Goal: Task Accomplishment & Management: Use online tool/utility

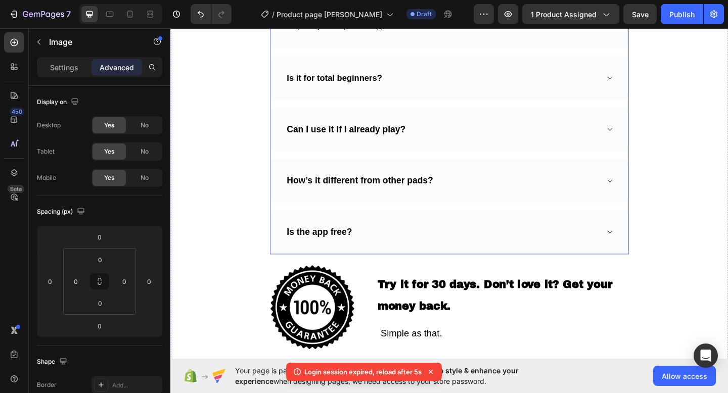
scroll to position [138, 0]
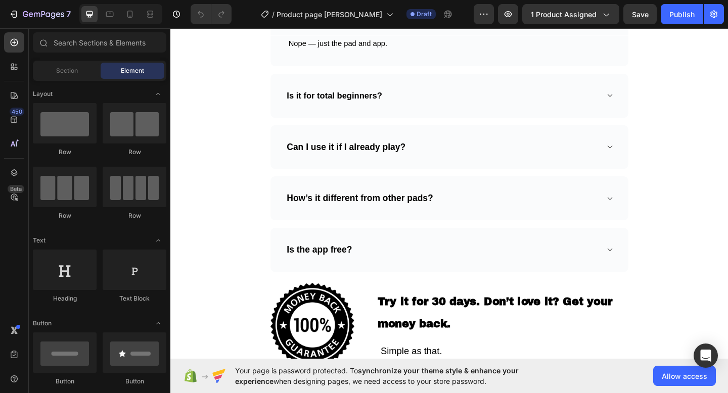
scroll to position [2870, 0]
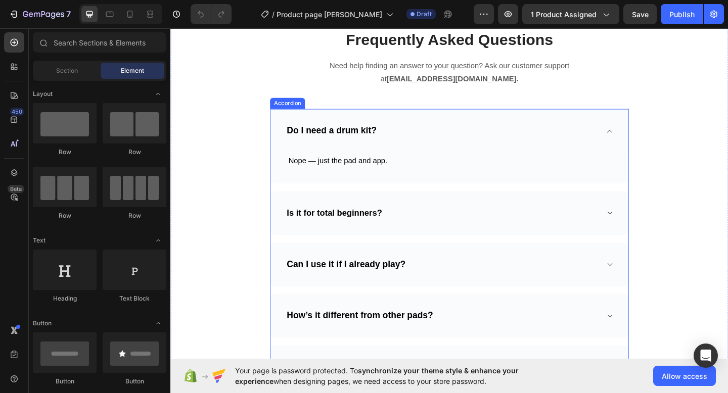
click at [646, 137] on icon at bounding box center [648, 141] width 8 height 8
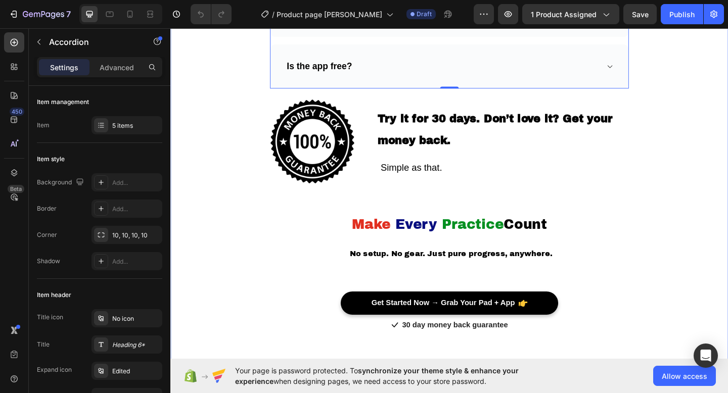
scroll to position [3105, 0]
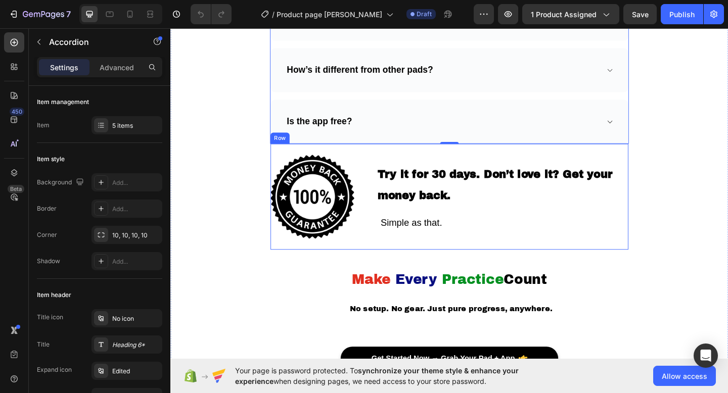
click at [653, 168] on div "Try it for 30 days. Don’t love it? Get your money back. Heading Simple as that.…" at bounding box center [531, 211] width 274 height 91
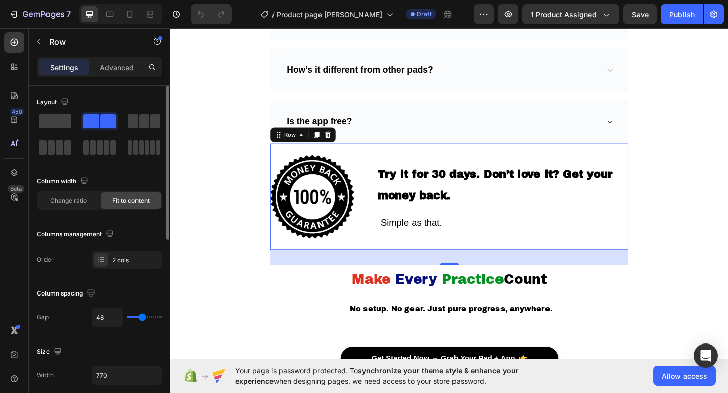
type input "56"
type input "58"
type input "60"
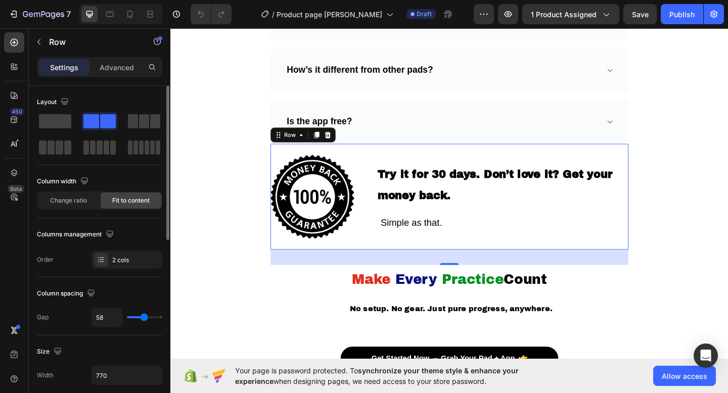
type input "60"
type input "61"
type input "62"
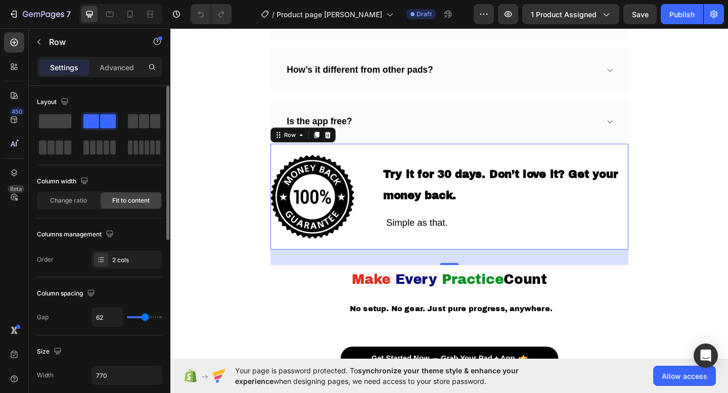
type input "63"
type input "64"
type input "63"
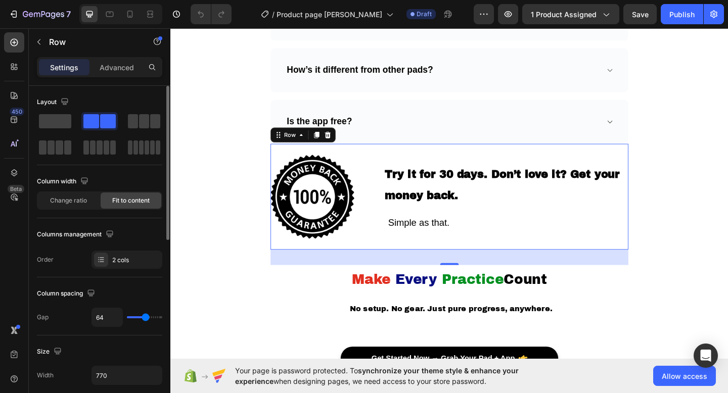
type input "63"
type input "62"
type input "60"
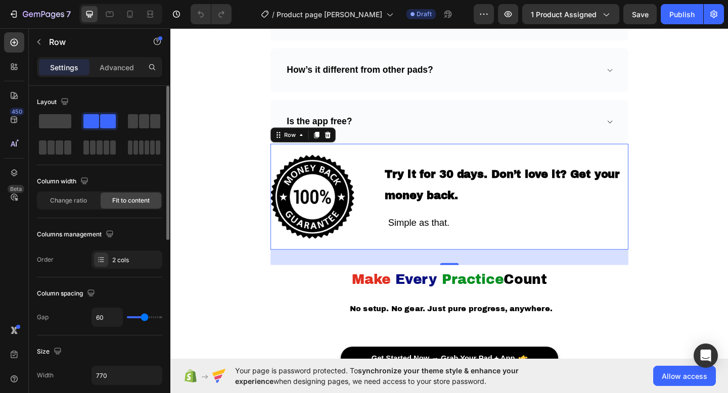
type input "58"
type input "55"
type input "52"
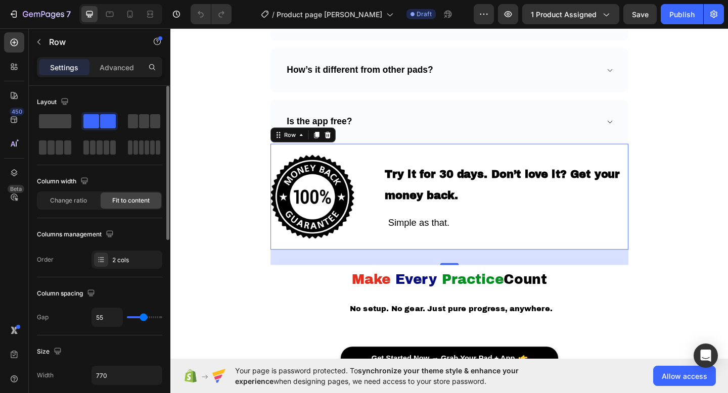
type input "52"
type input "49"
type input "48"
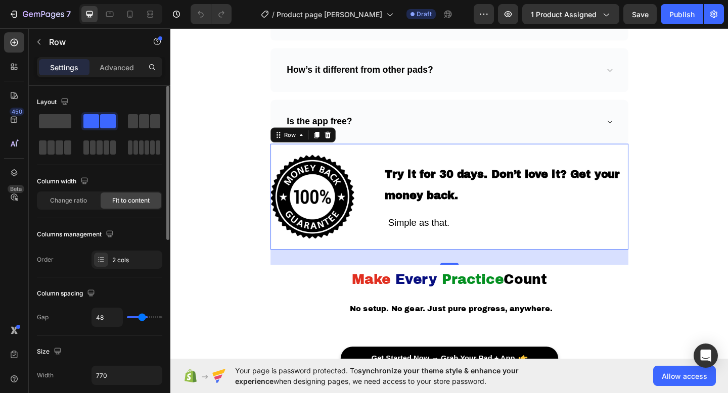
type input "46"
type input "45"
type input "44"
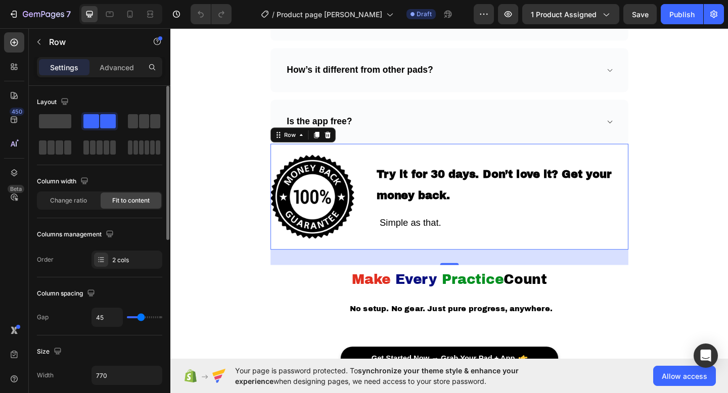
type input "44"
type input "43"
type input "41"
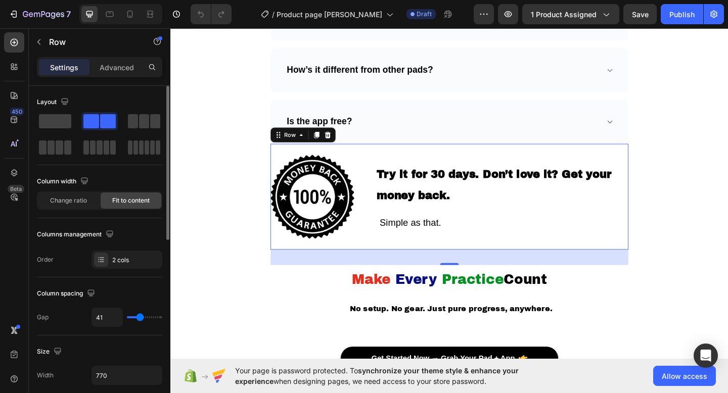
type input "40"
type input "38"
type input "35"
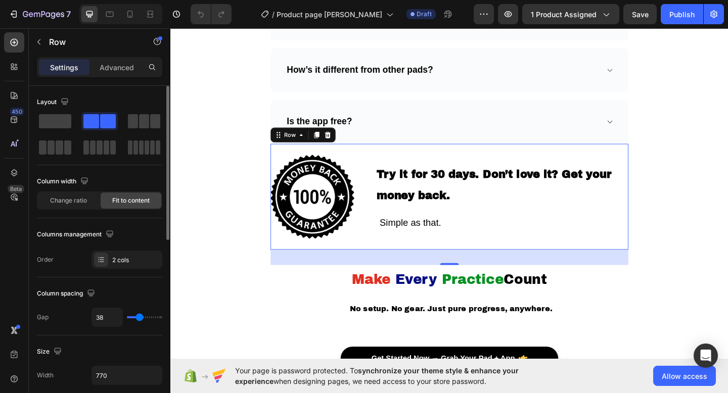
type input "35"
type input "34"
type input "32"
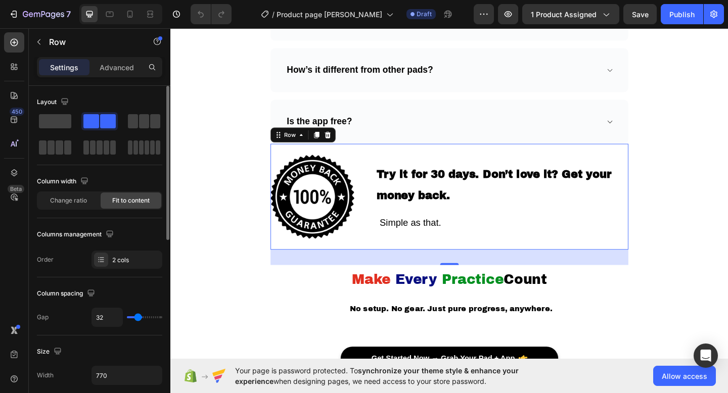
type input "31"
type input "30"
type input "29"
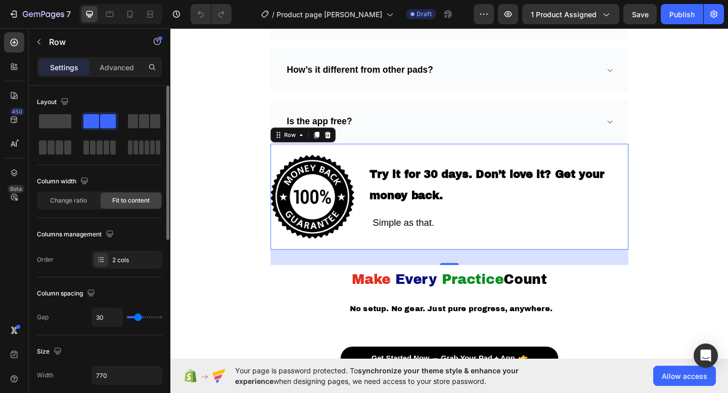
type input "29"
type input "28"
drag, startPoint x: 143, startPoint y: 320, endPoint x: 137, endPoint y: 319, distance: 6.1
type input "28"
click at [137, 319] on input "range" at bounding box center [144, 318] width 35 height 2
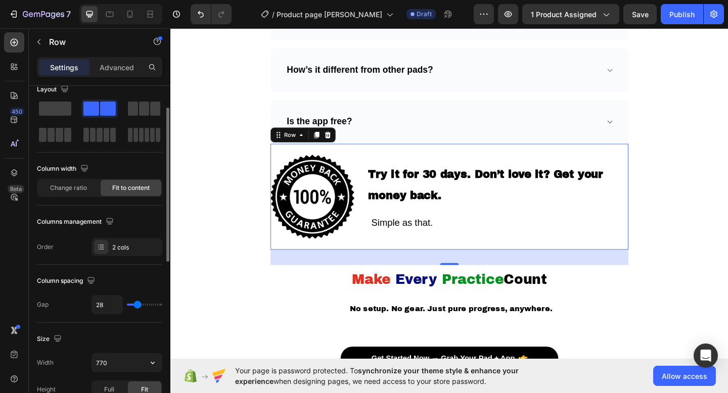
scroll to position [33, 0]
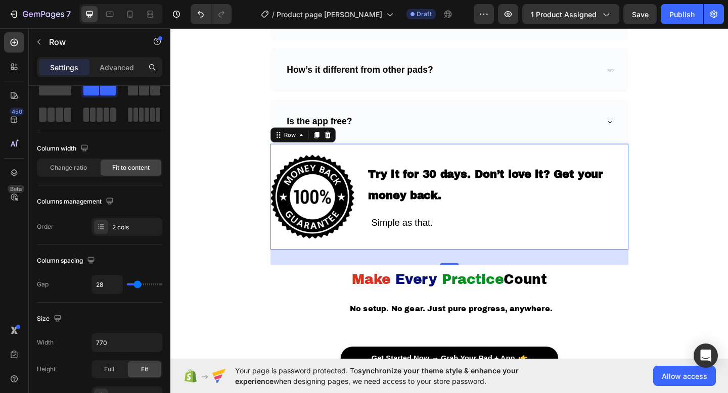
click at [370, 161] on div "Image Try it for 30 days. Don’t love it? Get your money back. Heading Simple as…" at bounding box center [473, 211] width 389 height 115
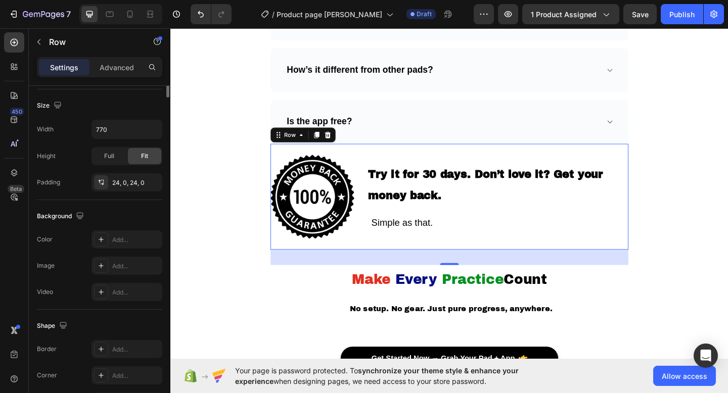
scroll to position [271, 0]
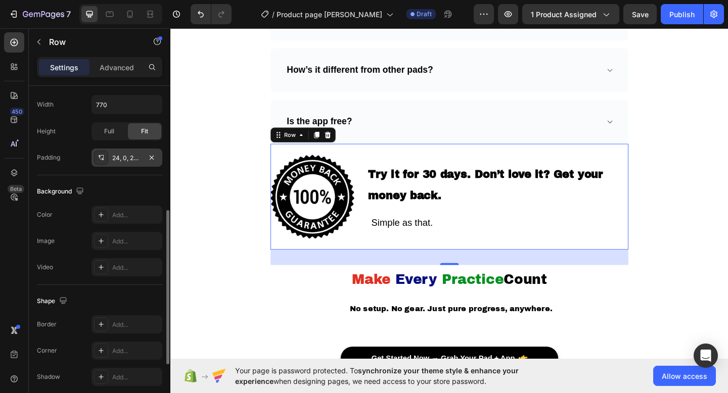
click at [138, 156] on div "24, 0, 24, 0" at bounding box center [126, 158] width 29 height 9
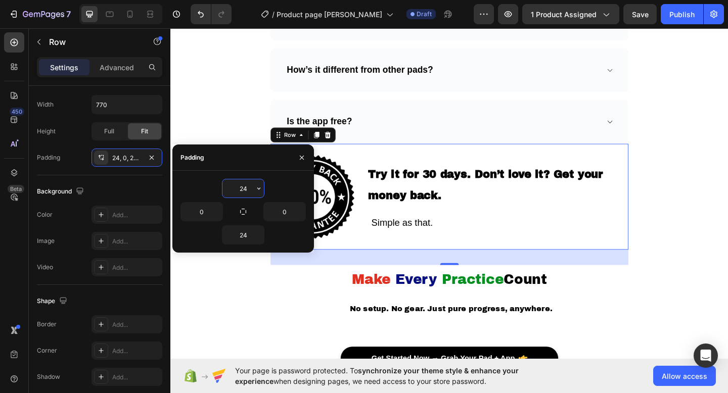
click at [249, 187] on input "24" at bounding box center [243, 189] width 41 height 18
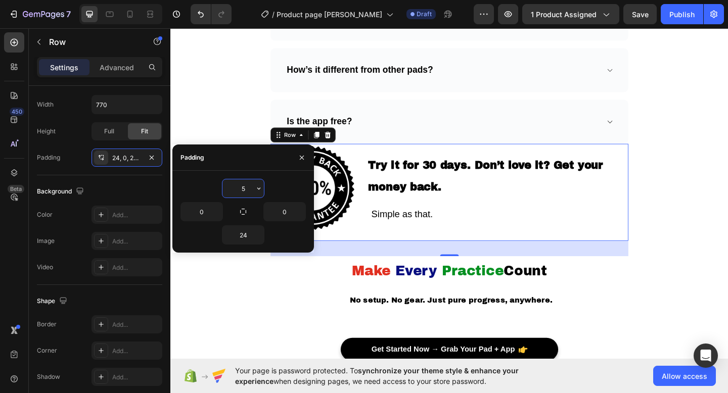
type input "50"
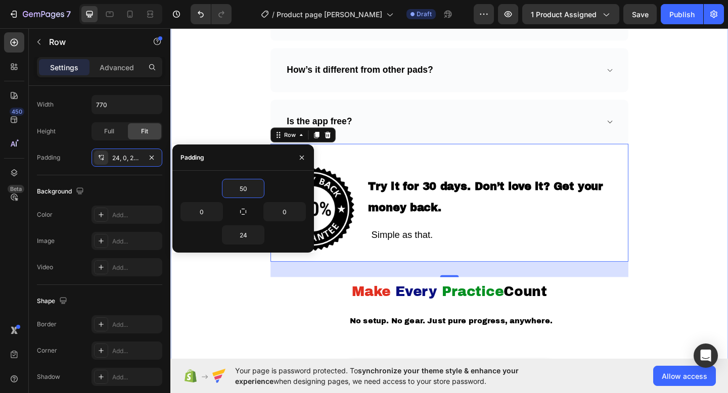
click at [727, 168] on div "Frequently Asked Questions Heading Need help finding an answer to your question…" at bounding box center [474, 114] width 592 height 638
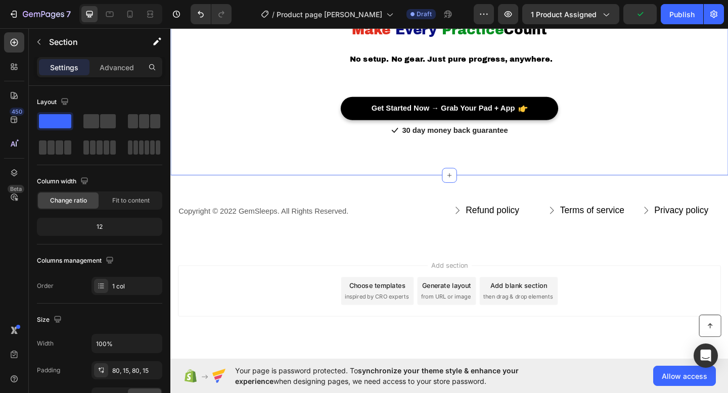
scroll to position [3412, 0]
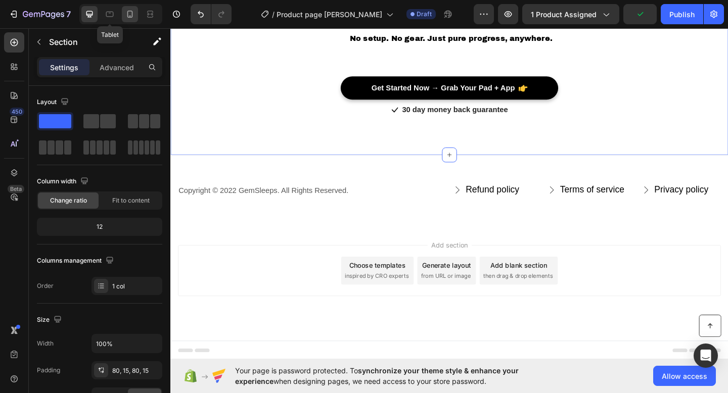
click at [134, 13] on icon at bounding box center [130, 14] width 10 height 10
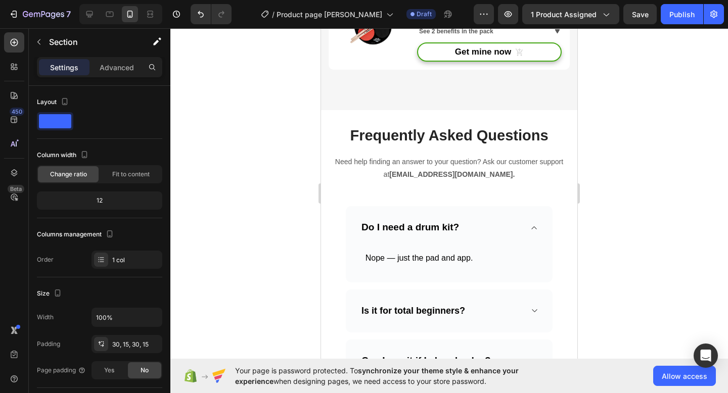
scroll to position [2732, 0]
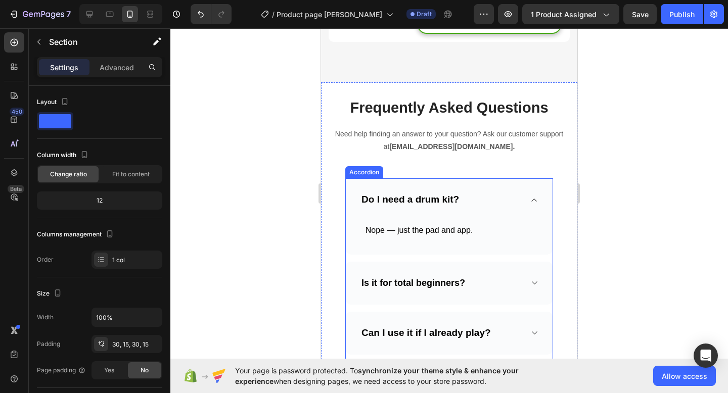
click at [538, 201] on span at bounding box center [534, 200] width 8 height 8
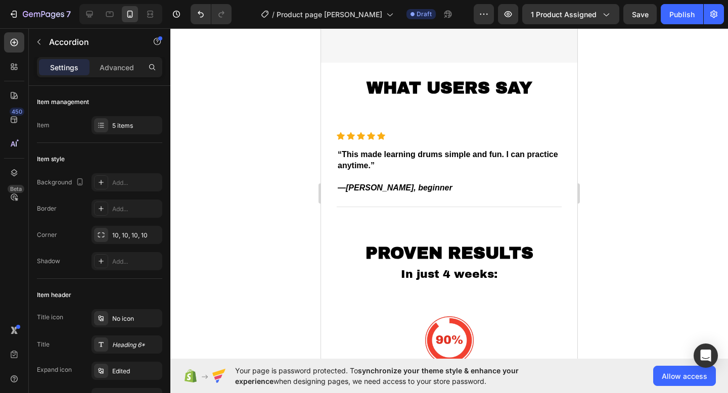
scroll to position [1922, 0]
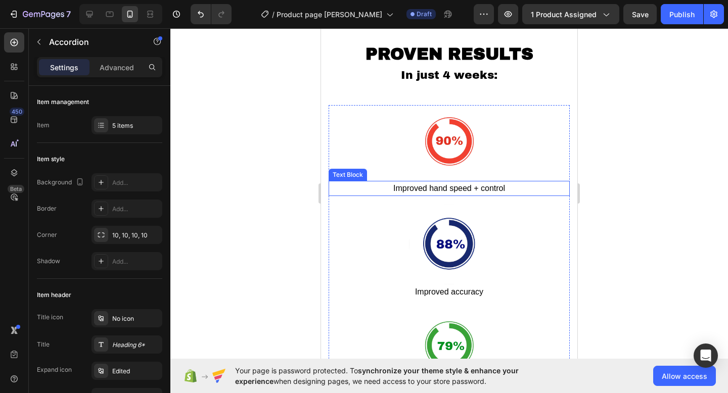
click at [467, 190] on span "Improved hand speed + control" at bounding box center [449, 188] width 112 height 9
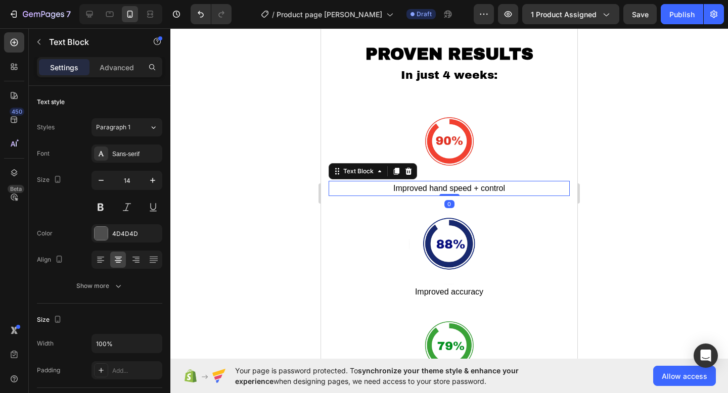
click at [467, 190] on span "Improved hand speed + control" at bounding box center [449, 188] width 112 height 9
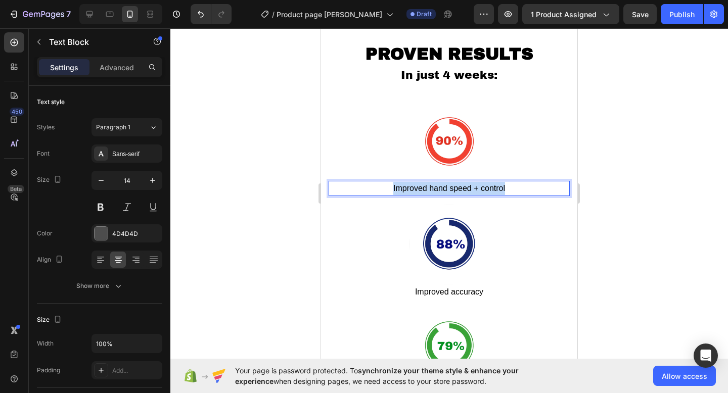
drag, startPoint x: 510, startPoint y: 189, endPoint x: 392, endPoint y: 187, distance: 118.4
click at [392, 187] on p "Improved hand speed + control" at bounding box center [449, 188] width 239 height 13
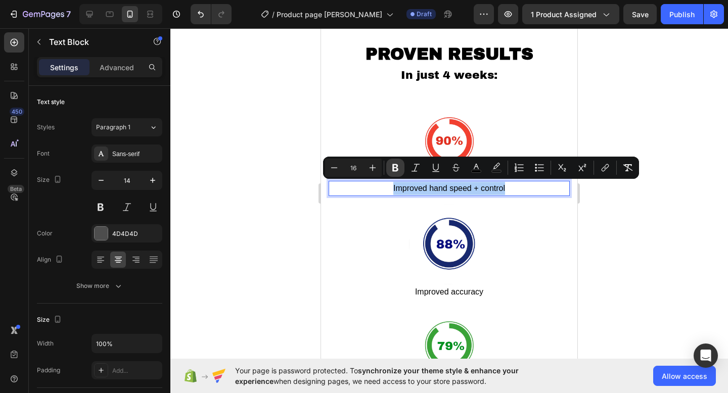
click at [392, 170] on icon "Editor contextual toolbar" at bounding box center [395, 168] width 10 height 10
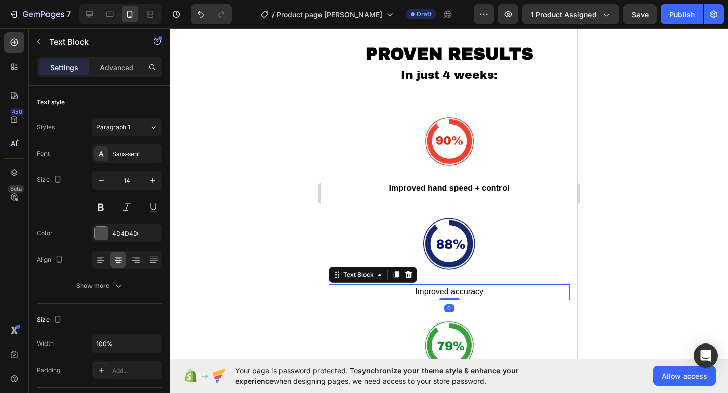
click at [479, 292] on span "Improved accuracy" at bounding box center [449, 292] width 68 height 9
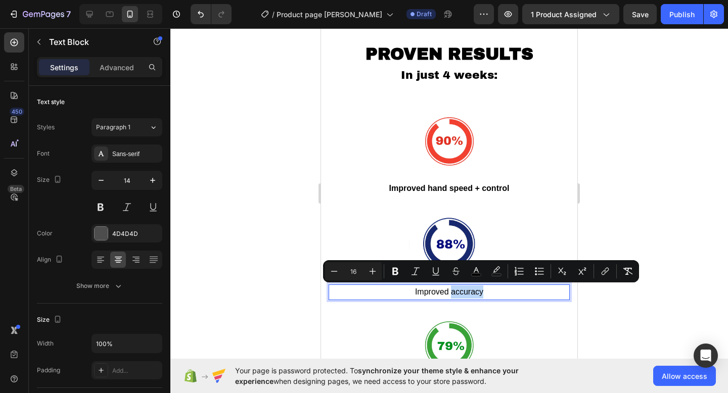
click at [498, 290] on p "Improved accuracy" at bounding box center [449, 292] width 239 height 13
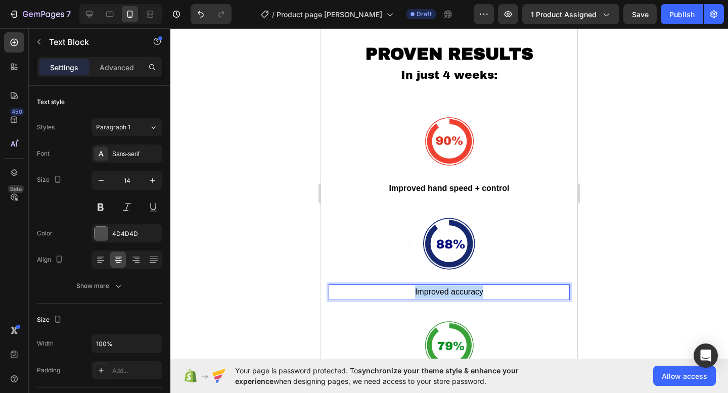
drag, startPoint x: 498, startPoint y: 290, endPoint x: 383, endPoint y: 290, distance: 114.8
click at [383, 290] on p "Improved accuracy" at bounding box center [449, 292] width 239 height 13
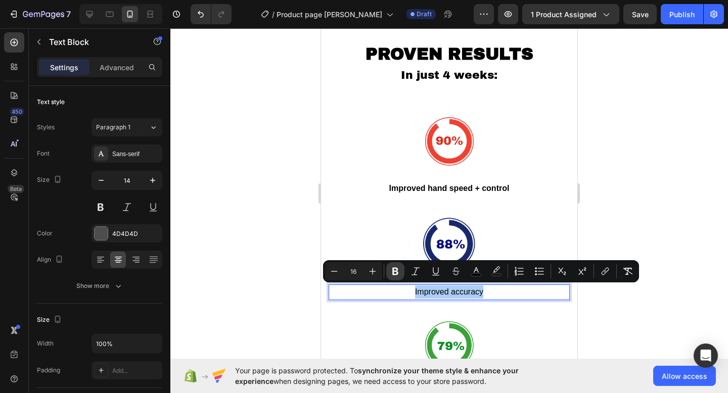
click at [400, 271] on button "Bold" at bounding box center [395, 271] width 18 height 18
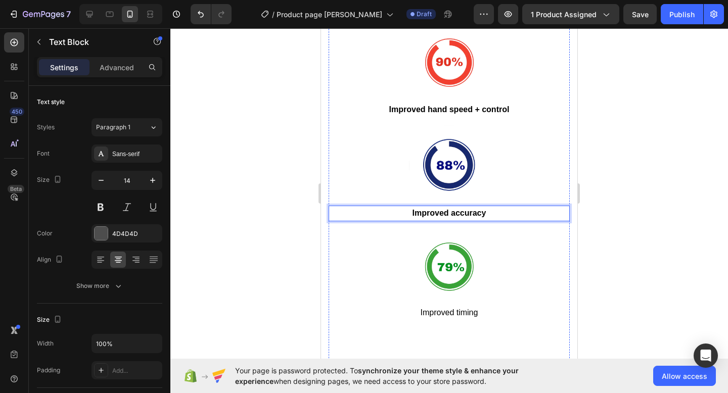
scroll to position [2135, 0]
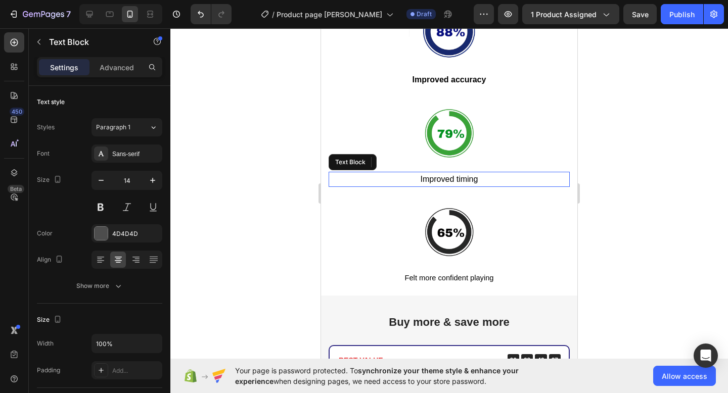
click at [486, 173] on p "Improved timing" at bounding box center [449, 179] width 239 height 13
click at [426, 177] on span "Improved timing" at bounding box center [450, 179] width 58 height 9
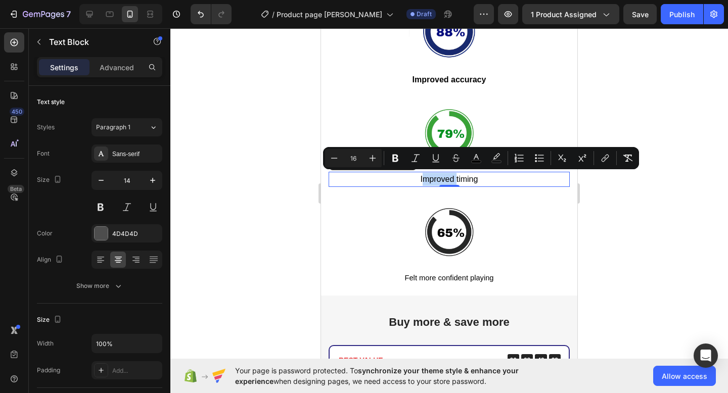
drag, startPoint x: 480, startPoint y: 176, endPoint x: 421, endPoint y: 175, distance: 59.2
click at [421, 175] on p "Improved timing" at bounding box center [449, 179] width 239 height 13
click at [394, 154] on icon "Editor contextual toolbar" at bounding box center [395, 158] width 10 height 10
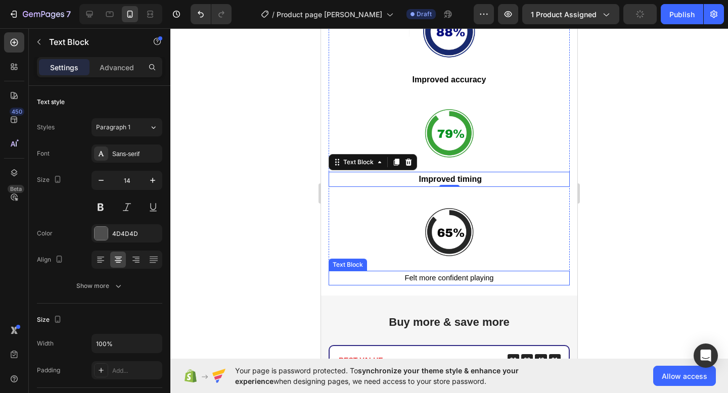
click at [493, 277] on span "Felt more confident playing" at bounding box center [449, 278] width 89 height 8
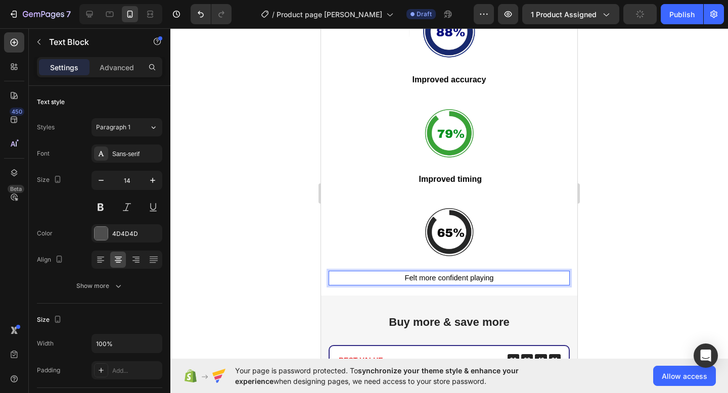
click at [493, 277] on span "Felt more confident playing" at bounding box center [449, 278] width 89 height 8
drag, startPoint x: 501, startPoint y: 276, endPoint x: 379, endPoint y: 276, distance: 121.9
click at [379, 276] on p "Felt more confident playing" at bounding box center [449, 278] width 239 height 13
drag, startPoint x: 406, startPoint y: 274, endPoint x: 516, endPoint y: 276, distance: 110.3
click at [516, 276] on p "Felt more confident playing" at bounding box center [449, 278] width 239 height 13
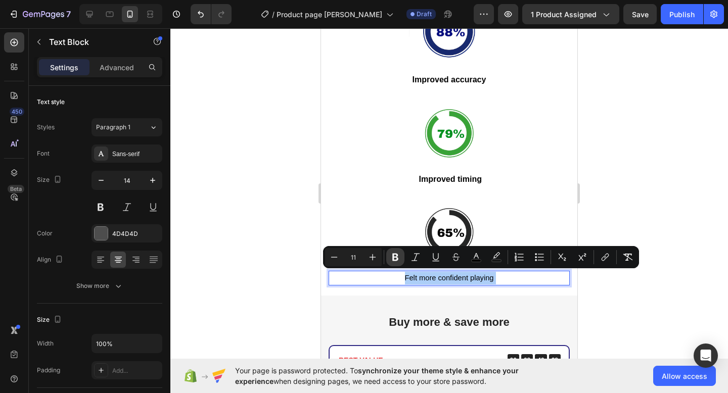
click at [398, 254] on icon "Editor contextual toolbar" at bounding box center [395, 257] width 10 height 10
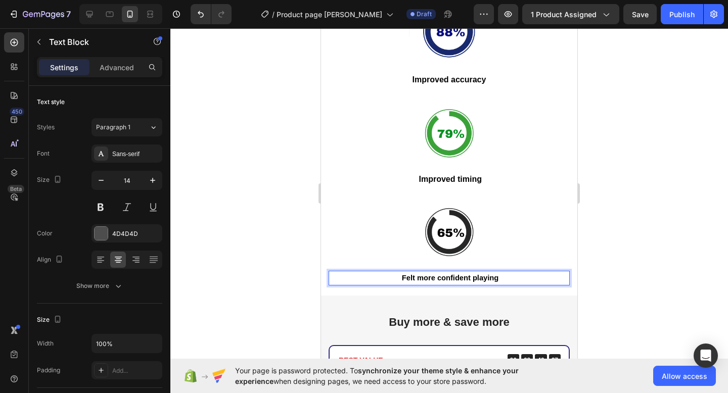
click at [615, 189] on div at bounding box center [449, 210] width 558 height 365
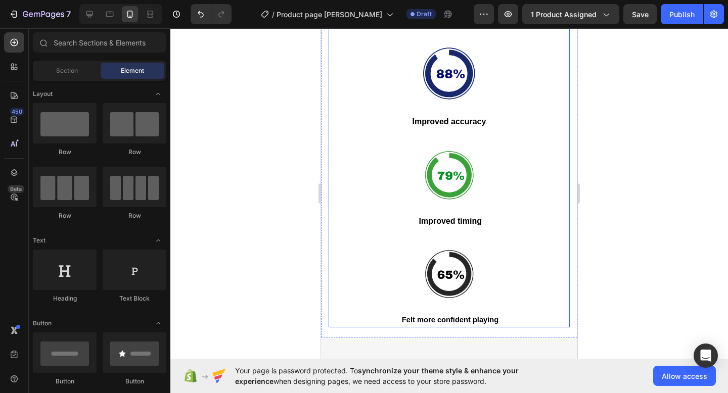
scroll to position [2126, 0]
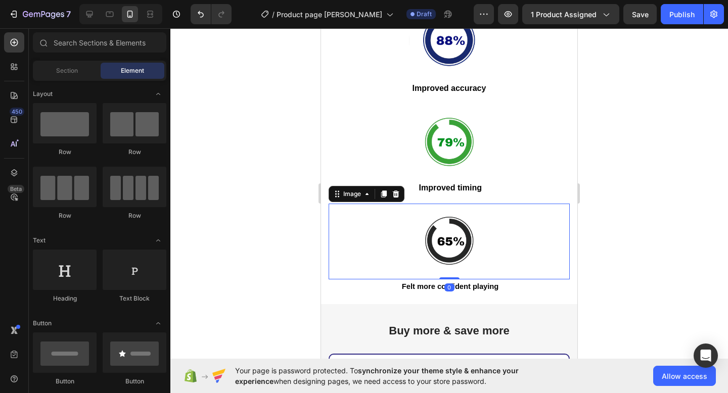
click at [473, 261] on img at bounding box center [450, 242] width 76 height 76
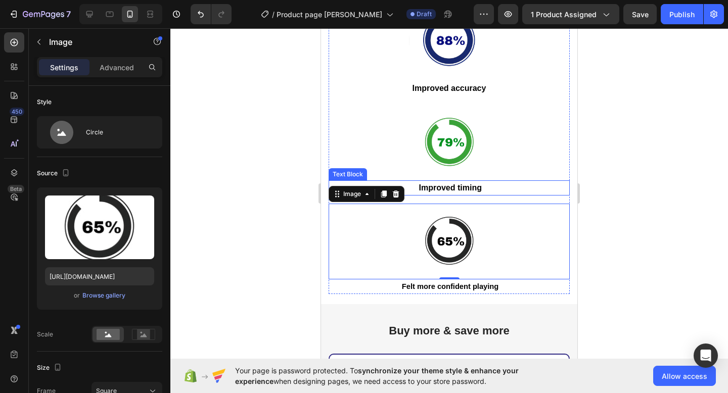
click at [473, 184] on strong "Improved timing" at bounding box center [450, 188] width 63 height 9
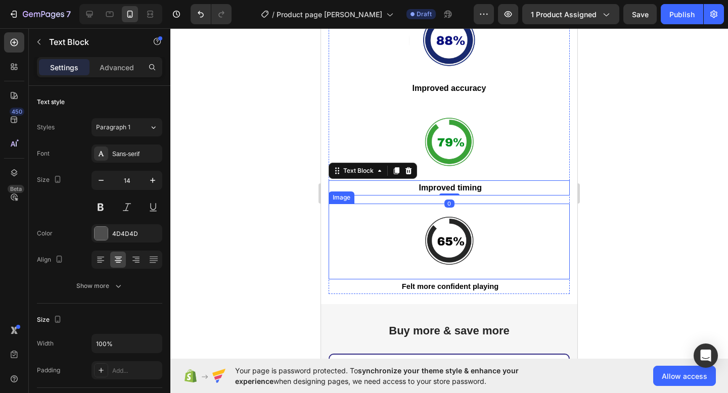
click at [449, 280] on div "Felt more confident playing" at bounding box center [449, 287] width 241 height 15
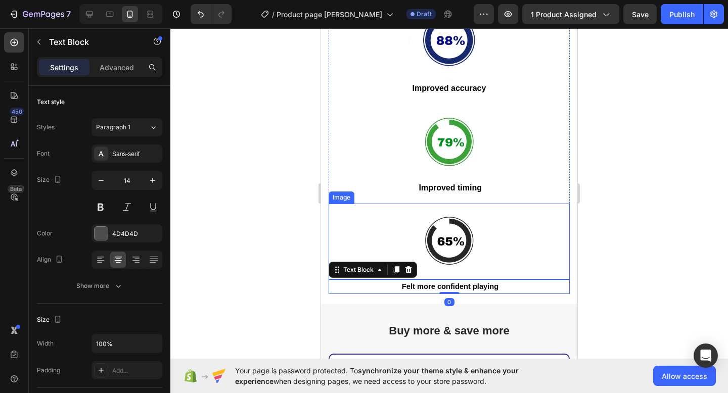
click at [456, 254] on img at bounding box center [450, 242] width 76 height 76
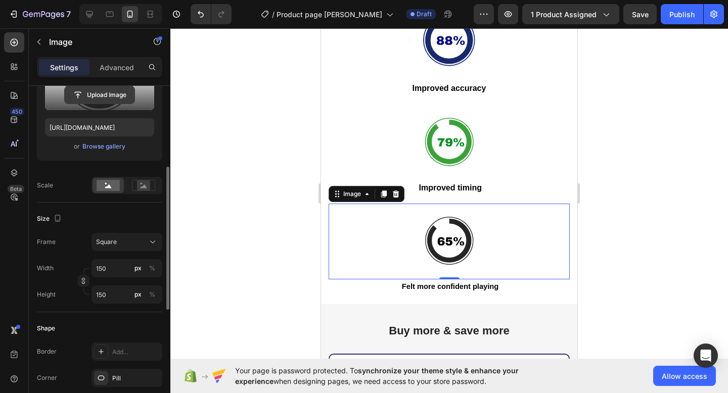
scroll to position [138, 0]
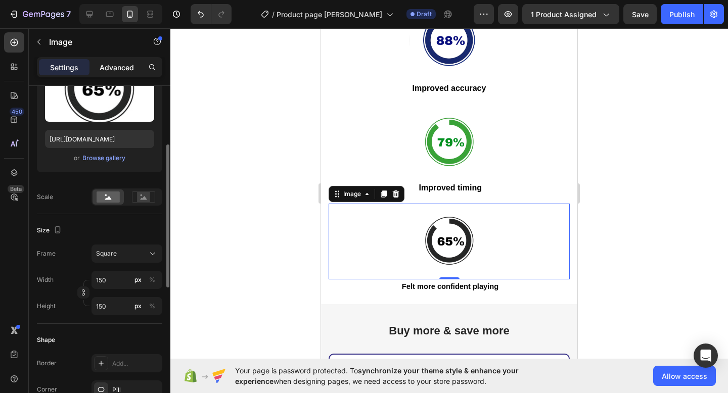
click at [112, 71] on p "Advanced" at bounding box center [117, 67] width 34 height 11
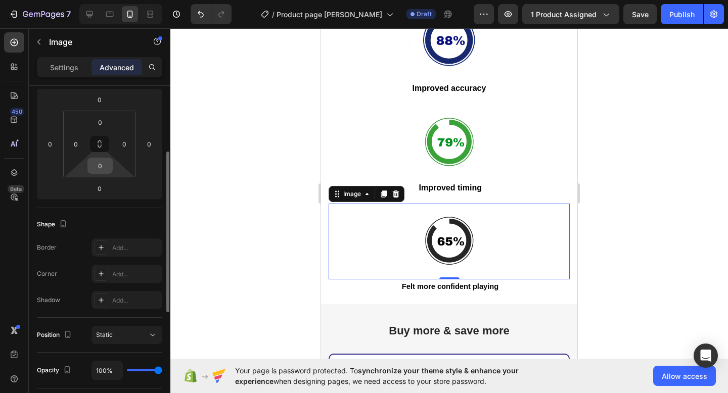
click at [101, 166] on input "0" at bounding box center [100, 165] width 20 height 15
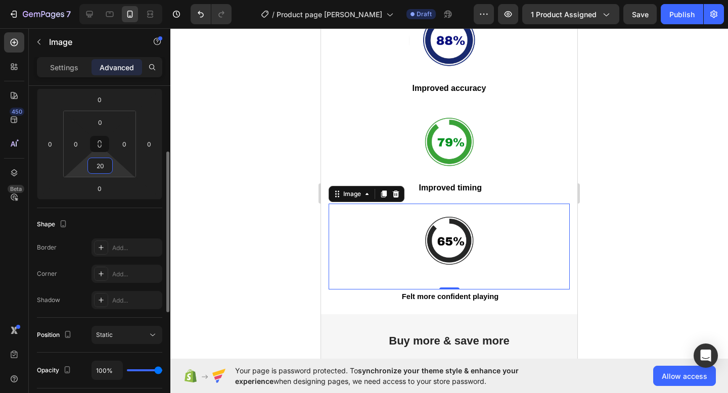
type input "2"
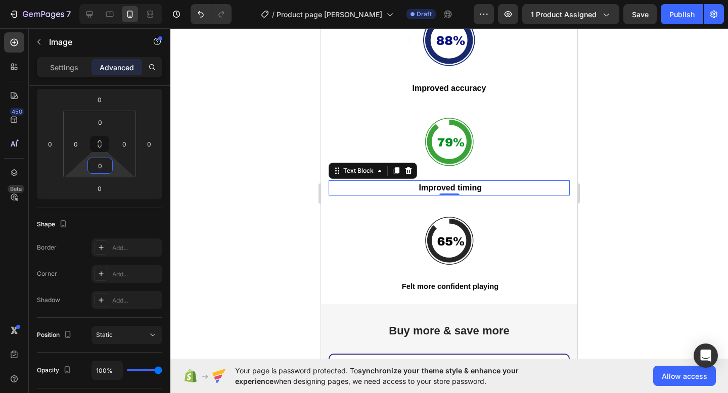
click at [472, 182] on p "Improved timing" at bounding box center [449, 188] width 239 height 13
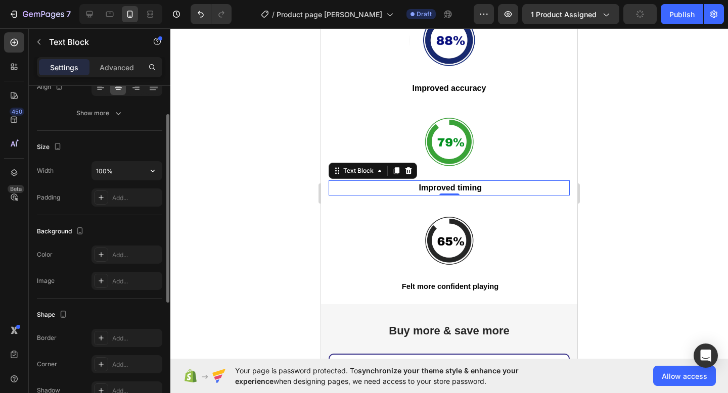
scroll to position [203, 0]
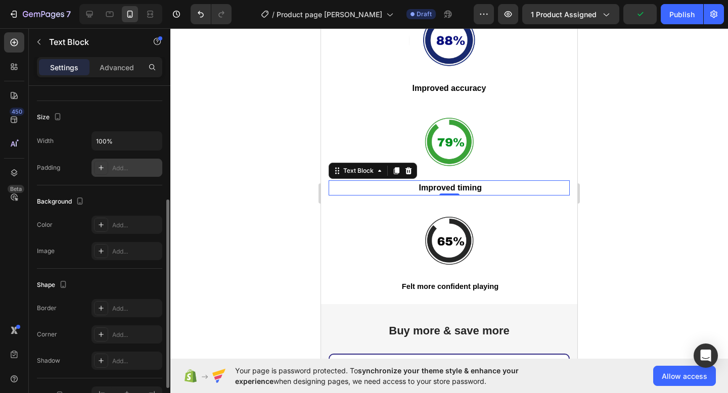
click at [126, 172] on div "Add..." at bounding box center [136, 168] width 48 height 9
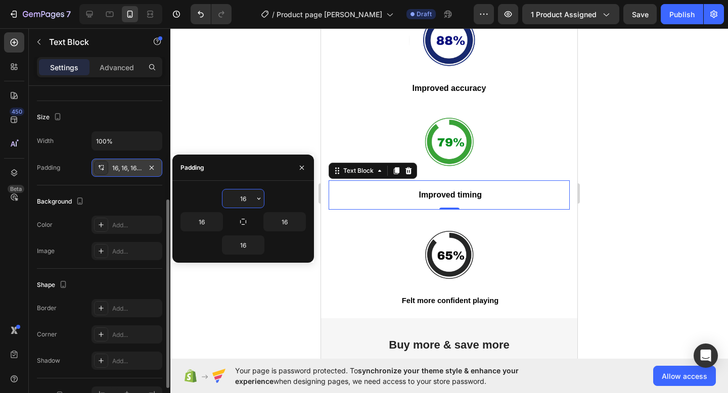
type input "0"
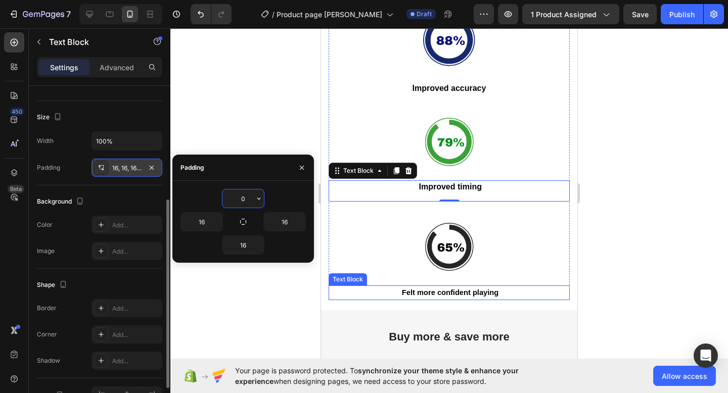
click at [408, 290] on strong "Felt more confident playing" at bounding box center [450, 293] width 97 height 8
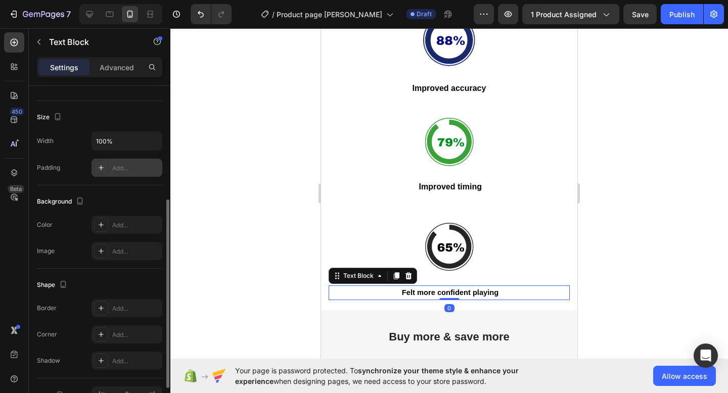
click at [120, 166] on div "Add..." at bounding box center [136, 168] width 48 height 9
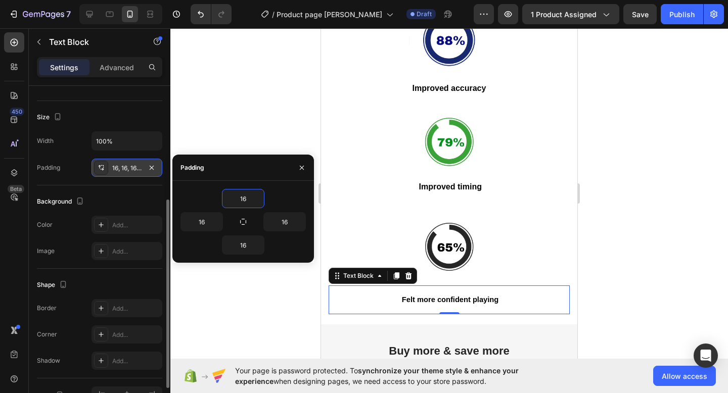
type input "0"
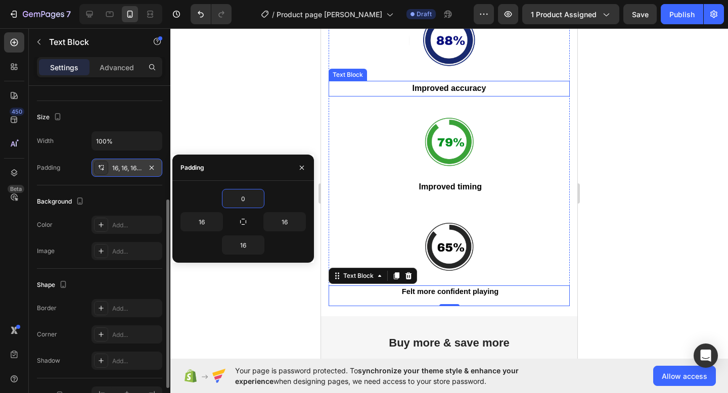
click at [472, 87] on strong "Improved accuracy" at bounding box center [450, 88] width 74 height 9
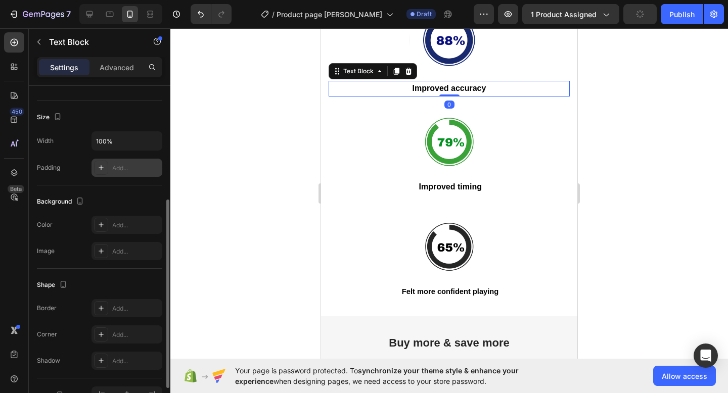
click at [131, 171] on div "Add..." at bounding box center [136, 168] width 48 height 9
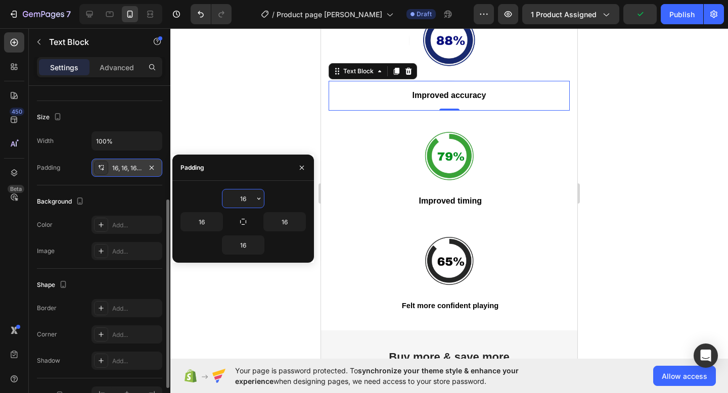
type input "0"
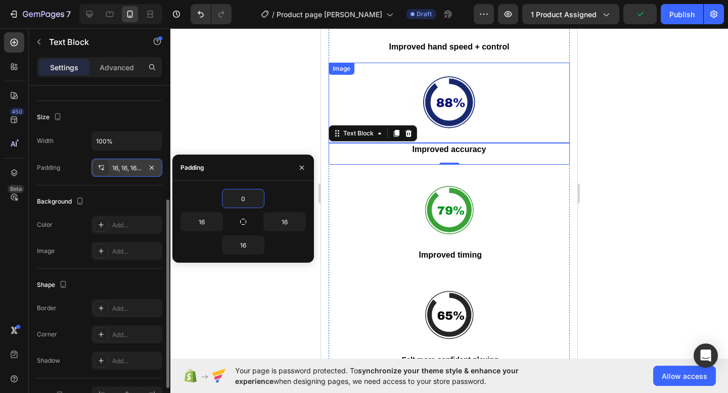
scroll to position [1998, 0]
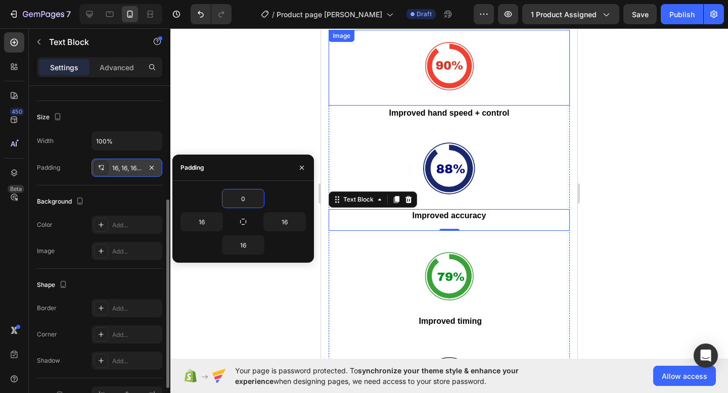
click at [486, 109] on strong "Improved hand speed + control" at bounding box center [449, 113] width 120 height 9
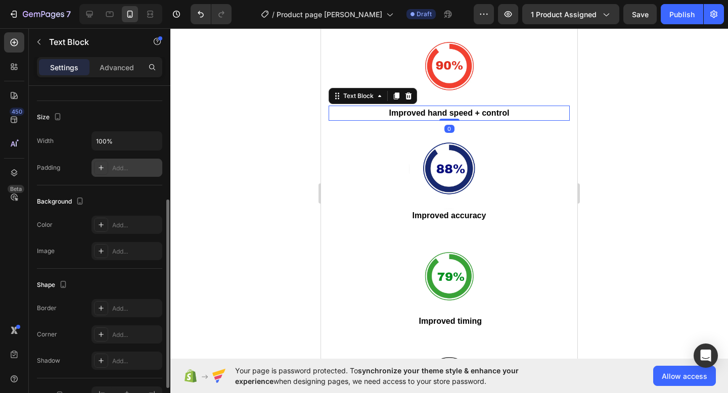
click at [134, 168] on div "Add..." at bounding box center [136, 168] width 48 height 9
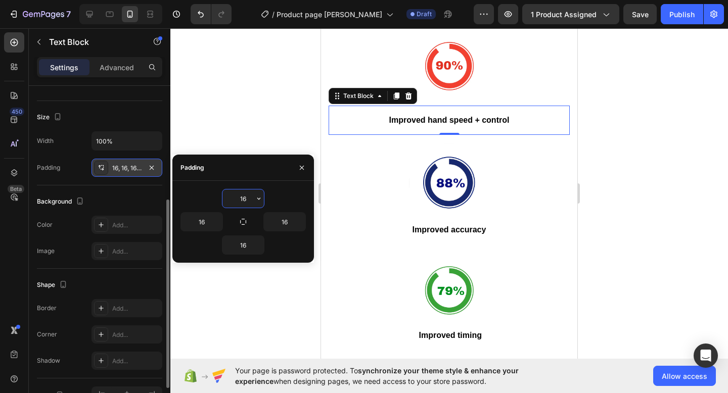
type input "0"
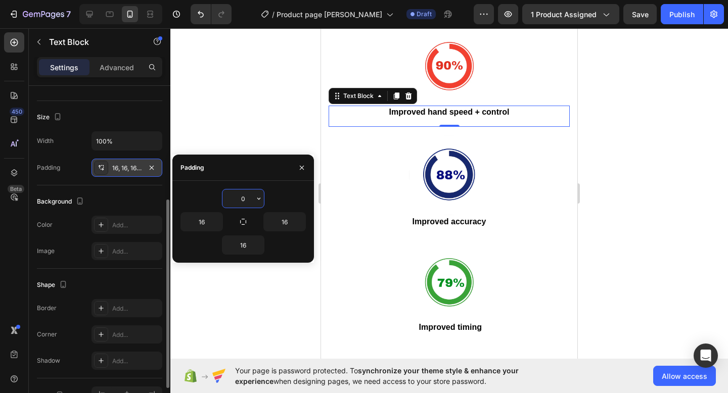
click at [620, 83] on div at bounding box center [449, 210] width 558 height 365
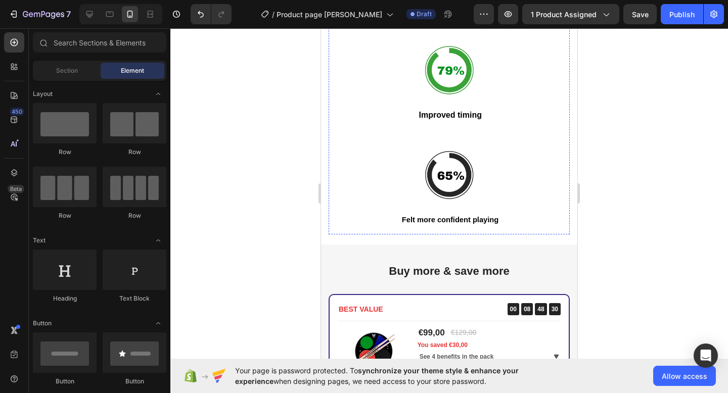
scroll to position [2217, 0]
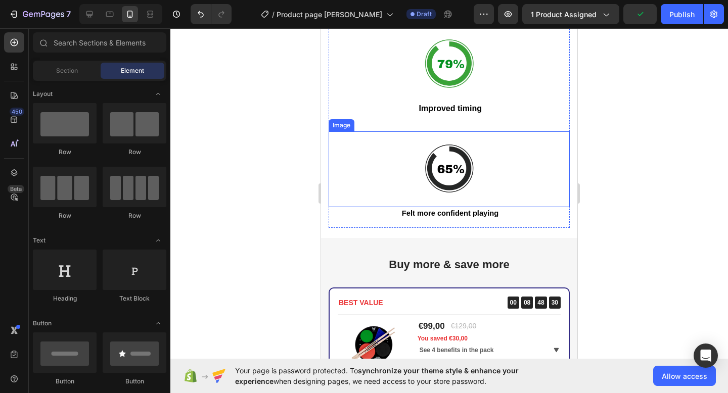
click at [482, 210] on strong "Felt more confident playing" at bounding box center [450, 213] width 97 height 8
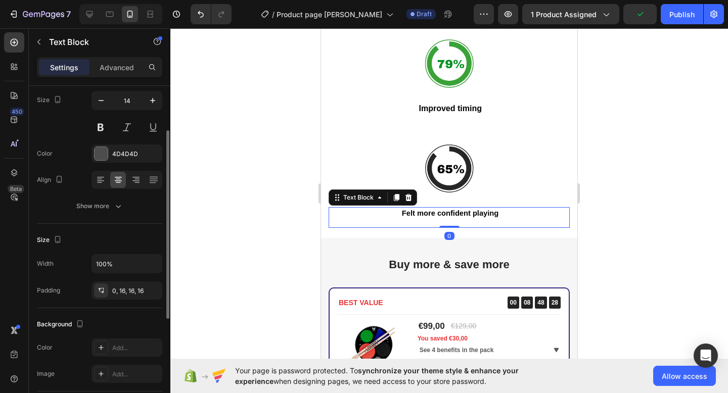
scroll to position [83, 0]
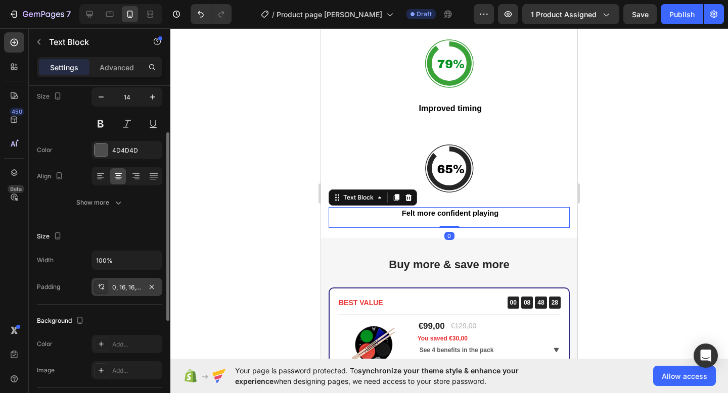
click at [119, 289] on div "0, 16, 16, 16" at bounding box center [126, 287] width 29 height 9
click at [599, 178] on div at bounding box center [449, 210] width 558 height 365
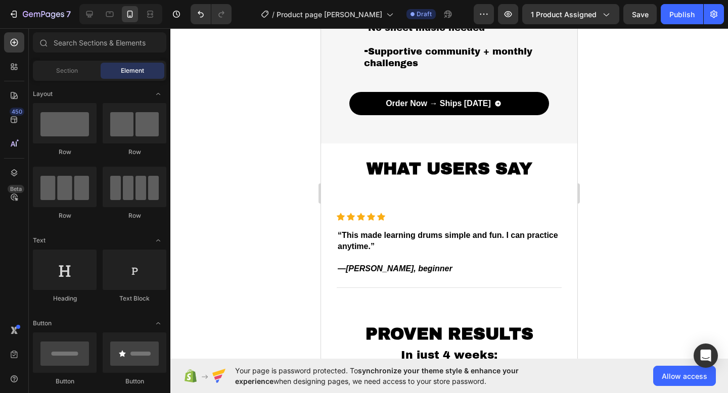
scroll to position [1644, 0]
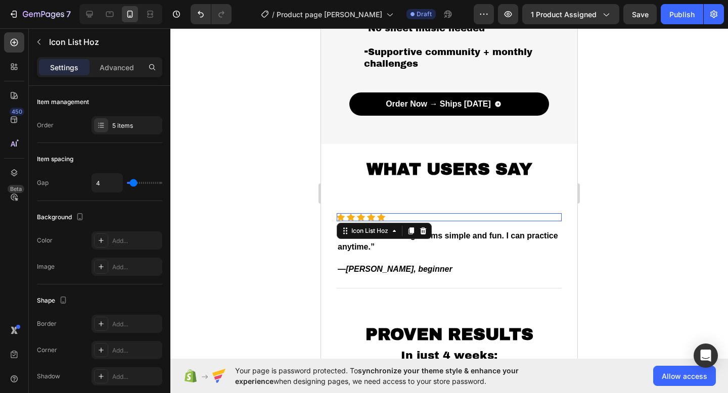
click at [537, 213] on div "Icon Icon Icon Icon Icon" at bounding box center [449, 217] width 225 height 8
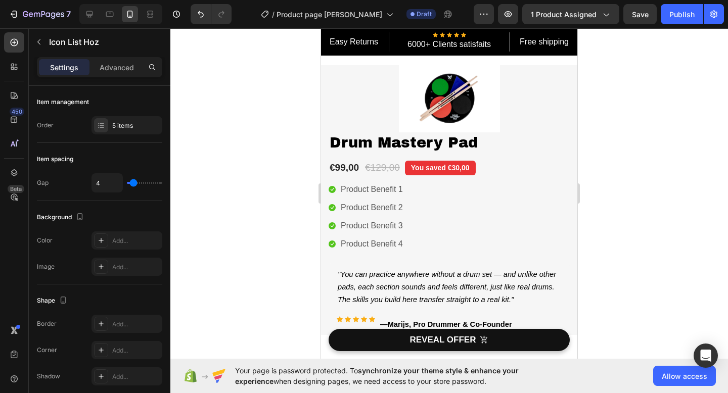
scroll to position [3, 0]
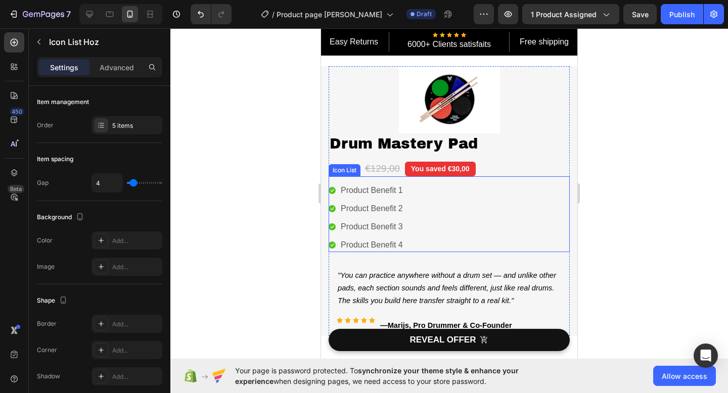
click at [495, 160] on div "(P) Images & Gallery Drum Mastery Pad (P) Title Icon Icon Icon Icon Icon Icon L…" at bounding box center [449, 201] width 241 height 270
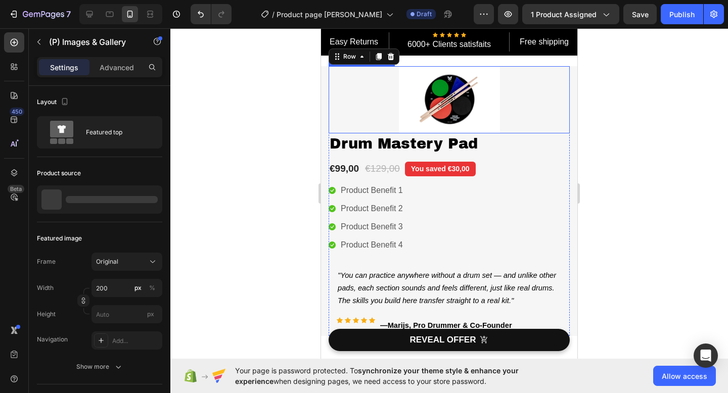
click at [454, 130] on img at bounding box center [449, 99] width 101 height 67
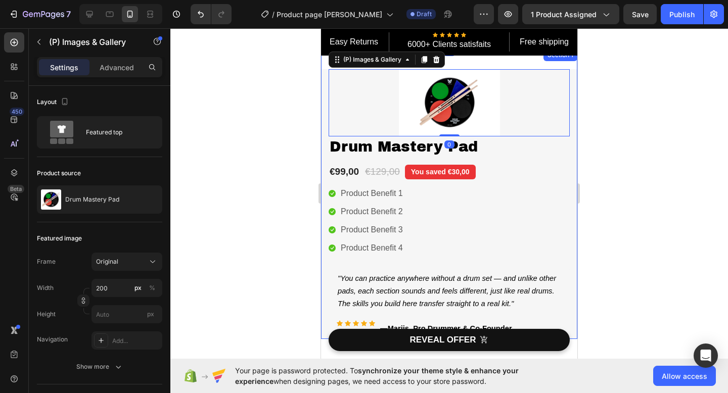
click at [508, 64] on div "Easy Returns Text block Icon Icon Icon Icon Icon Icon List Hoz 6000+ Clients sa…" at bounding box center [449, 194] width 256 height 290
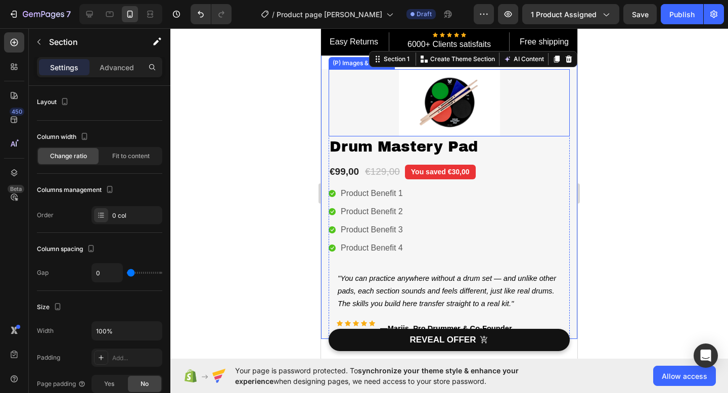
click at [617, 91] on div at bounding box center [449, 210] width 558 height 365
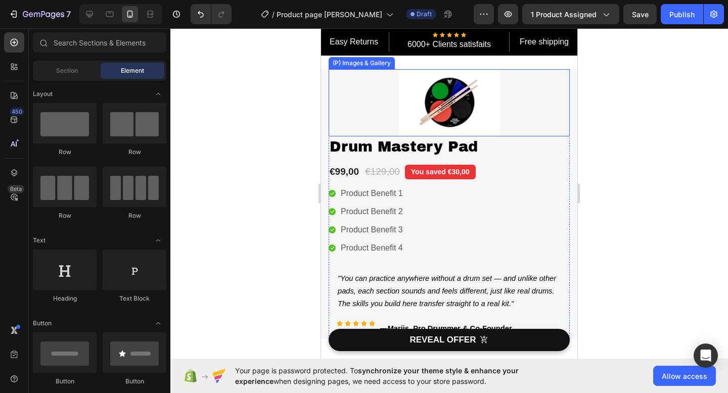
click at [465, 87] on img at bounding box center [449, 102] width 101 height 67
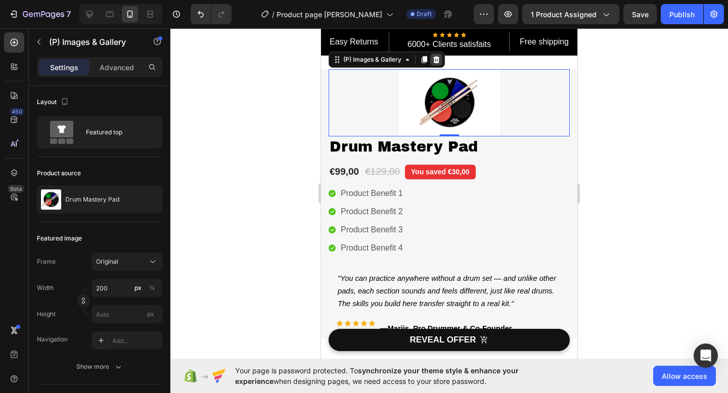
click at [439, 59] on icon at bounding box center [436, 59] width 7 height 7
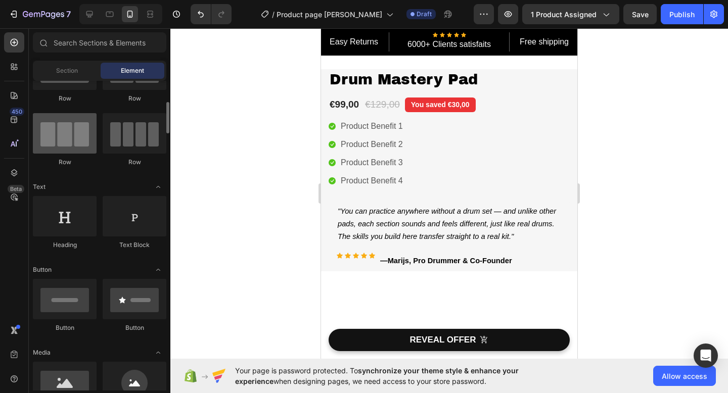
scroll to position [151, 0]
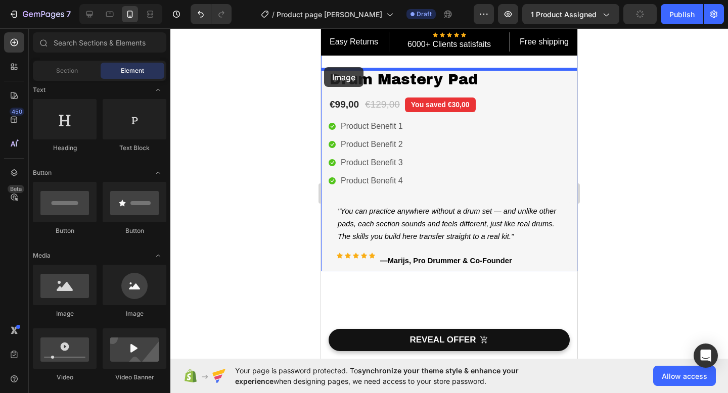
drag, startPoint x: 401, startPoint y: 308, endPoint x: 324, endPoint y: 67, distance: 252.5
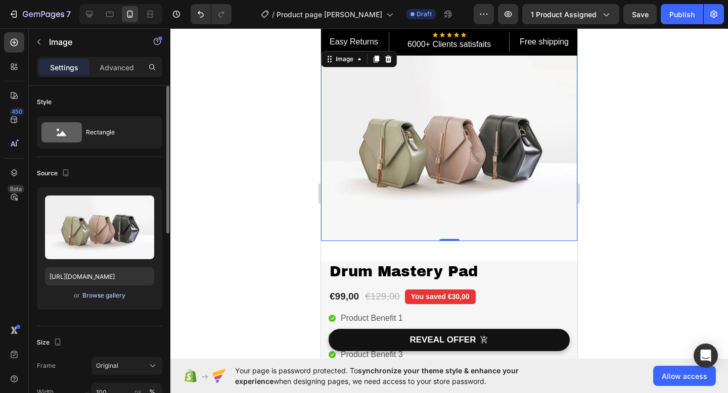
click at [116, 295] on div "Browse gallery" at bounding box center [103, 295] width 43 height 9
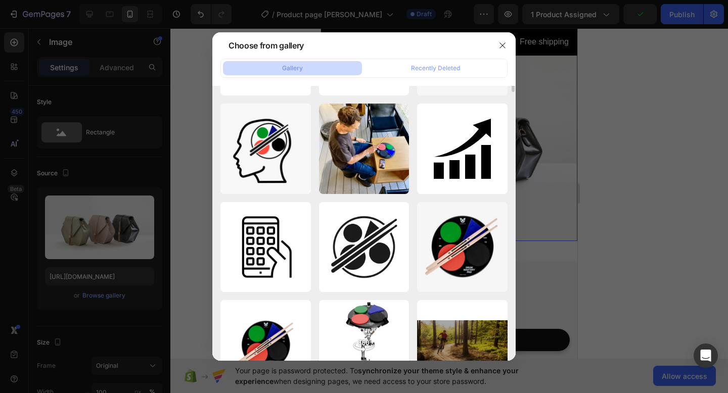
scroll to position [538, 0]
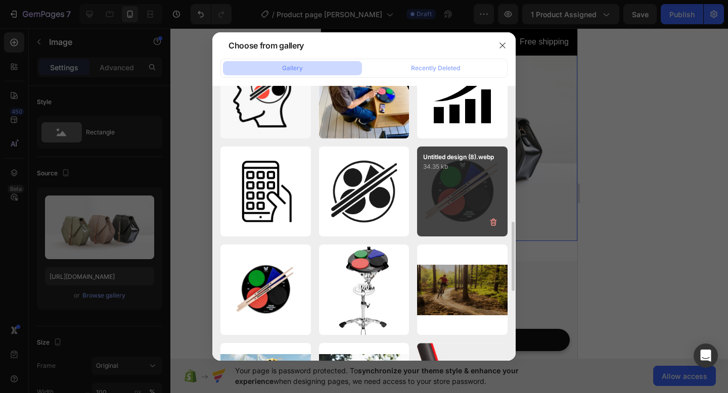
click at [437, 202] on div "Untitled design (8).webp 34.35 kb" at bounding box center [462, 192] width 91 height 91
type input "https://cdn.shopify.com/s/files/1/0934/3608/4572/files/gempages_579459392454263…"
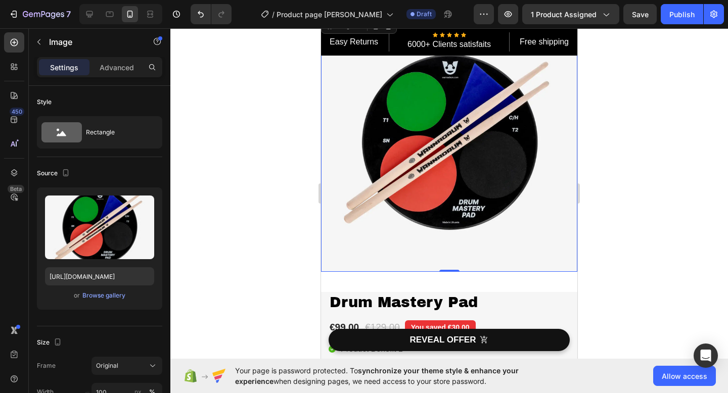
scroll to position [76, 0]
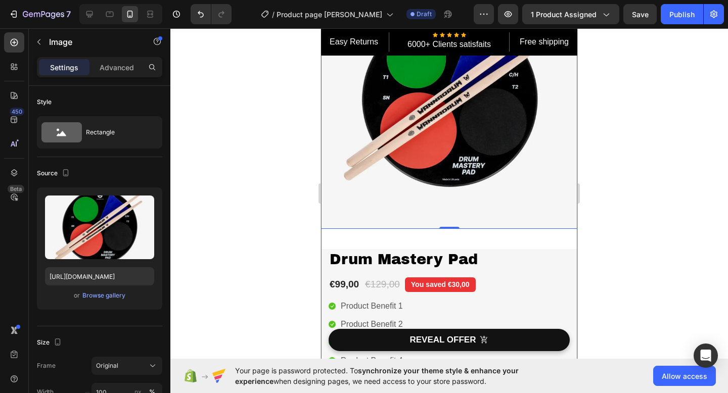
click at [494, 237] on div "Easy Returns Text block Icon Icon Icon Icon Icon Icon List Hoz 6000+ Clients sa…" at bounding box center [449, 212] width 256 height 479
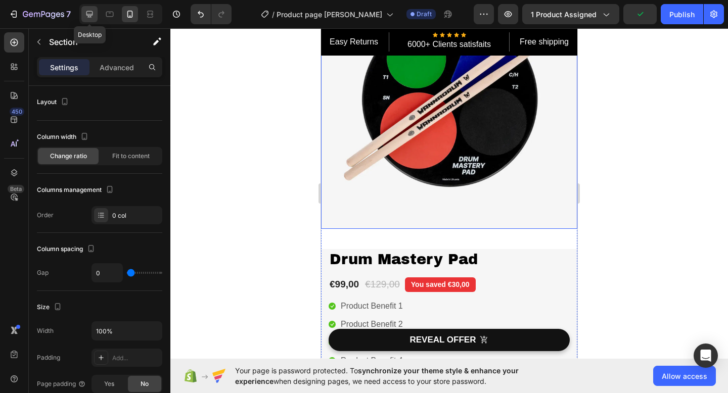
click at [88, 21] on div at bounding box center [89, 14] width 16 height 16
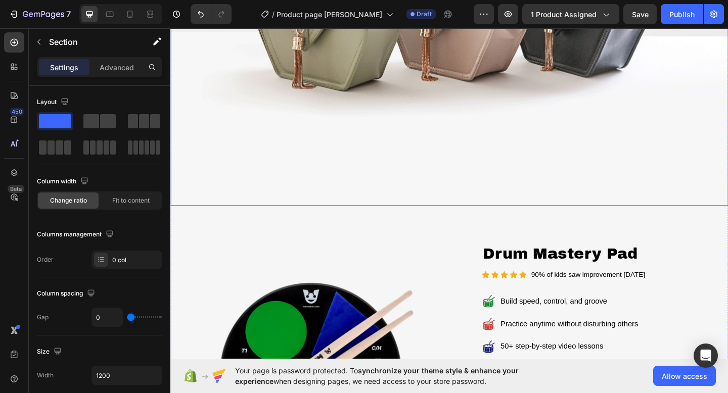
scroll to position [255, 0]
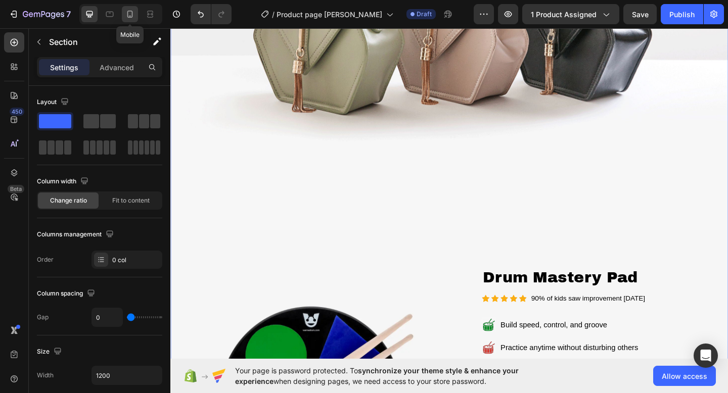
click at [130, 15] on icon at bounding box center [130, 14] width 10 height 10
type input "100%"
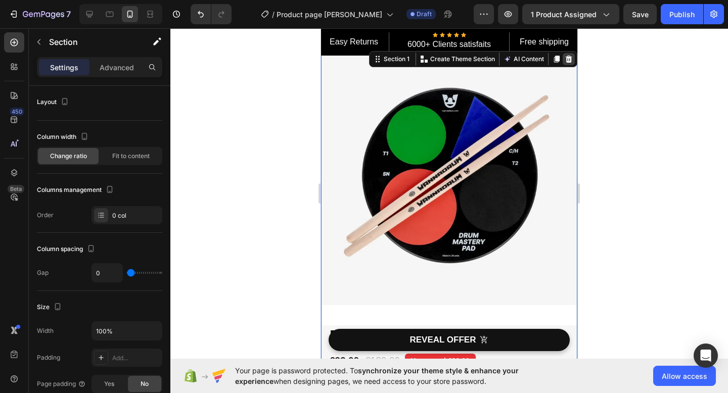
click at [566, 61] on icon at bounding box center [569, 59] width 8 height 8
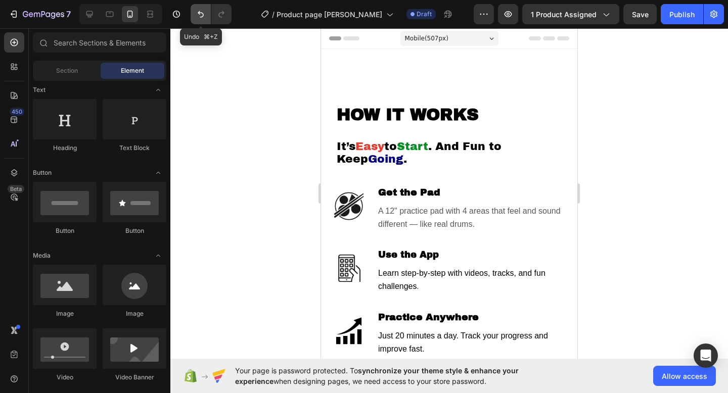
click at [196, 12] on icon "Undo/Redo" at bounding box center [201, 14] width 10 height 10
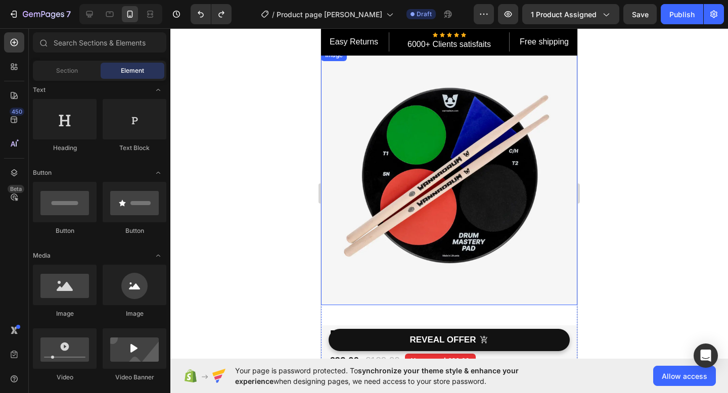
click at [460, 214] on img at bounding box center [449, 177] width 256 height 256
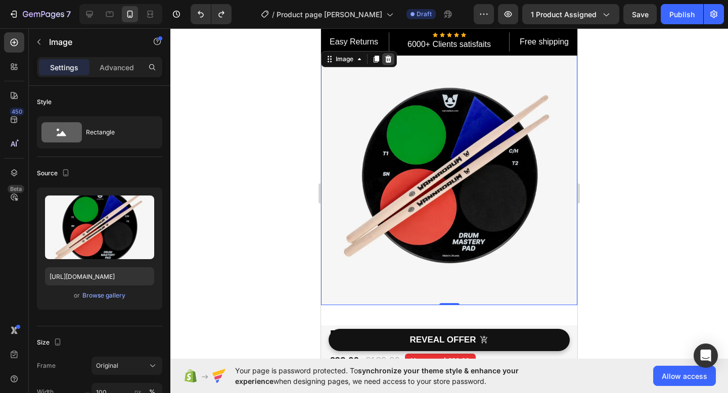
click at [388, 61] on icon at bounding box center [388, 59] width 7 height 7
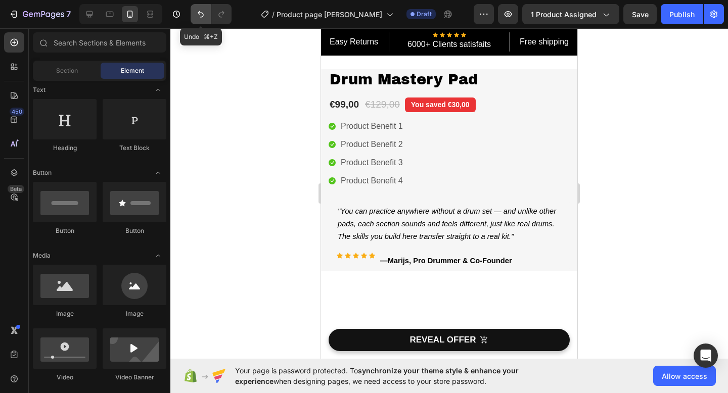
click at [208, 16] on button "Undo/Redo" at bounding box center [201, 14] width 20 height 20
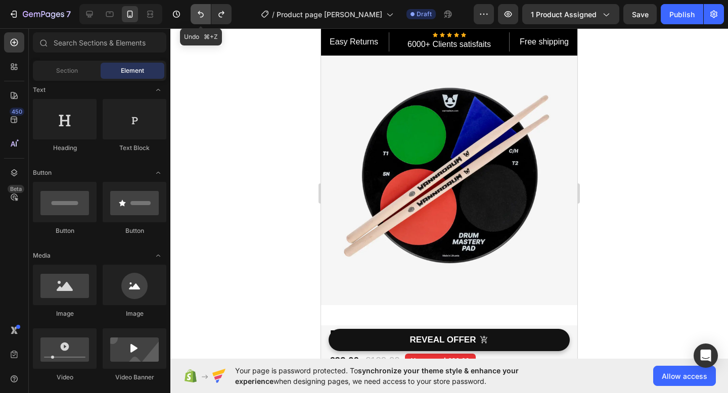
click at [200, 18] on icon "Undo/Redo" at bounding box center [201, 14] width 10 height 10
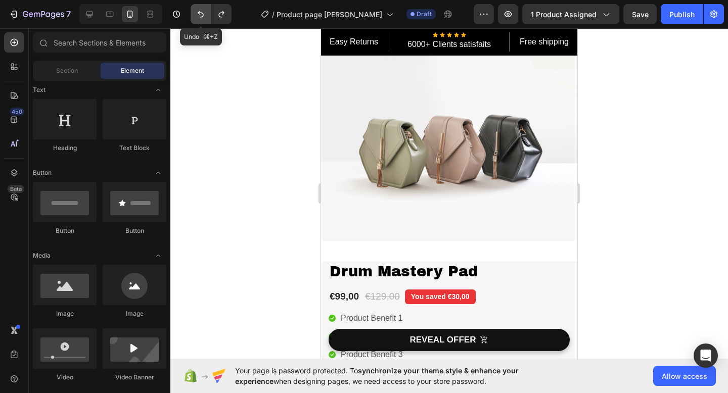
click at [200, 18] on icon "Undo/Redo" at bounding box center [201, 14] width 10 height 10
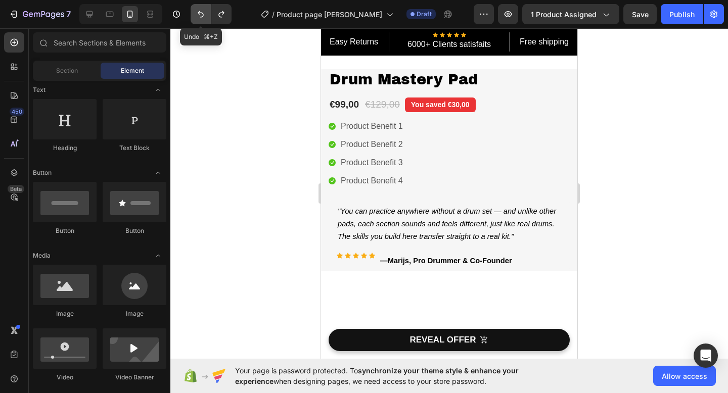
click at [200, 18] on icon "Undo/Redo" at bounding box center [201, 14] width 10 height 10
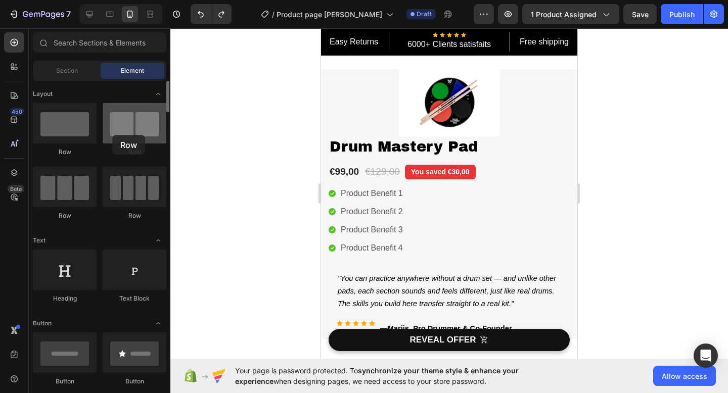
drag, startPoint x: 130, startPoint y: 135, endPoint x: 106, endPoint y: 141, distance: 24.9
click at [106, 141] on div at bounding box center [135, 123] width 64 height 40
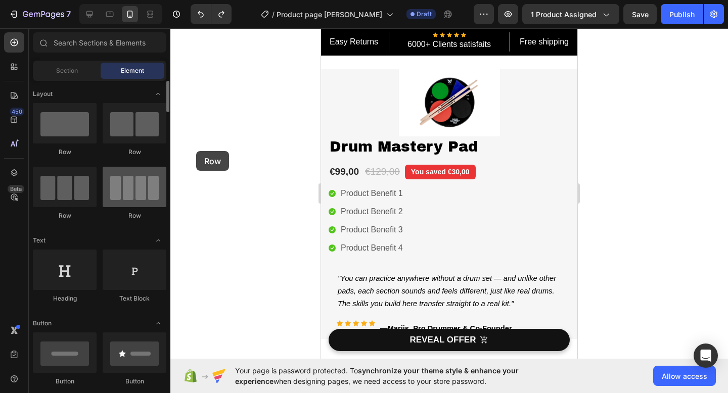
drag, startPoint x: 76, startPoint y: 135, endPoint x: 161, endPoint y: 176, distance: 95.0
click at [161, 250] on div "Row Row Row Row" at bounding box center [100, 281] width 134 height 63
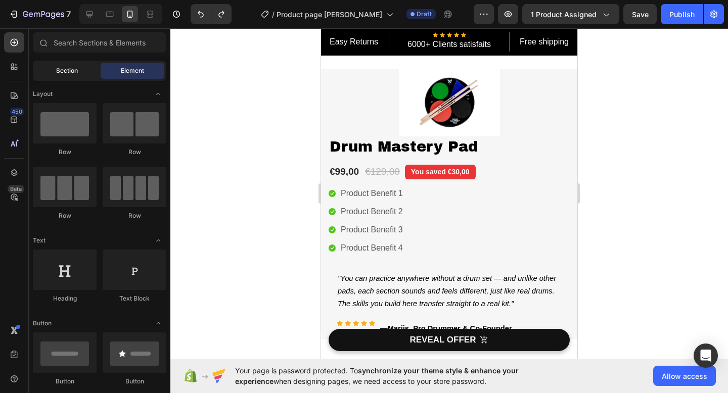
click at [74, 70] on span "Section" at bounding box center [67, 70] width 22 height 9
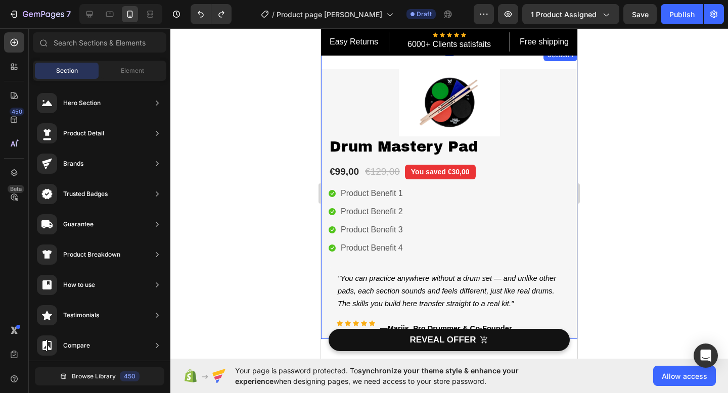
drag, startPoint x: 411, startPoint y: 166, endPoint x: 350, endPoint y: 61, distance: 121.9
click at [414, 65] on div "Easy Returns Text block Icon Icon Icon Icon Icon Icon List Hoz 6000+ Clients sa…" at bounding box center [449, 194] width 256 height 290
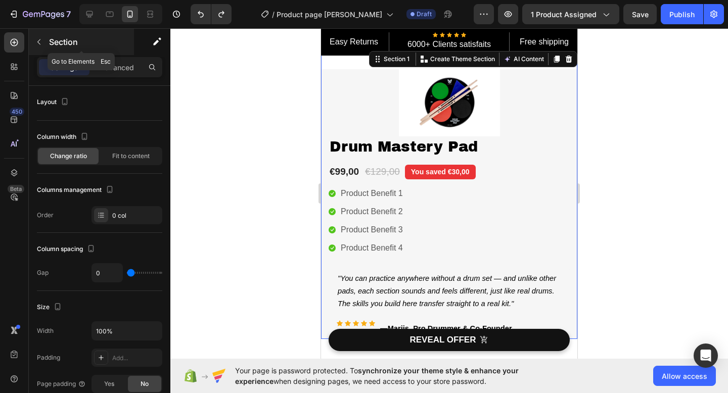
click at [41, 43] on icon "button" at bounding box center [39, 42] width 8 height 8
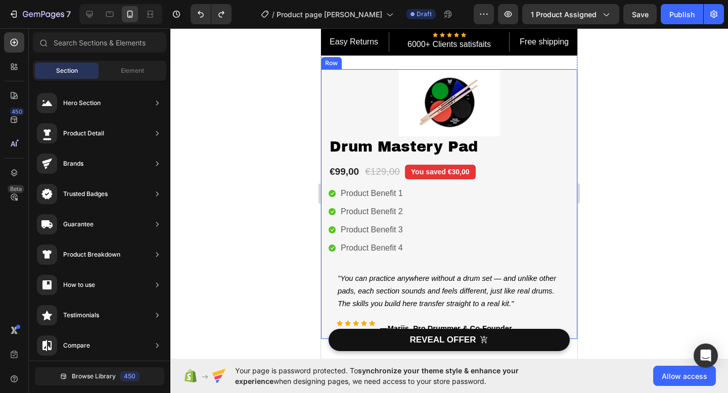
click at [324, 119] on div "Image 50+ Video Lessons Included Heading No extra cost Text block Row Money-bac…" at bounding box center [449, 204] width 256 height 270
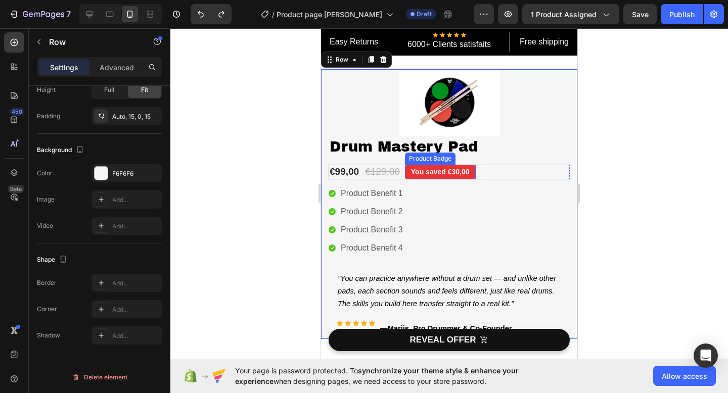
click at [452, 124] on img at bounding box center [449, 102] width 101 height 67
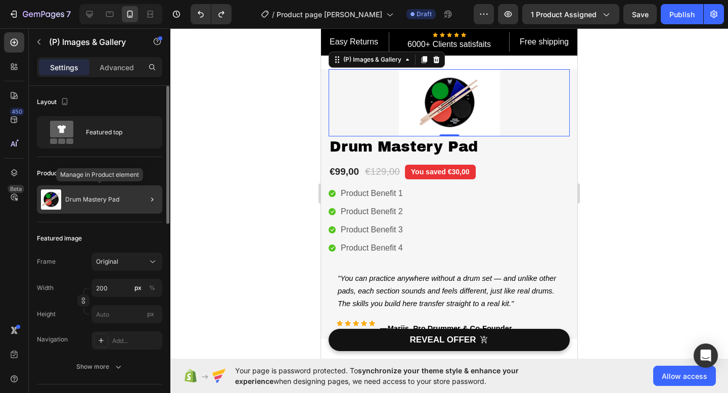
click at [67, 198] on p "Drum Mastery Pad" at bounding box center [92, 199] width 54 height 7
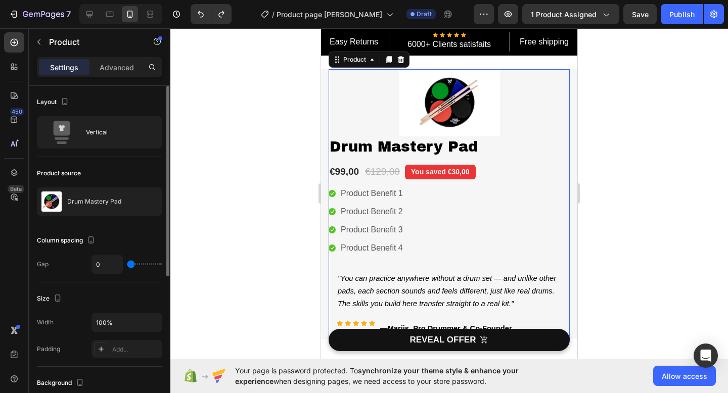
click at [144, 265] on div "0" at bounding box center [127, 264] width 71 height 19
drag, startPoint x: 131, startPoint y: 267, endPoint x: 150, endPoint y: 267, distance: 18.2
type input "50"
click at [148, 265] on input "range" at bounding box center [144, 264] width 35 height 2
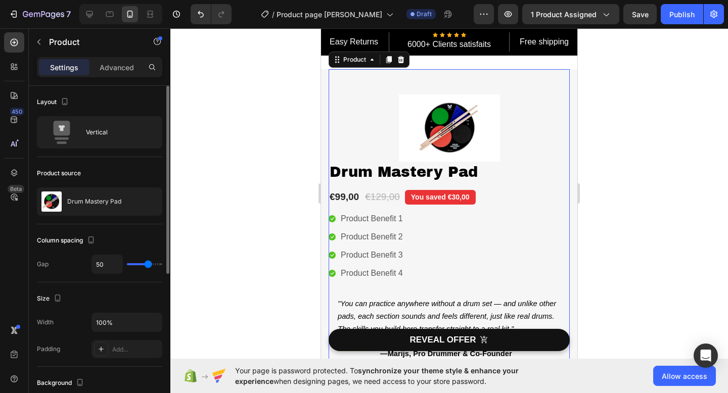
type input "55"
type input "0"
drag, startPoint x: 150, startPoint y: 267, endPoint x: 125, endPoint y: 267, distance: 24.8
type input "0"
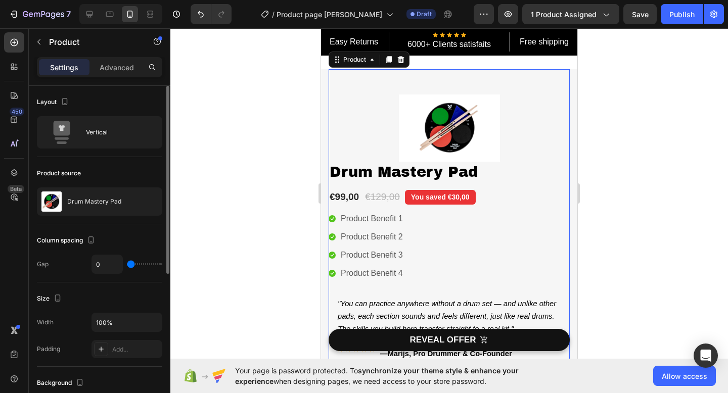
click at [127, 265] on input "range" at bounding box center [144, 264] width 35 height 2
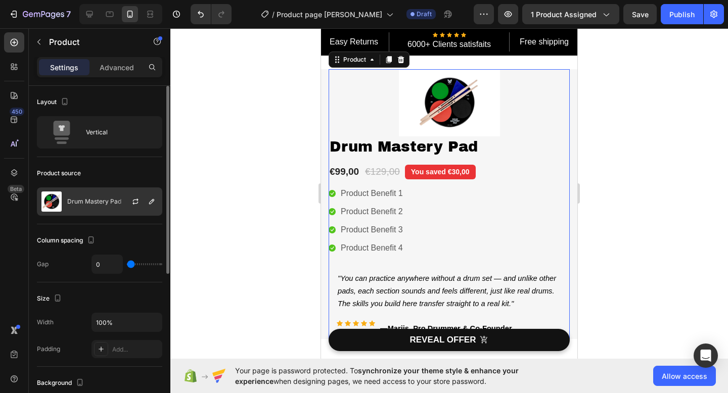
click at [105, 206] on div "Drum Mastery Pad" at bounding box center [99, 202] width 125 height 28
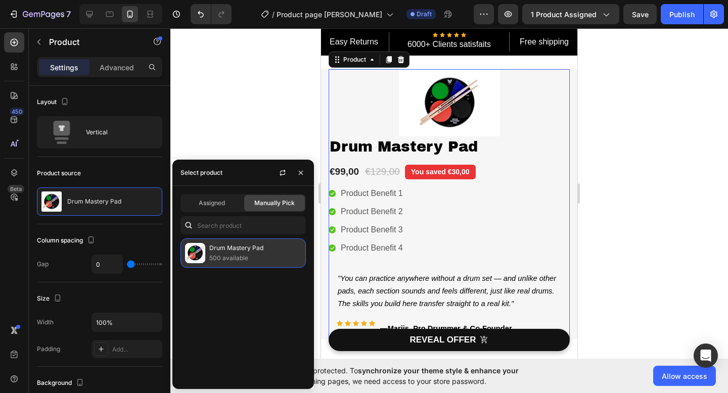
click at [219, 251] on p "Drum Mastery Pad" at bounding box center [255, 248] width 92 height 10
click at [192, 256] on img at bounding box center [195, 253] width 20 height 20
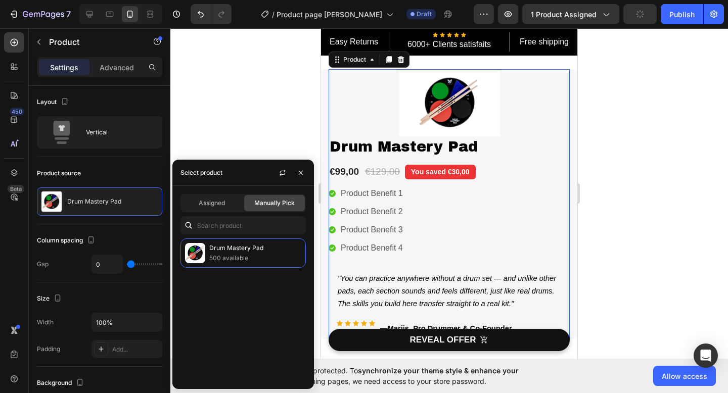
click at [216, 169] on div "Select product" at bounding box center [202, 172] width 42 height 9
click at [283, 175] on icon "button" at bounding box center [283, 173] width 8 height 8
click at [209, 172] on div "Select product" at bounding box center [202, 172] width 42 height 9
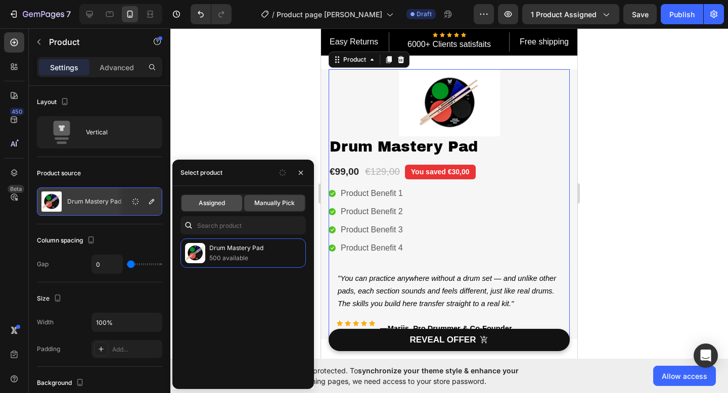
click at [212, 207] on span "Assigned" at bounding box center [212, 203] width 26 height 9
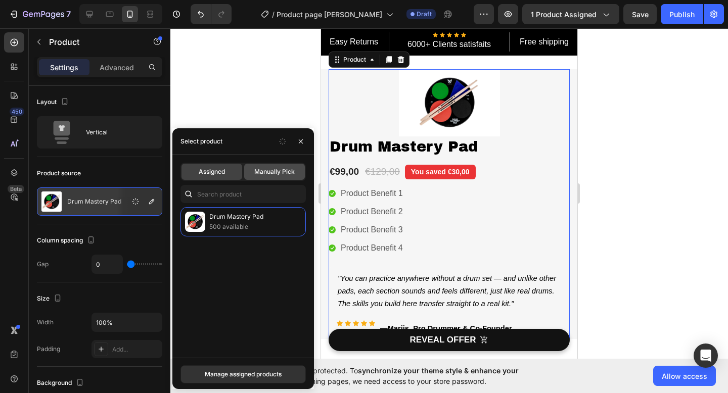
click at [289, 172] on span "Manually Pick" at bounding box center [274, 171] width 40 height 9
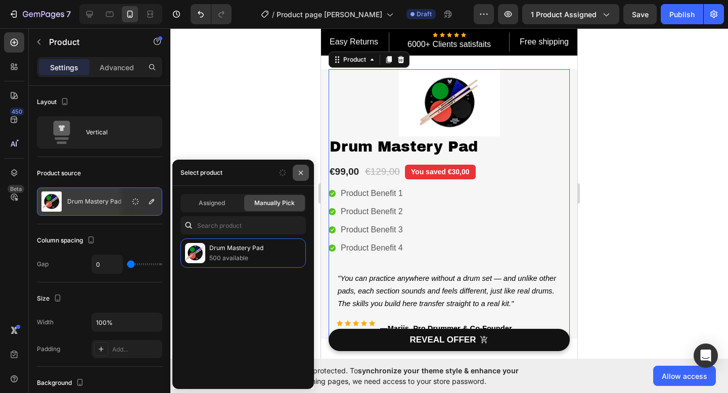
click at [300, 171] on icon "button" at bounding box center [301, 172] width 4 height 4
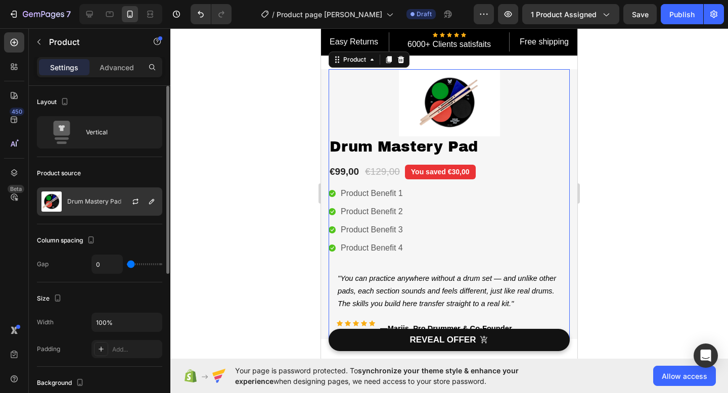
click at [108, 207] on div "Drum Mastery Pad" at bounding box center [99, 202] width 125 height 28
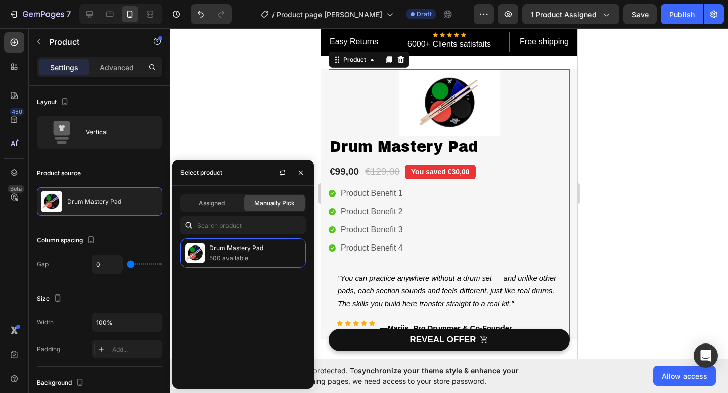
click at [262, 205] on span "Manually Pick" at bounding box center [274, 203] width 40 height 9
click at [232, 226] on input "text" at bounding box center [243, 225] width 125 height 18
click at [302, 171] on icon "button" at bounding box center [301, 173] width 8 height 8
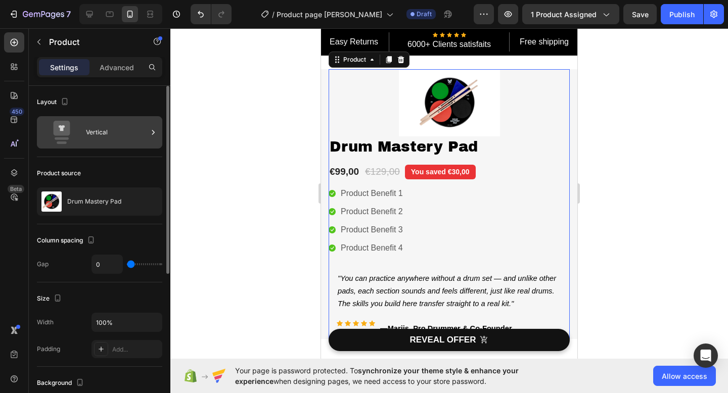
click at [122, 127] on div "Vertical" at bounding box center [117, 132] width 62 height 23
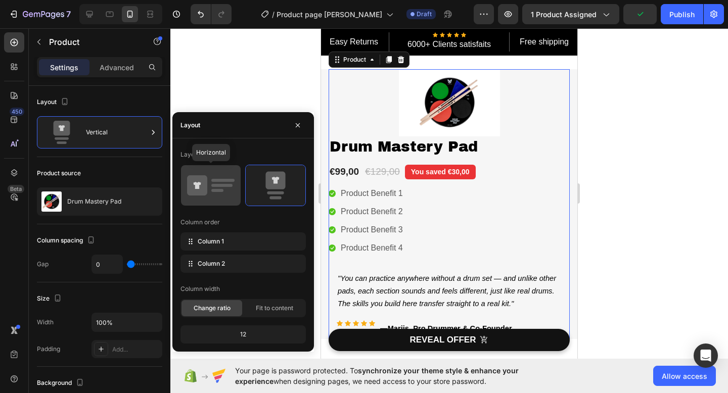
click at [207, 181] on icon at bounding box center [211, 185] width 48 height 28
type input "30"
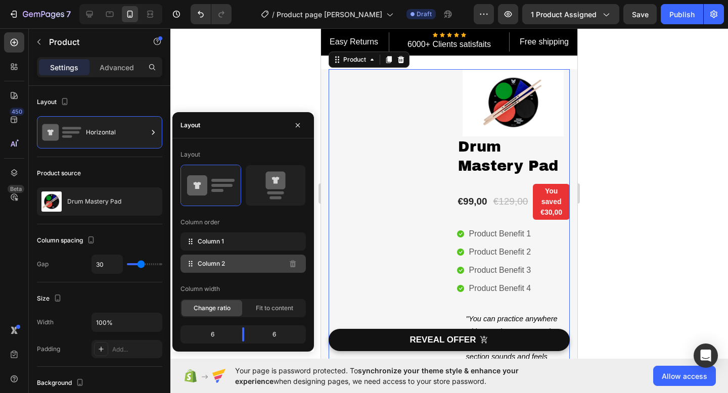
click at [192, 260] on icon at bounding box center [191, 264] width 10 height 10
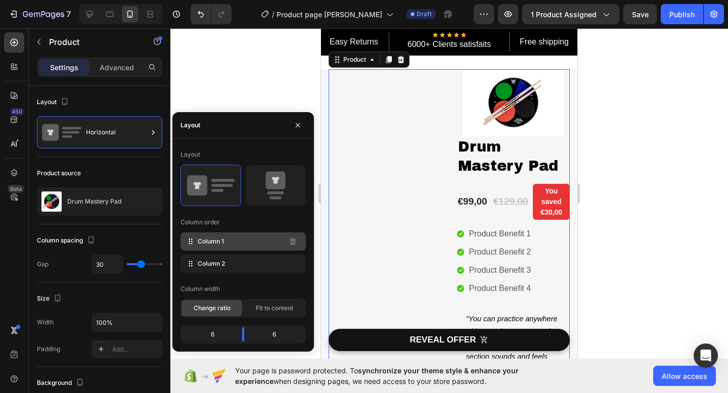
click at [194, 242] on icon at bounding box center [191, 242] width 10 height 10
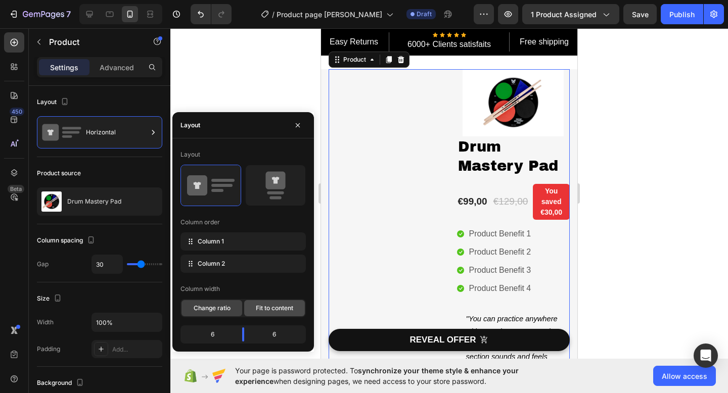
click at [282, 303] on div "Fit to content" at bounding box center [274, 308] width 61 height 16
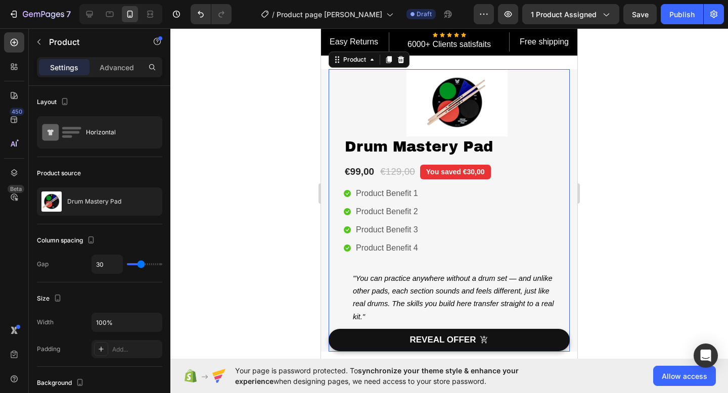
click at [289, 84] on div at bounding box center [449, 210] width 558 height 365
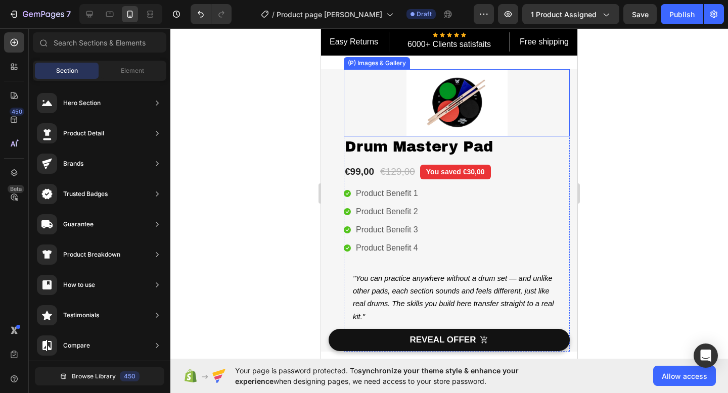
click at [462, 106] on img at bounding box center [457, 102] width 101 height 67
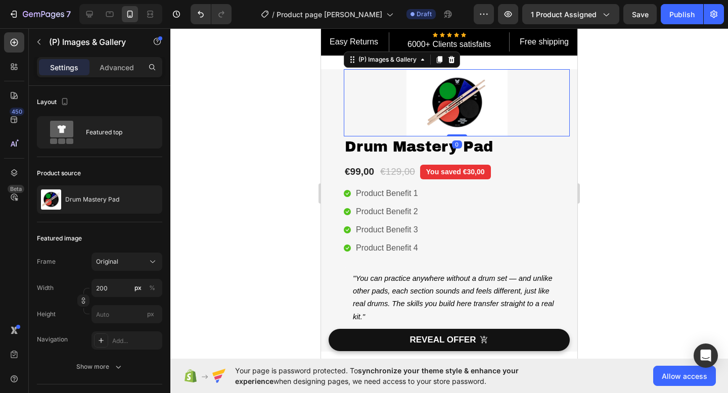
click at [81, 15] on div at bounding box center [120, 14] width 83 height 20
click at [84, 15] on div at bounding box center [89, 14] width 16 height 16
type input "100"
type input "20"
type input "8"
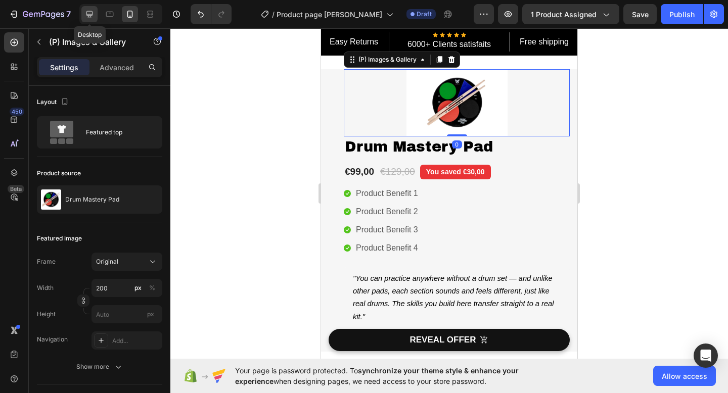
type input "8"
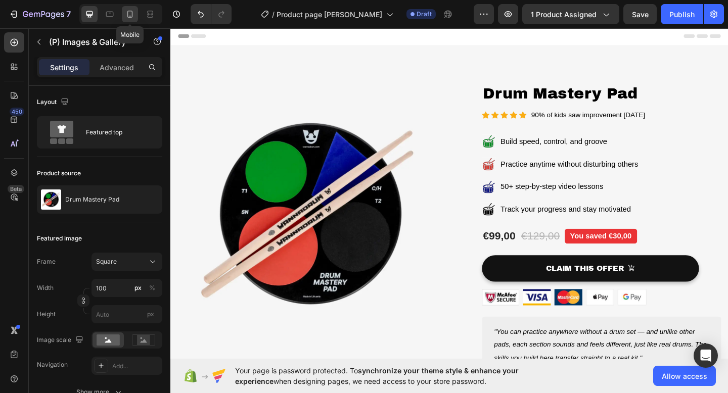
click at [128, 15] on icon at bounding box center [130, 14] width 10 height 10
type input "200"
type input "33.33"
type input "4"
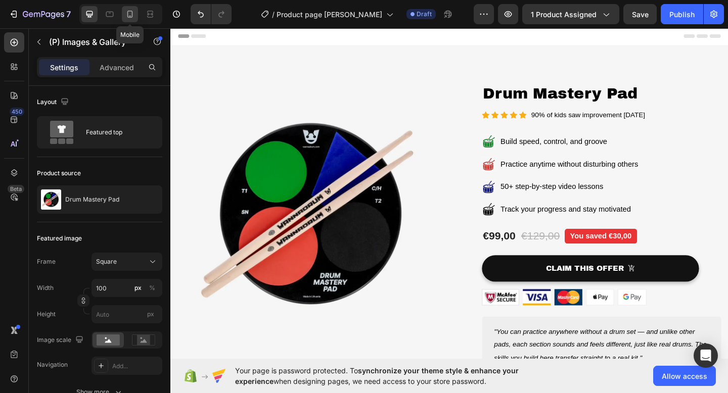
type input "4"
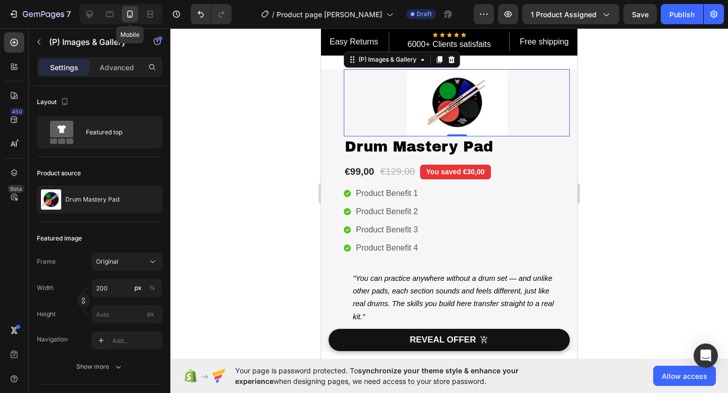
scroll to position [6, 0]
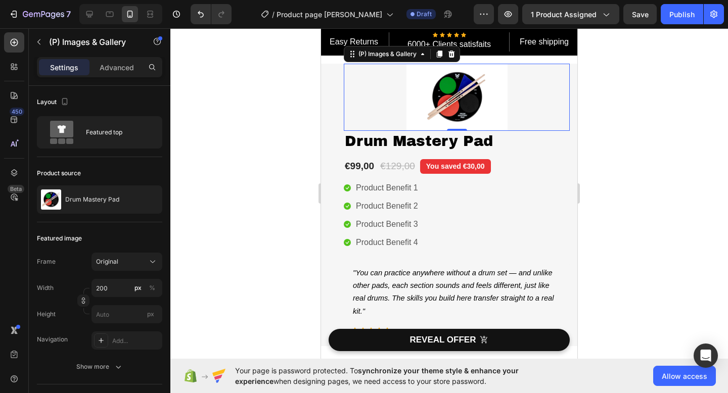
click at [442, 104] on img at bounding box center [457, 97] width 101 height 67
click at [373, 53] on div "(P) Images & Gallery" at bounding box center [388, 54] width 62 height 9
click at [358, 56] on div "(P) Images & Gallery" at bounding box center [388, 54] width 62 height 9
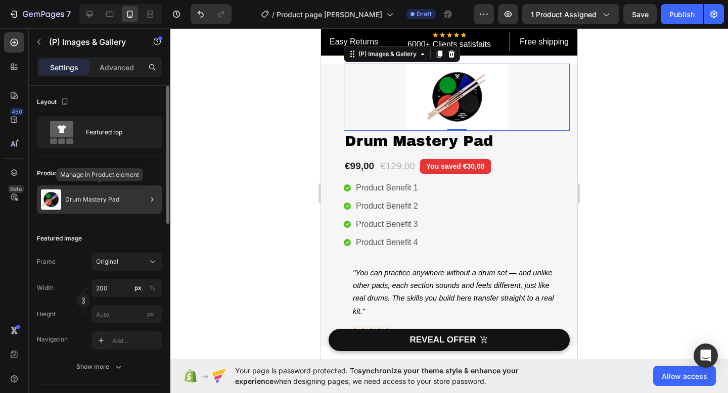
click at [88, 193] on div "Drum Mastery Pad" at bounding box center [99, 200] width 125 height 28
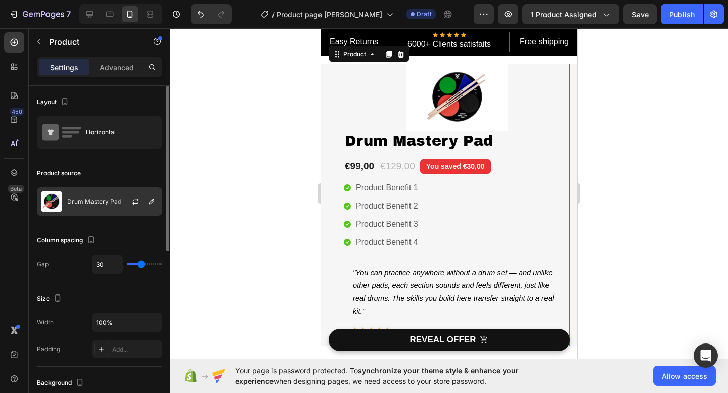
click at [61, 200] on img at bounding box center [51, 202] width 20 height 20
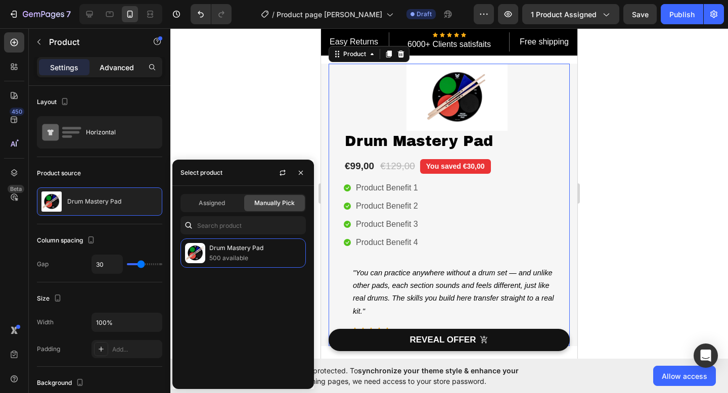
click at [114, 72] on p "Advanced" at bounding box center [117, 67] width 34 height 11
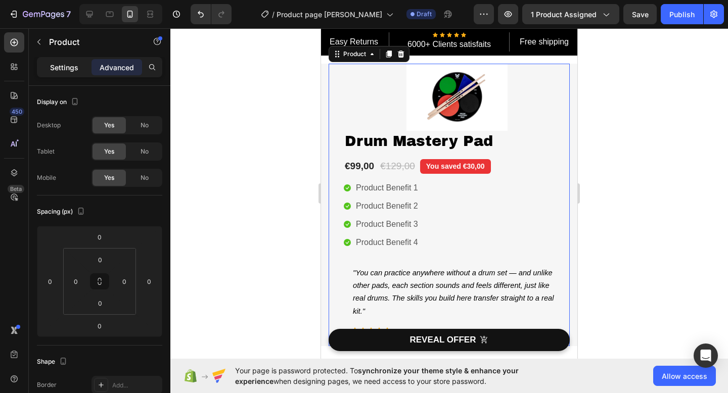
click at [65, 68] on p "Settings" at bounding box center [64, 67] width 28 height 11
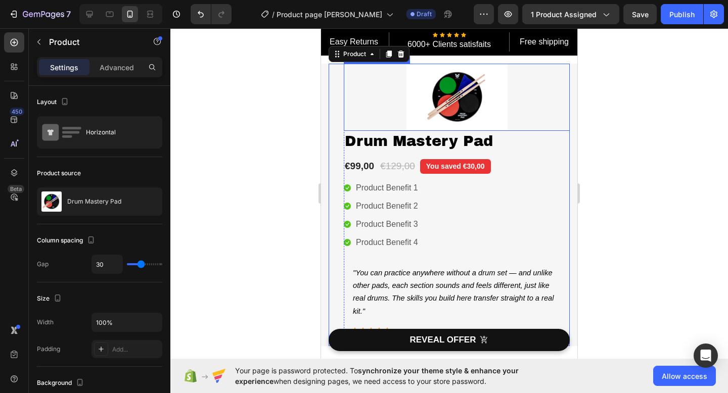
click at [467, 89] on img at bounding box center [457, 97] width 101 height 67
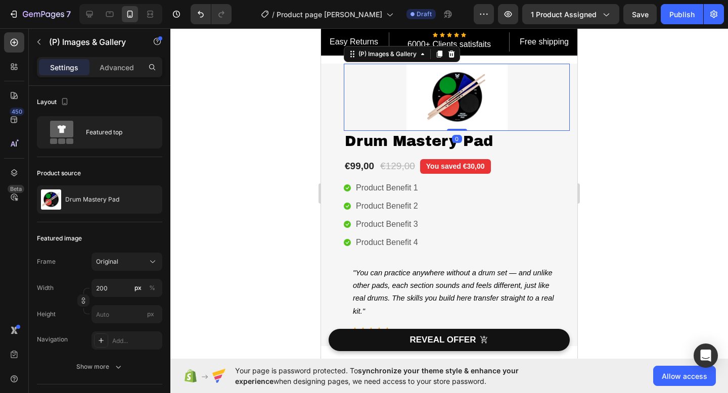
scroll to position [0, 0]
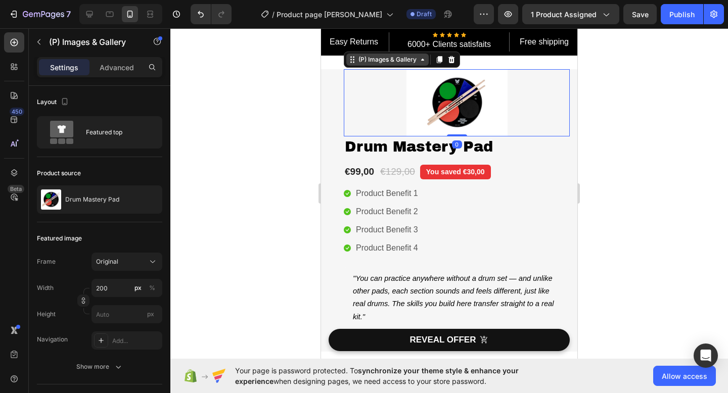
click at [426, 65] on div "(P) Images & Gallery" at bounding box center [387, 60] width 82 height 12
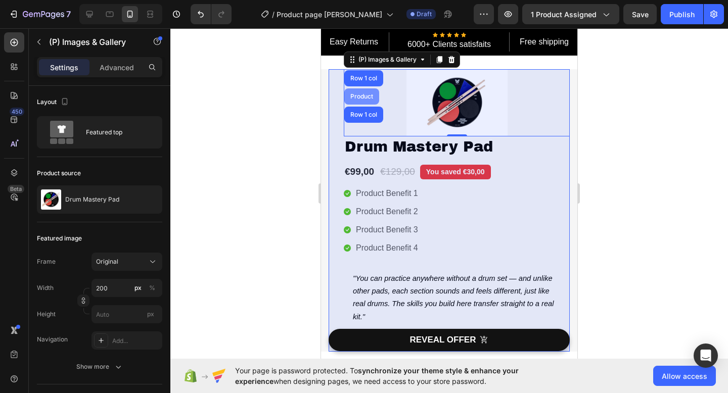
click at [367, 99] on div "Product" at bounding box center [361, 97] width 27 height 6
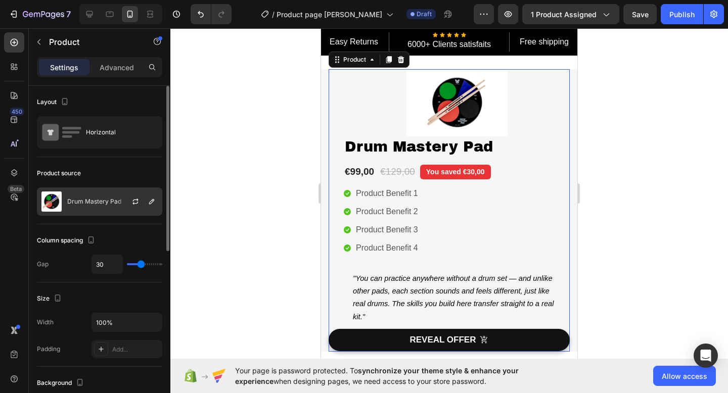
click at [89, 204] on p "Drum Mastery Pad" at bounding box center [94, 201] width 54 height 7
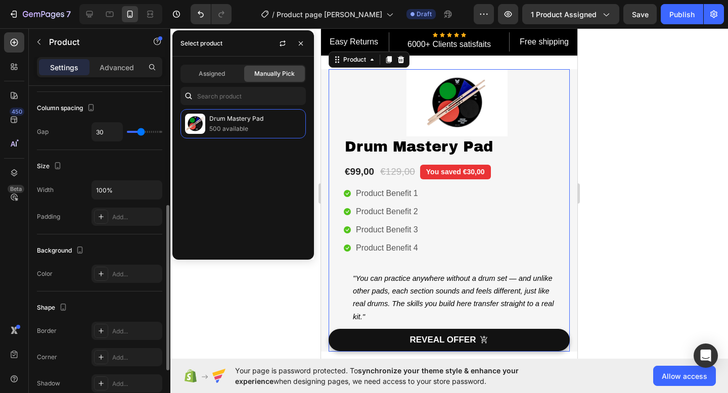
scroll to position [289, 0]
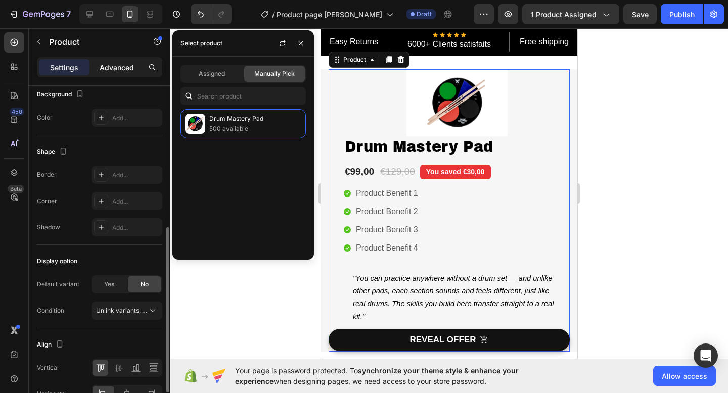
click at [123, 68] on p "Advanced" at bounding box center [117, 67] width 34 height 11
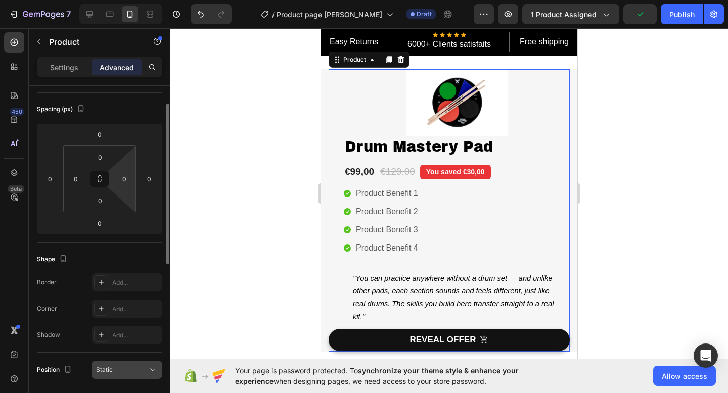
scroll to position [0, 0]
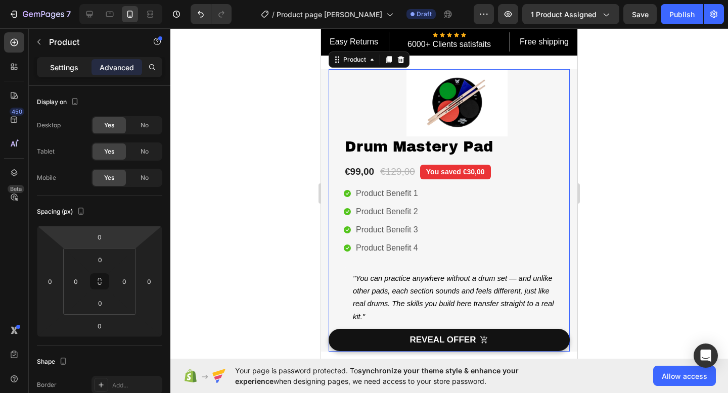
click at [62, 70] on p "Settings" at bounding box center [64, 67] width 28 height 11
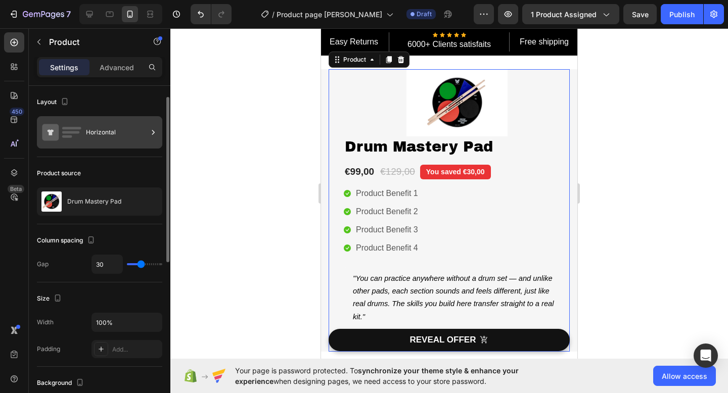
scroll to position [129, 0]
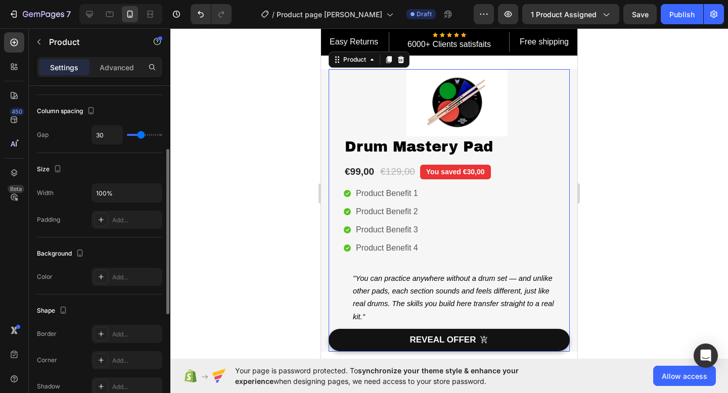
type input "0"
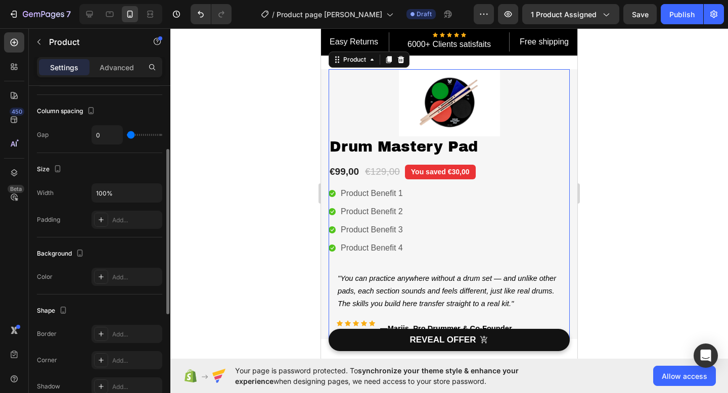
type input "4"
type input "15"
type input "27"
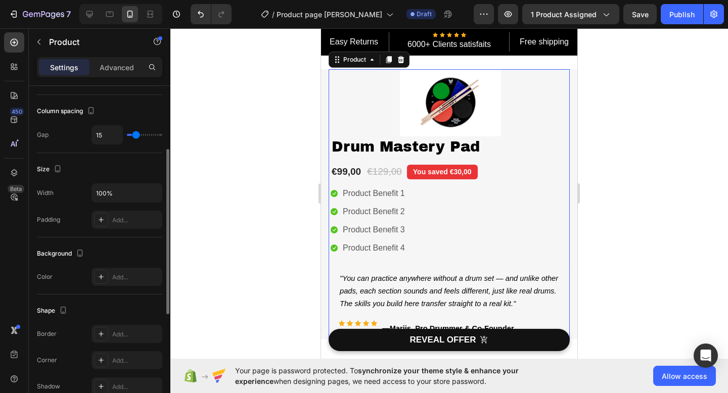
type input "27"
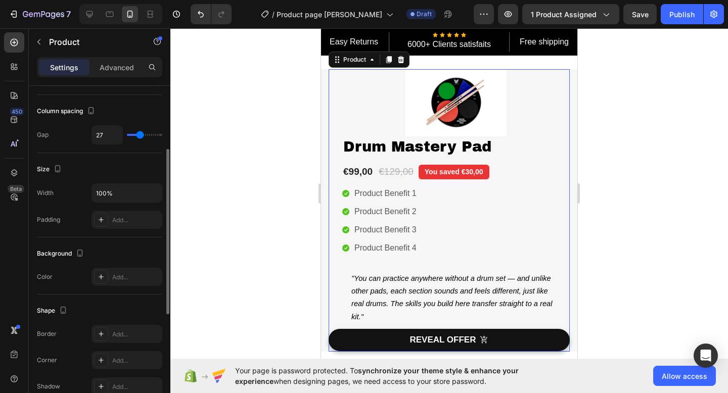
type input "28"
type input "25"
type input "21"
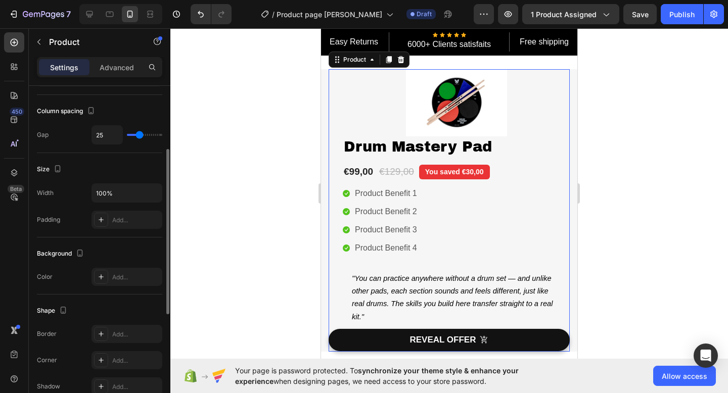
type input "21"
type input "20"
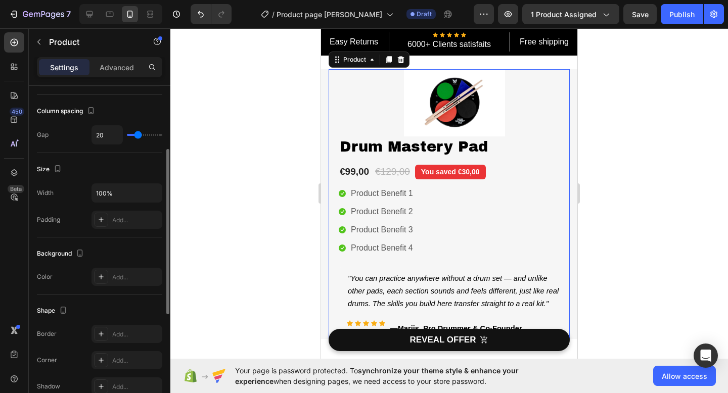
type input "21"
type input "22"
type input "23"
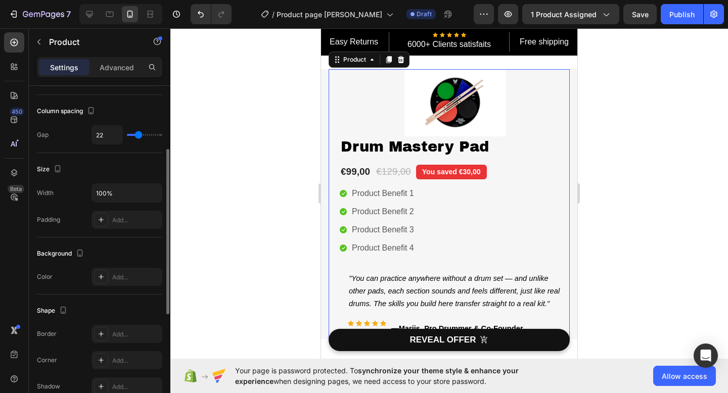
type input "23"
type input "24"
type input "26"
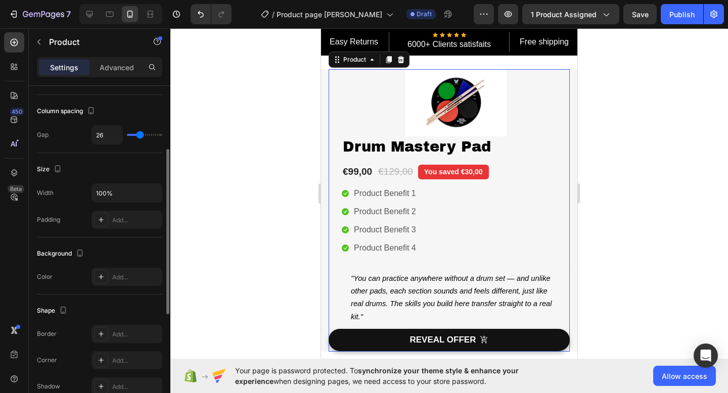
type input "27"
type input "32"
type input "33"
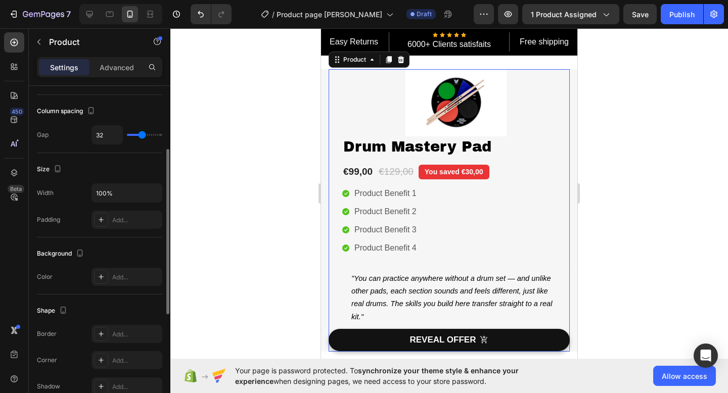
type input "33"
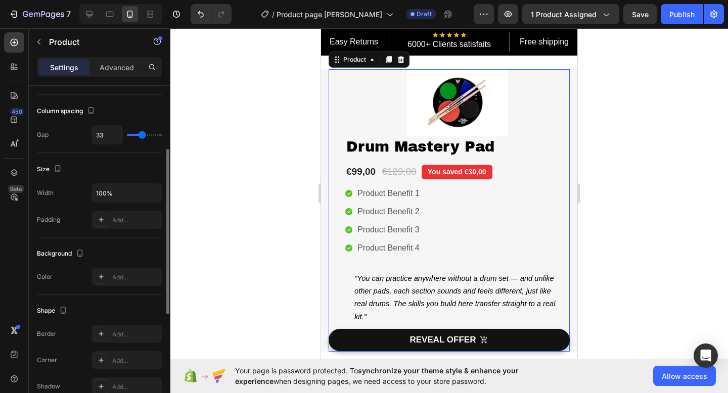
type input "32"
type input "31"
type input "30"
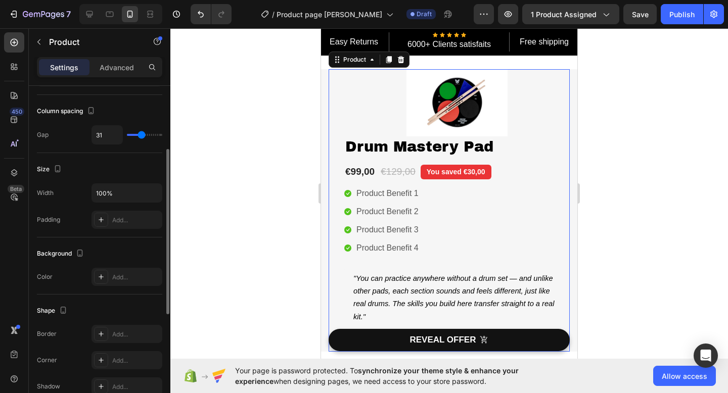
type input "30"
type input "29"
type input "30"
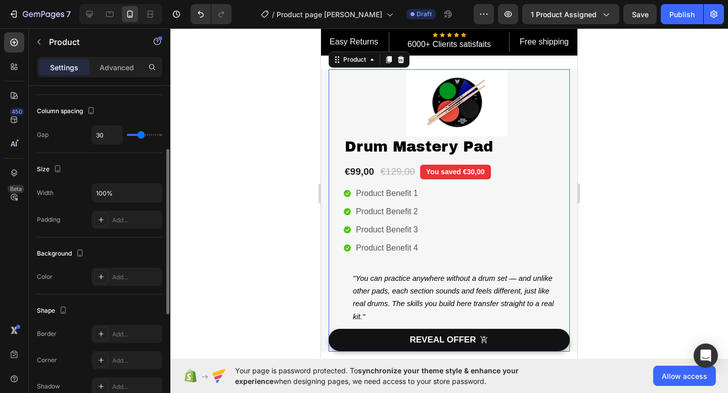
type input "31"
click at [141, 136] on input "range" at bounding box center [144, 135] width 35 height 2
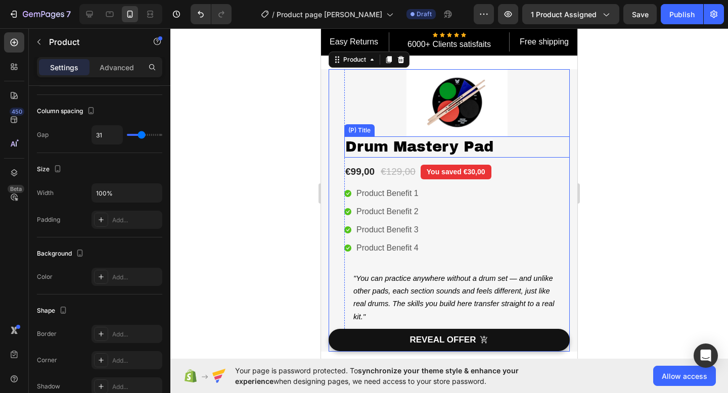
click at [456, 114] on img at bounding box center [457, 102] width 101 height 67
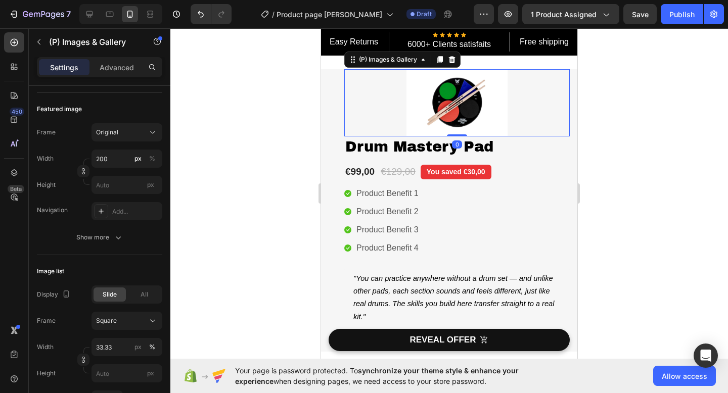
scroll to position [0, 0]
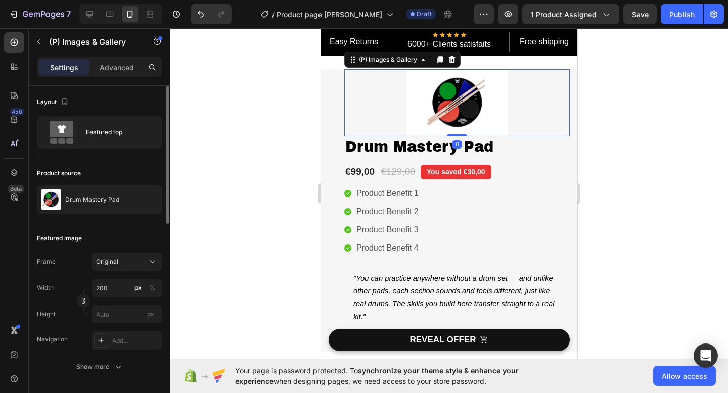
click at [456, 114] on img at bounding box center [457, 102] width 101 height 67
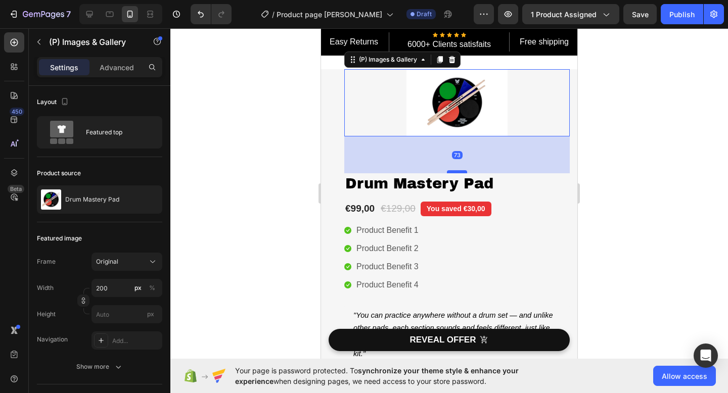
drag, startPoint x: 459, startPoint y: 134, endPoint x: 460, endPoint y: 171, distance: 36.9
click at [460, 171] on div at bounding box center [457, 171] width 20 height 3
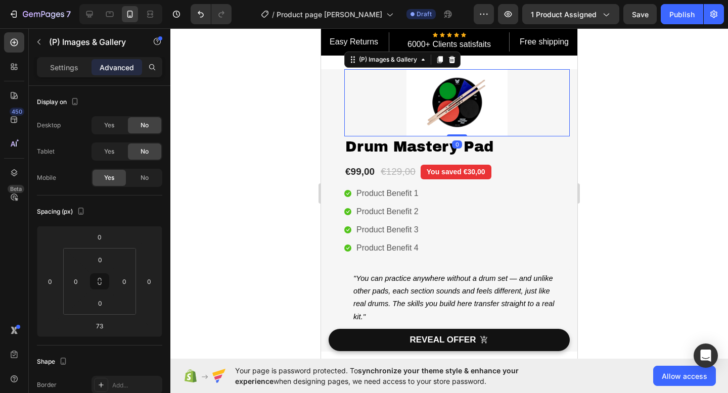
drag, startPoint x: 460, startPoint y: 171, endPoint x: 462, endPoint y: 132, distance: 38.5
click at [462, 132] on div "(P) Images & Gallery 0" at bounding box center [457, 102] width 226 height 67
type input "0"
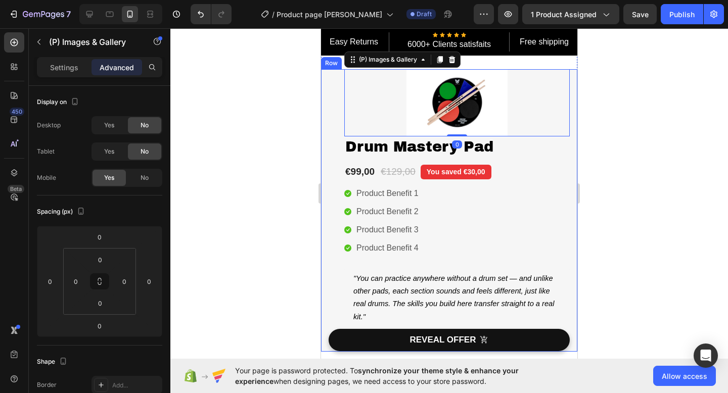
click at [589, 137] on div at bounding box center [449, 210] width 558 height 365
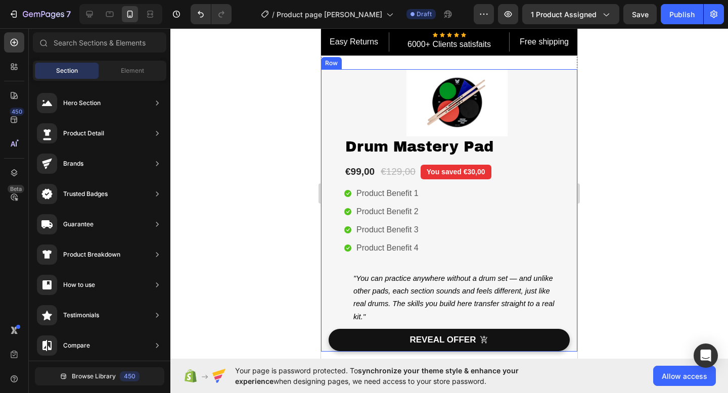
click at [523, 112] on div at bounding box center [457, 102] width 226 height 67
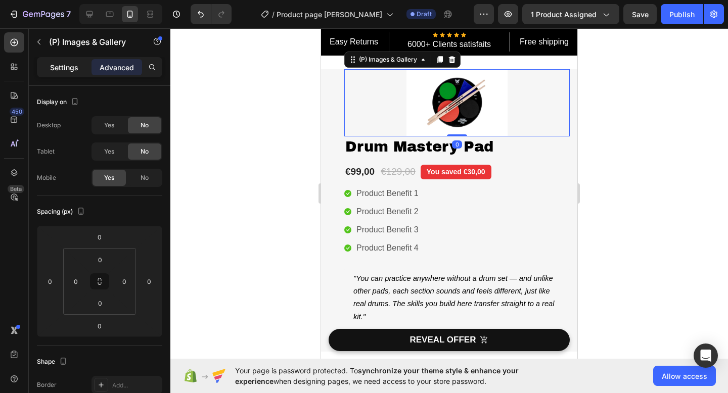
click at [67, 69] on p "Settings" at bounding box center [64, 67] width 28 height 11
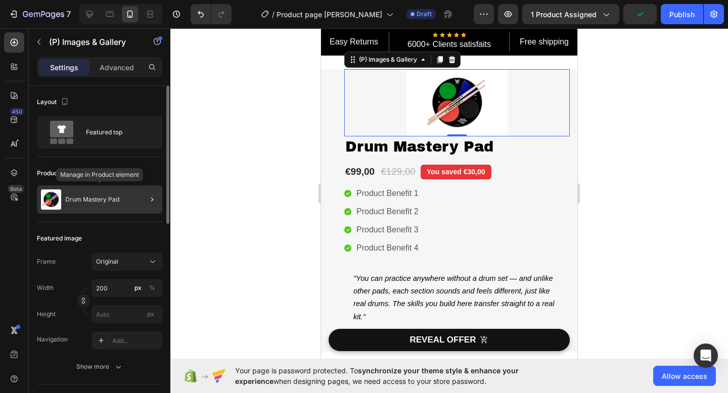
click at [62, 200] on div "Drum Mastery Pad" at bounding box center [99, 200] width 125 height 28
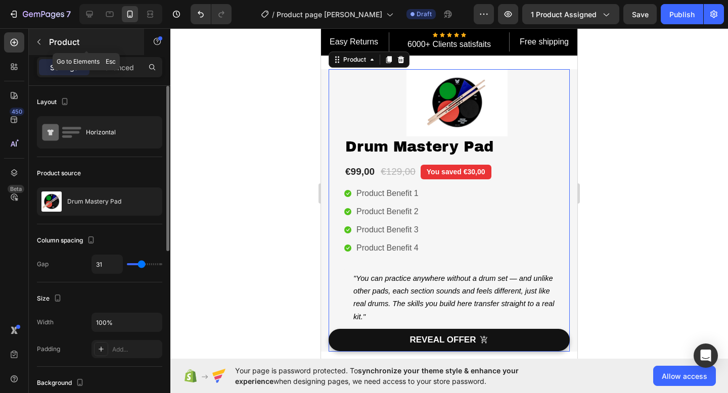
click at [41, 43] on icon "button" at bounding box center [39, 42] width 8 height 8
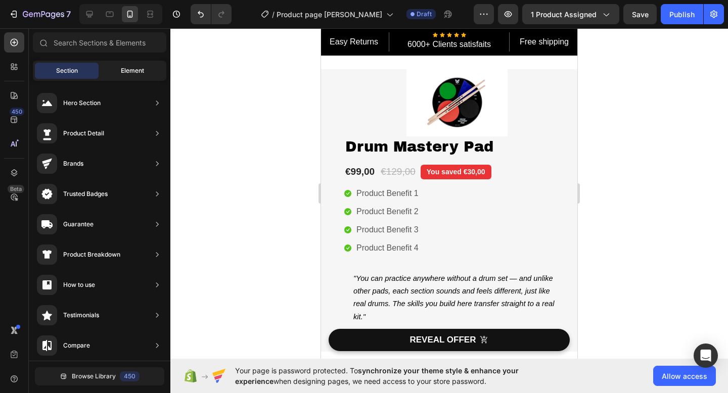
click at [121, 71] on span "Element" at bounding box center [132, 70] width 23 height 9
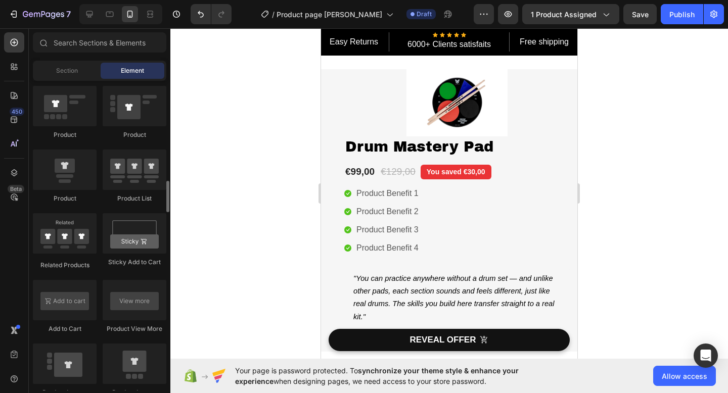
scroll to position [1148, 0]
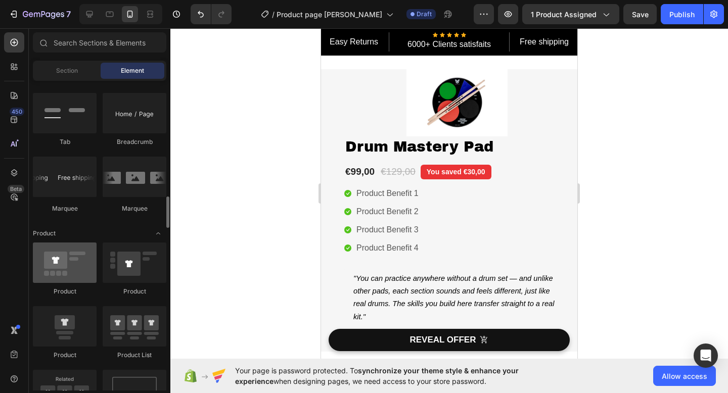
click at [79, 272] on div at bounding box center [65, 263] width 64 height 40
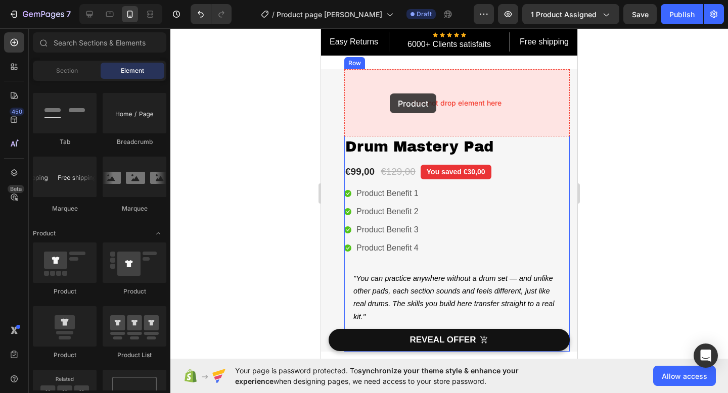
drag, startPoint x: 401, startPoint y: 300, endPoint x: 390, endPoint y: 94, distance: 206.6
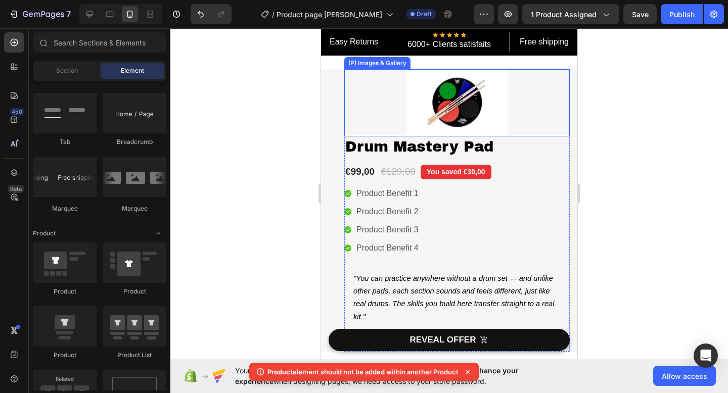
click at [449, 99] on img at bounding box center [457, 102] width 101 height 67
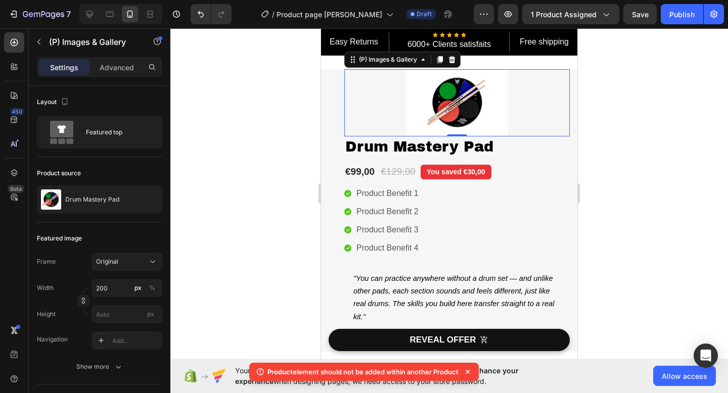
click at [449, 99] on img at bounding box center [457, 102] width 101 height 67
click at [440, 60] on icon at bounding box center [440, 59] width 6 height 7
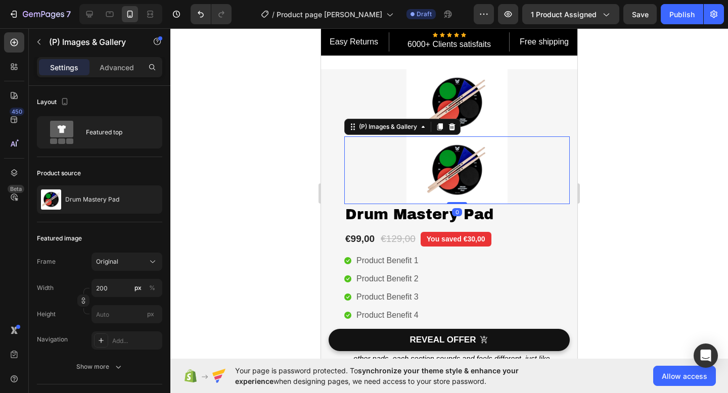
click at [447, 162] on img at bounding box center [457, 170] width 101 height 67
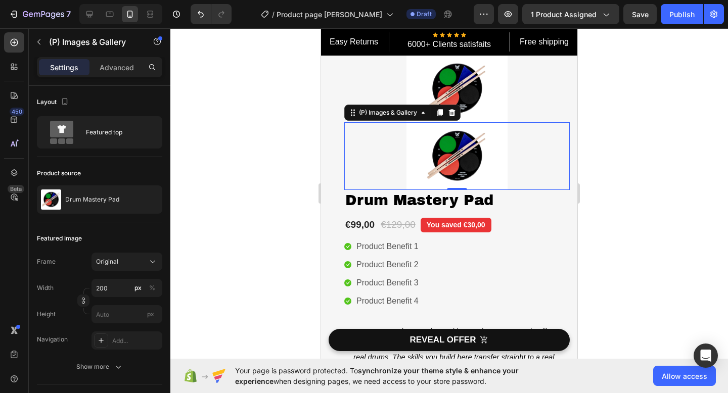
scroll to position [0, 0]
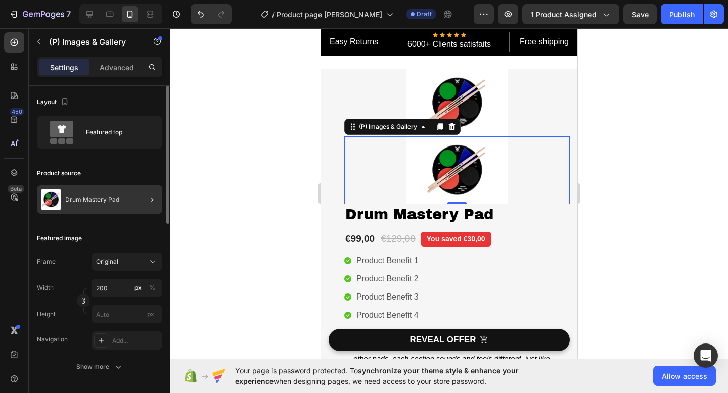
click at [103, 187] on div "Drum Mastery Pad" at bounding box center [99, 200] width 125 height 28
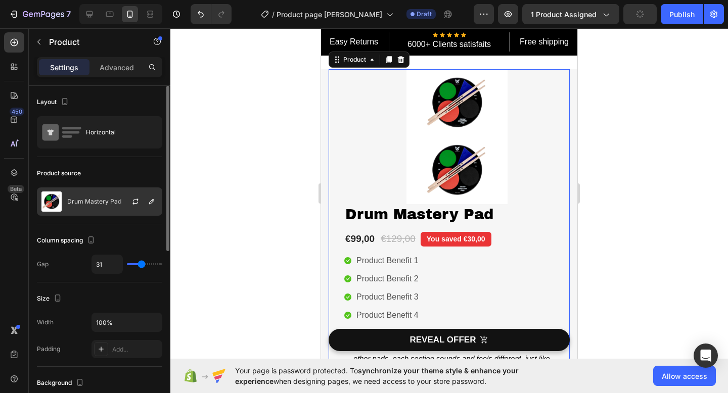
click at [59, 198] on img at bounding box center [51, 202] width 20 height 20
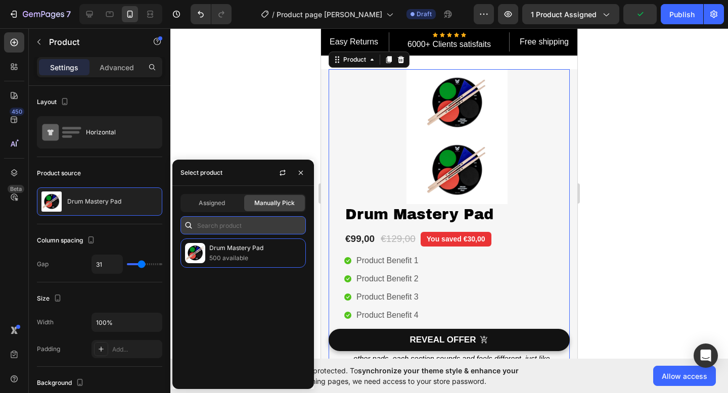
click at [211, 227] on input "text" at bounding box center [243, 225] width 125 height 18
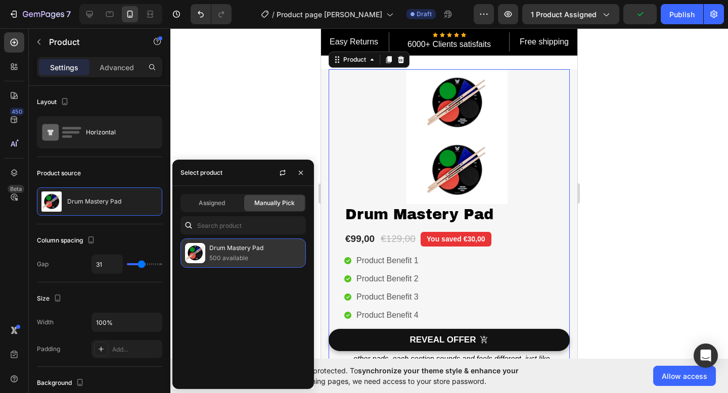
click at [216, 256] on p "500 available" at bounding box center [255, 258] width 92 height 10
click at [191, 255] on img at bounding box center [195, 253] width 20 height 20
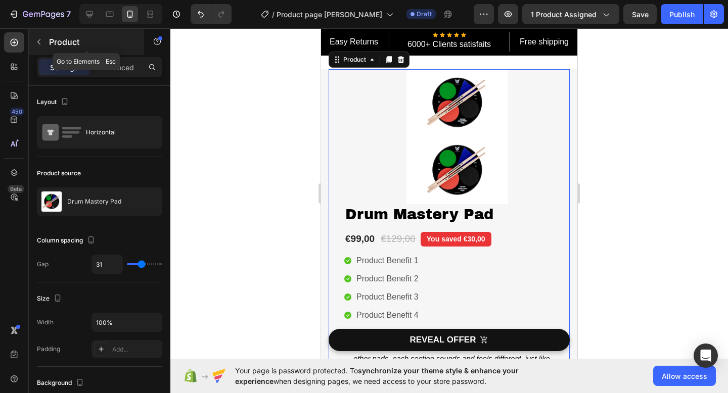
click at [40, 41] on icon "button" at bounding box center [39, 42] width 8 height 8
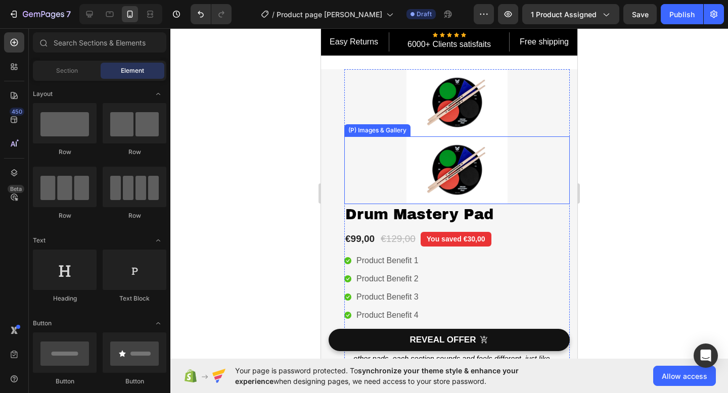
click at [413, 157] on img at bounding box center [457, 170] width 101 height 67
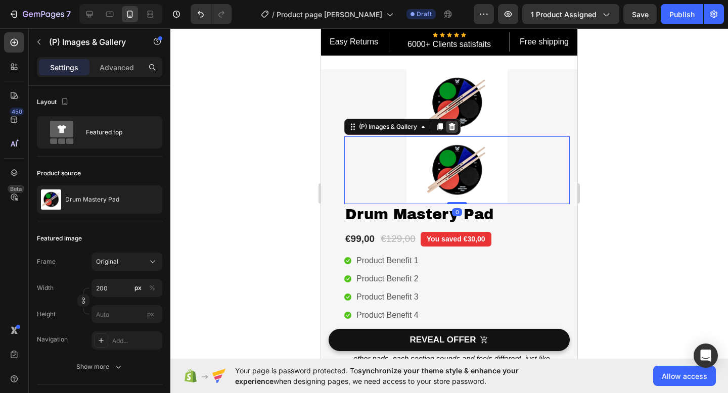
click at [451, 126] on icon at bounding box center [452, 126] width 7 height 7
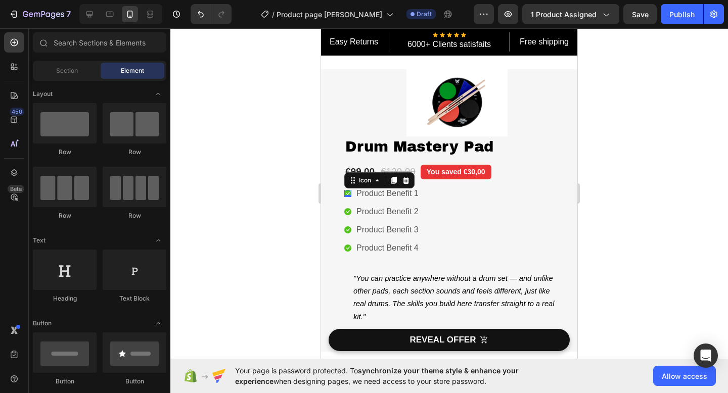
click at [350, 194] on div "Icon 0" at bounding box center [347, 193] width 7 height 7
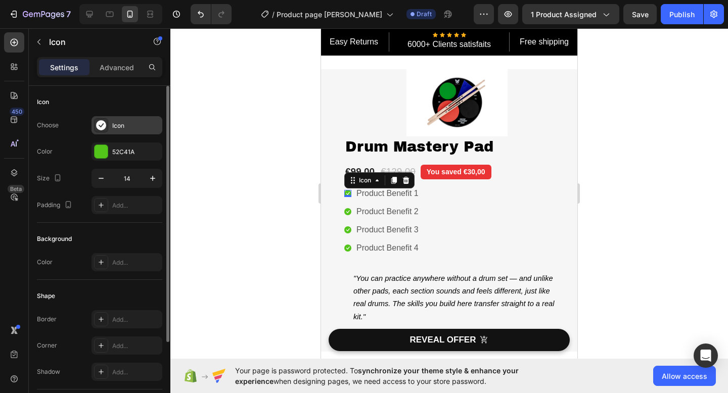
click at [117, 124] on div "Icon" at bounding box center [136, 125] width 48 height 9
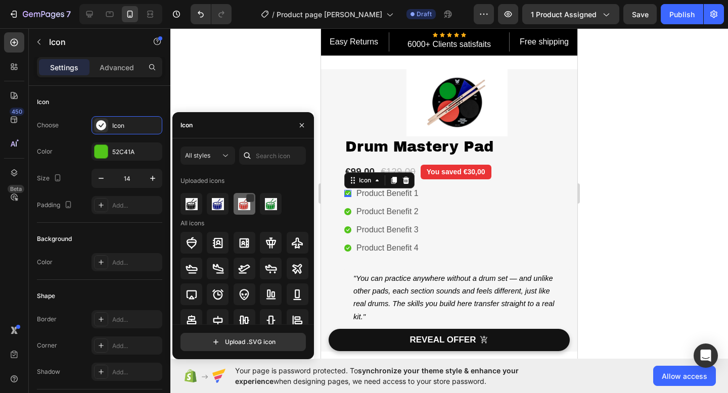
click at [246, 206] on img at bounding box center [244, 204] width 12 height 12
click at [347, 209] on icon at bounding box center [347, 211] width 7 height 7
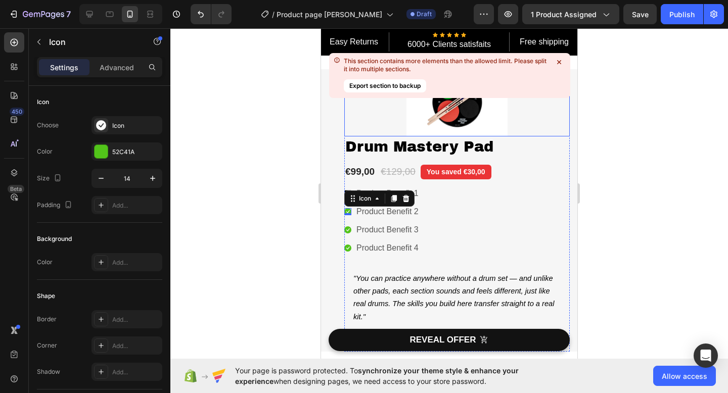
click at [403, 86] on button "Export section to backup" at bounding box center [385, 85] width 82 height 13
drag, startPoint x: 428, startPoint y: 69, endPoint x: 354, endPoint y: 67, distance: 73.8
click at [354, 67] on div "This section contains more elements than the allowed limit. Please split it int…" at bounding box center [446, 65] width 205 height 16
drag, startPoint x: 343, startPoint y: 58, endPoint x: 385, endPoint y: 76, distance: 45.8
click at [385, 76] on div "This section contains more elements than the allowed limit. Please split it int…" at bounding box center [446, 75] width 205 height 37
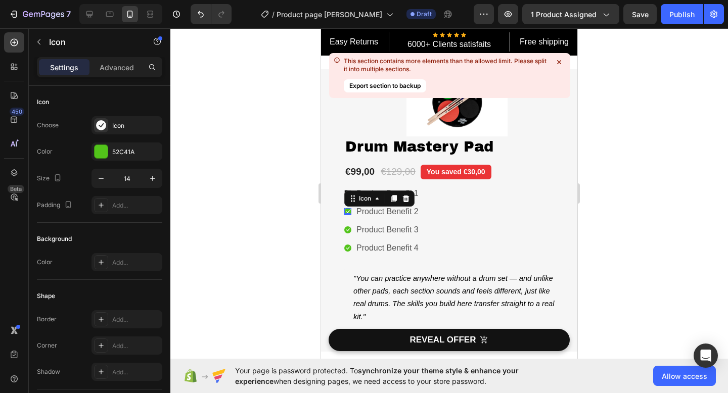
click at [611, 106] on div at bounding box center [449, 210] width 558 height 365
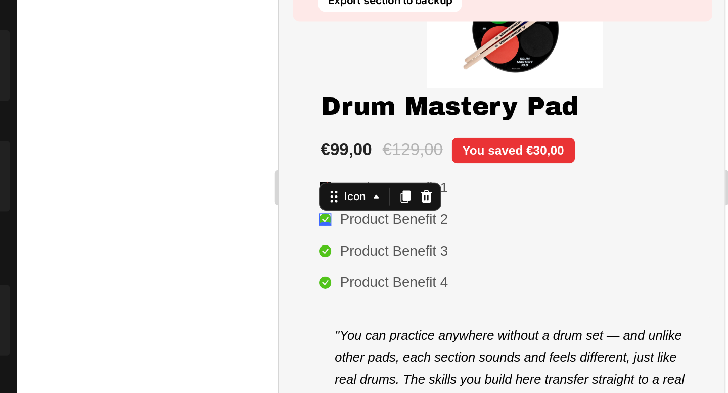
click at [305, 84] on div "Icon 0" at bounding box center [305, 83] width 7 height 7
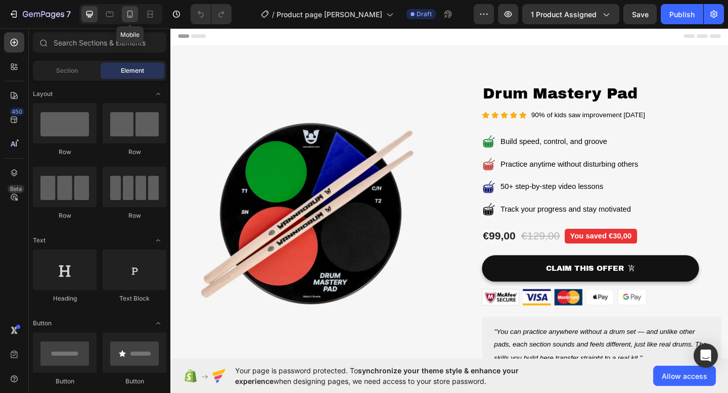
click at [132, 16] on icon at bounding box center [130, 14] width 6 height 7
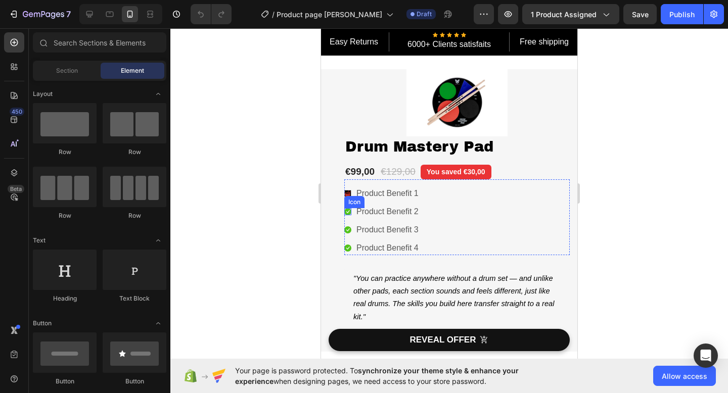
click at [348, 212] on div "Icon" at bounding box center [347, 211] width 7 height 7
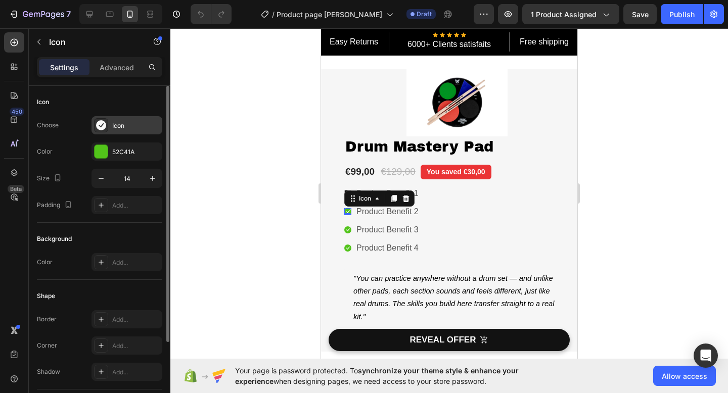
click at [122, 125] on div "Icon" at bounding box center [136, 125] width 48 height 9
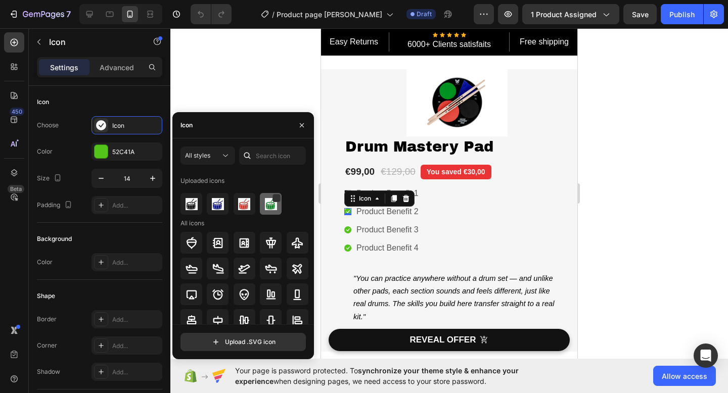
click at [272, 205] on img at bounding box center [271, 204] width 12 height 12
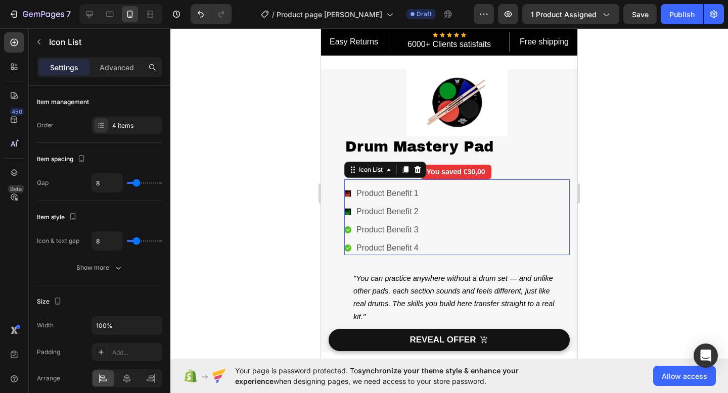
click at [454, 210] on div "Icon Product Benefit 1 Text block Icon Product Benefit 2 Text block Icon Produc…" at bounding box center [457, 221] width 226 height 69
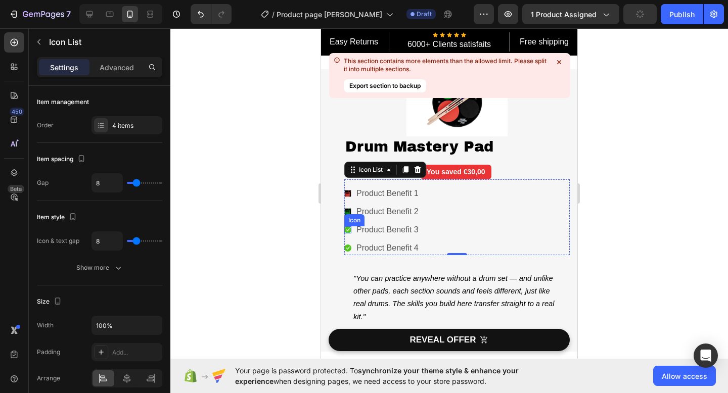
click at [347, 229] on div "Icon" at bounding box center [347, 230] width 7 height 7
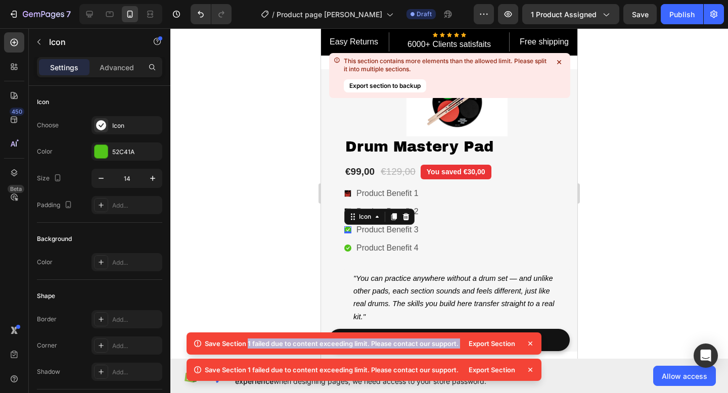
drag, startPoint x: 203, startPoint y: 340, endPoint x: 461, endPoint y: 343, distance: 257.4
click at [461, 359] on div "Save Section 1 failed due to content exceeding limit. Please contact our suppor…" at bounding box center [364, 370] width 355 height 22
copy p "Save Section 1 failed due to content exceeding limit. Please contact our suppor…"
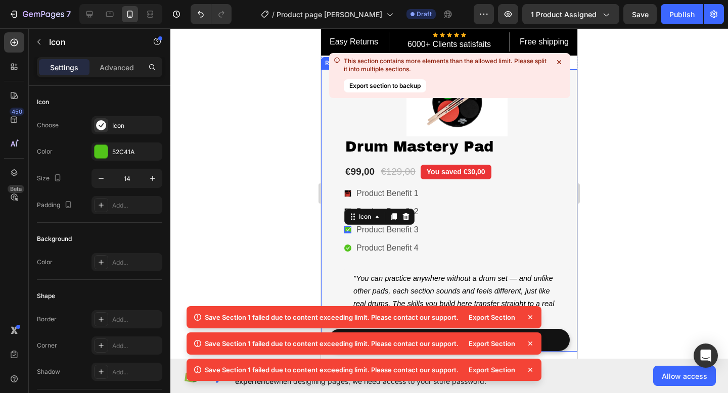
click at [273, 192] on div at bounding box center [449, 210] width 558 height 365
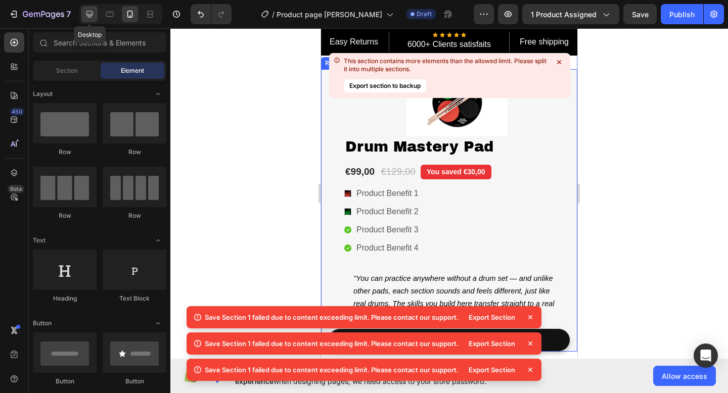
click at [91, 18] on icon at bounding box center [89, 14] width 10 height 10
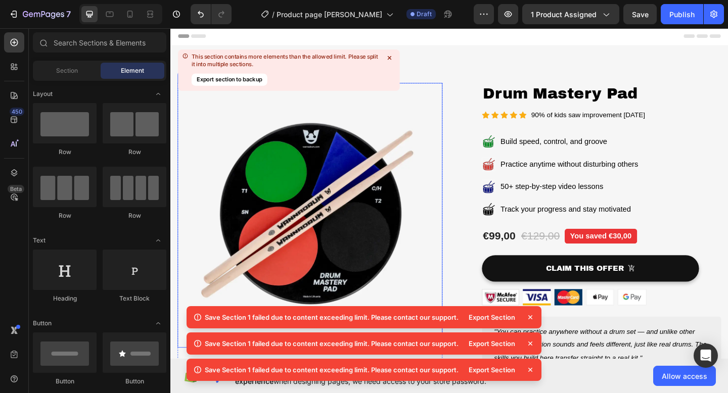
click at [390, 56] on icon at bounding box center [389, 58] width 9 height 9
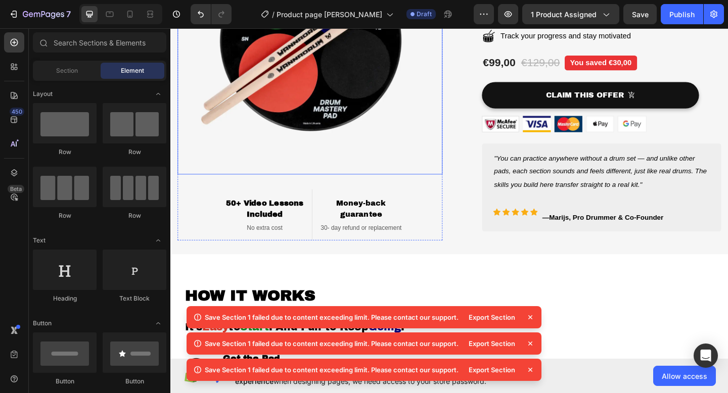
scroll to position [308, 0]
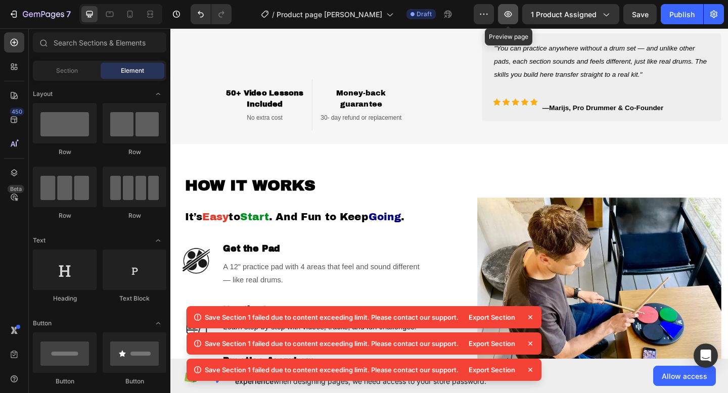
click at [509, 15] on icon "button" at bounding box center [509, 14] width 8 height 6
click at [508, 15] on icon "button" at bounding box center [508, 14] width 10 height 10
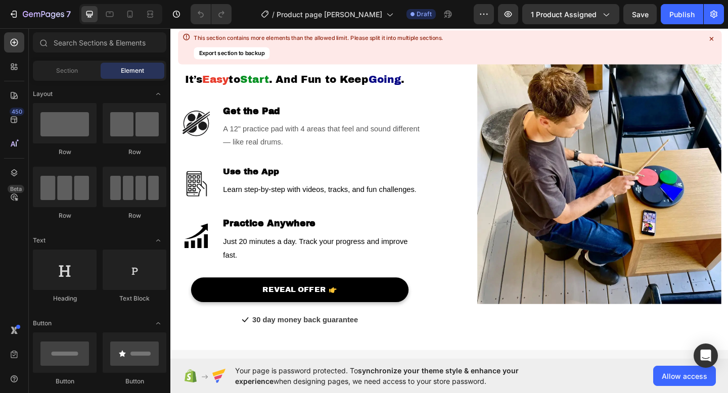
scroll to position [257, 0]
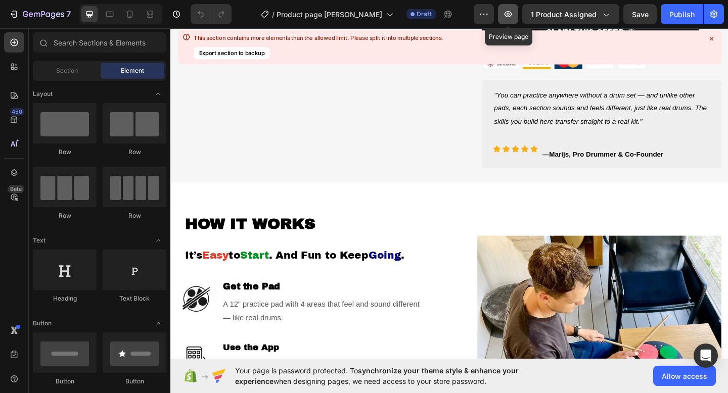
click at [507, 10] on icon "button" at bounding box center [508, 14] width 10 height 10
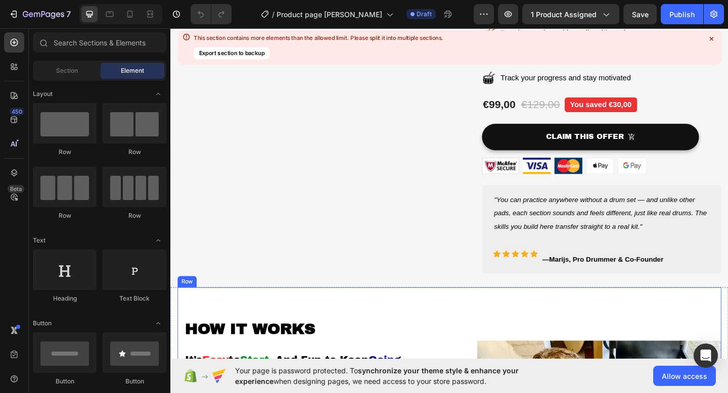
scroll to position [158, 0]
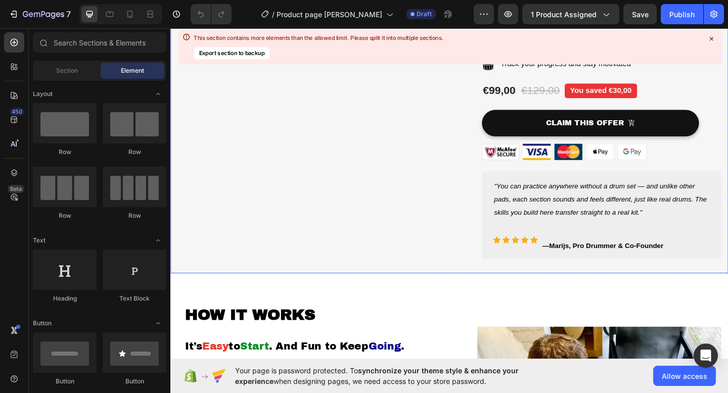
click at [536, 295] on div "Image 50+ Video Lessons Included Heading No extra cost Text block Row Money-bac…" at bounding box center [473, 92] width 607 height 406
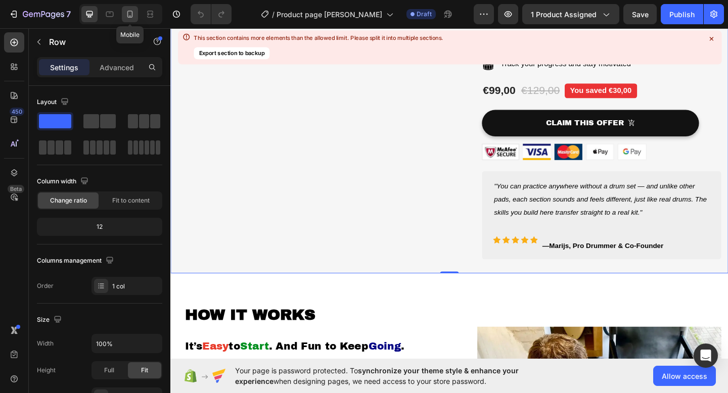
click at [127, 19] on icon at bounding box center [130, 14] width 10 height 10
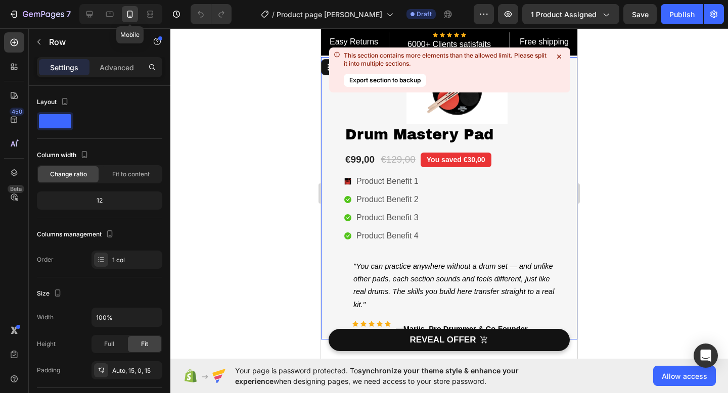
scroll to position [6, 0]
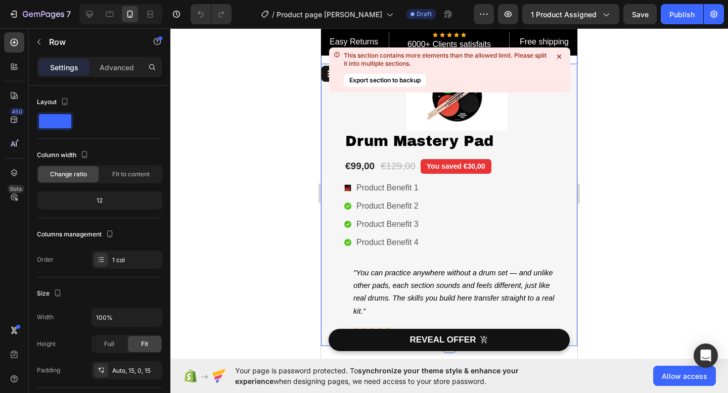
click at [562, 56] on icon at bounding box center [559, 57] width 10 height 10
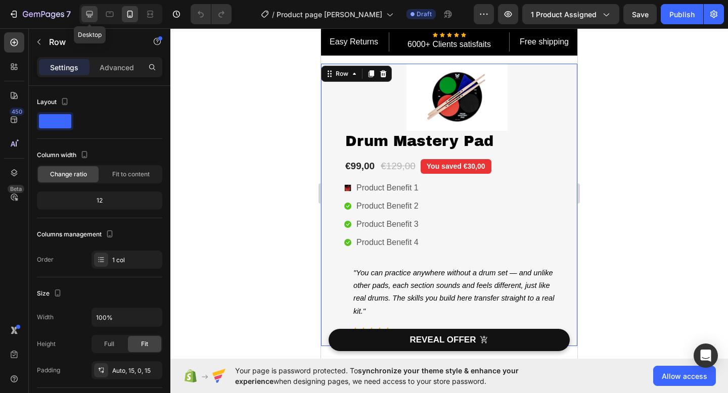
click at [92, 15] on icon at bounding box center [89, 14] width 7 height 7
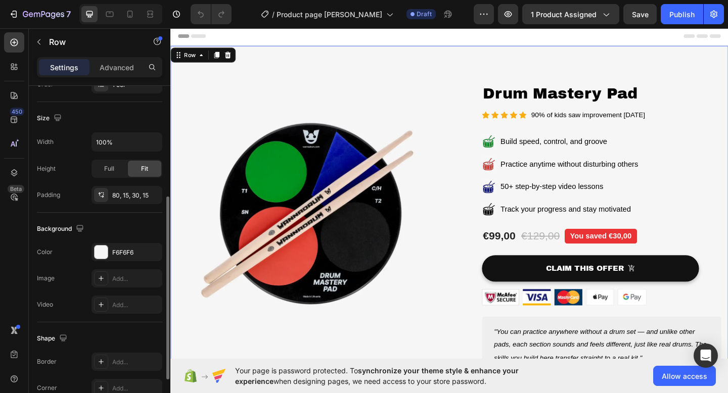
scroll to position [281, 0]
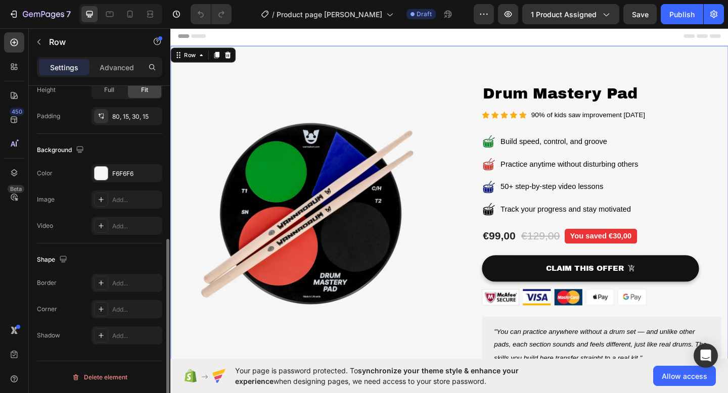
click at [251, 72] on div "Image 50+ Video Lessons Included Heading No extra cost Text block Row Money-bac…" at bounding box center [473, 256] width 607 height 416
click at [110, 63] on p "Advanced" at bounding box center [117, 67] width 34 height 11
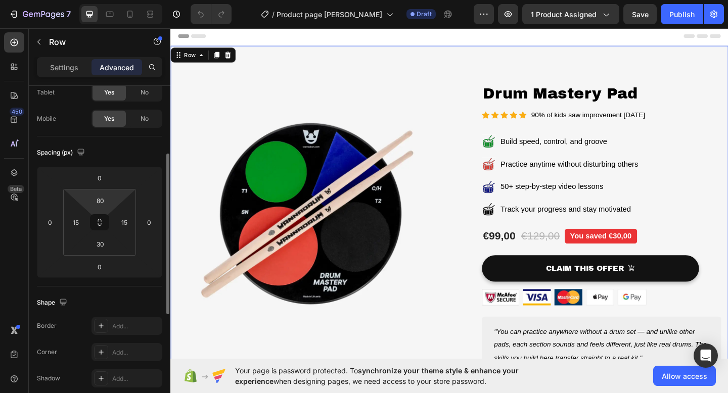
scroll to position [0, 0]
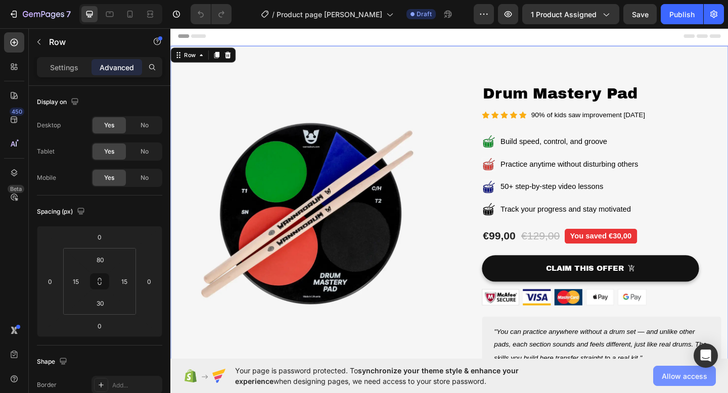
click at [680, 375] on span "Allow access" at bounding box center [685, 376] width 46 height 11
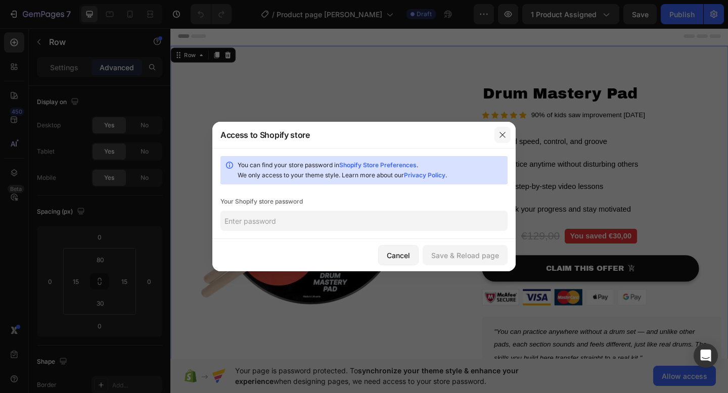
click at [504, 135] on icon "button" at bounding box center [503, 135] width 8 height 8
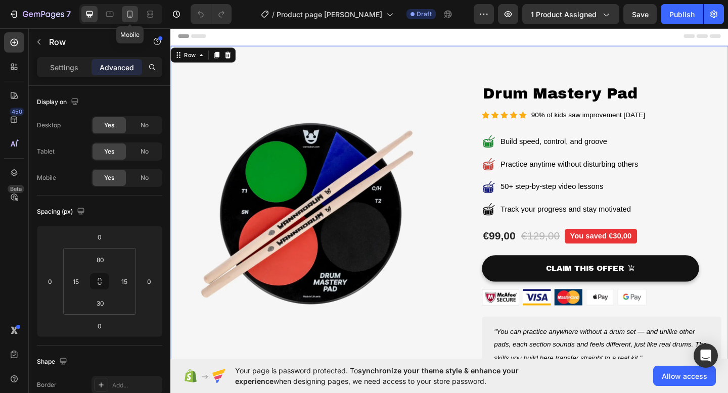
click at [128, 15] on icon at bounding box center [130, 14] width 10 height 10
type input "40"
type input "Auto"
type input "0"
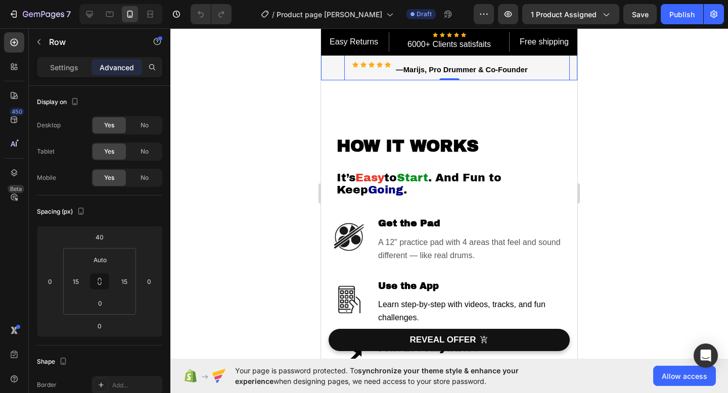
scroll to position [193, 0]
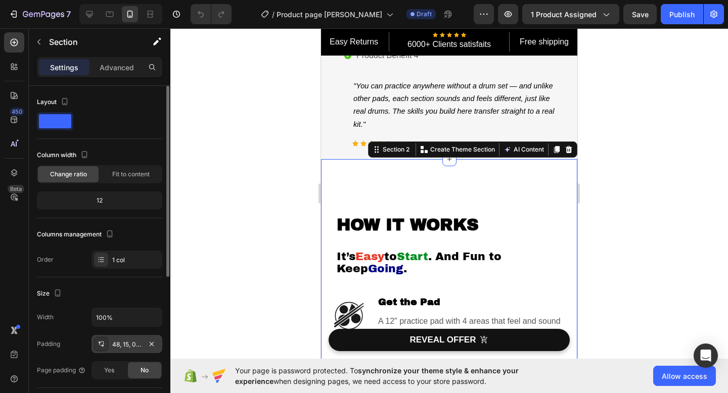
click at [119, 343] on div "48, 15, 0, 15" at bounding box center [126, 344] width 29 height 9
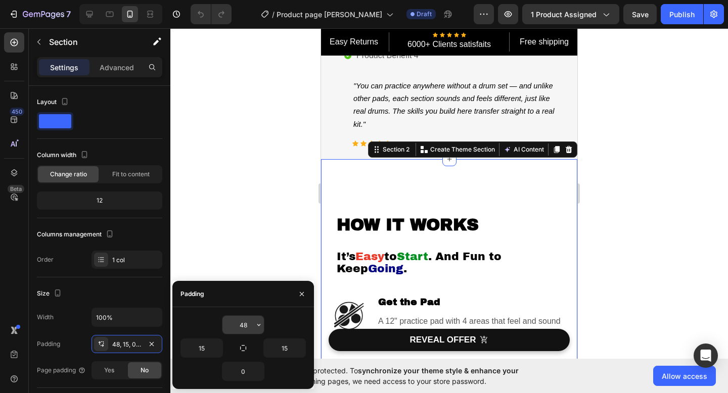
click at [249, 330] on input "48" at bounding box center [243, 325] width 41 height 18
type input "0"
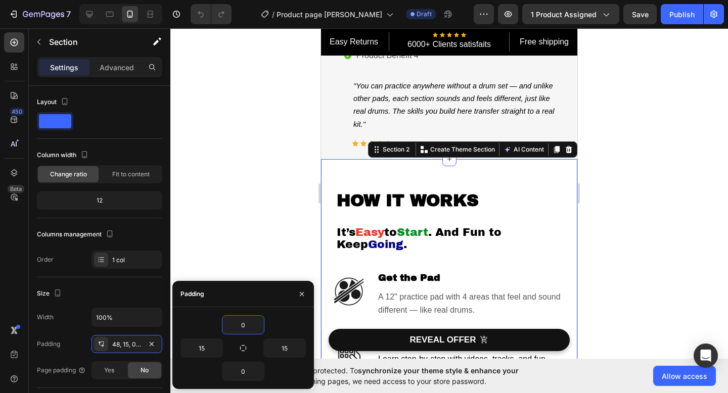
click at [219, 128] on div at bounding box center [449, 210] width 558 height 365
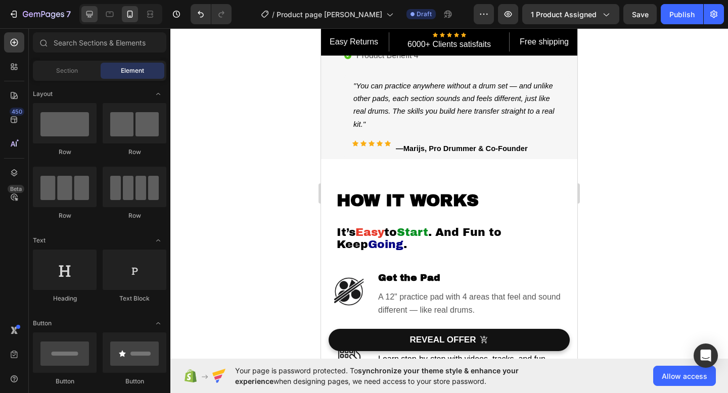
click at [90, 18] on icon at bounding box center [89, 14] width 10 height 10
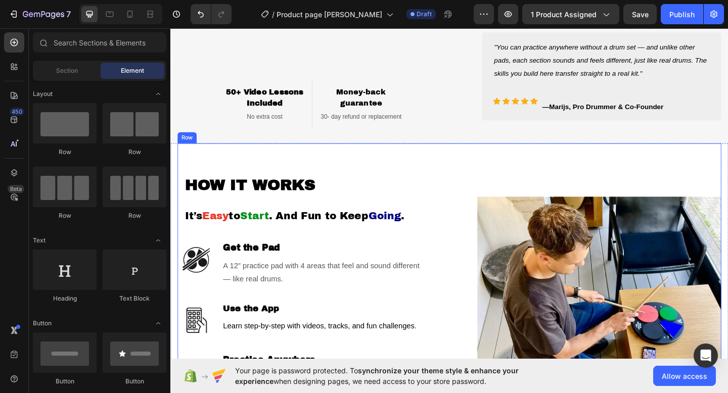
scroll to position [171, 0]
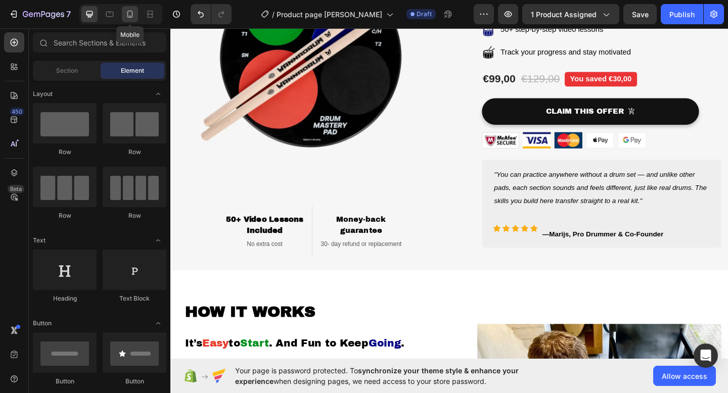
click at [129, 15] on icon at bounding box center [130, 14] width 10 height 10
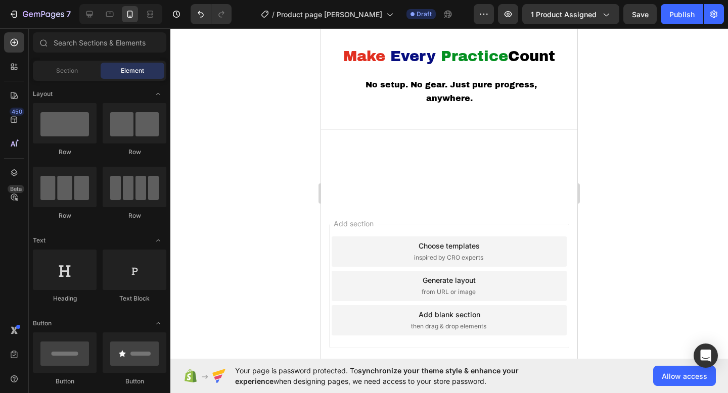
scroll to position [3467, 0]
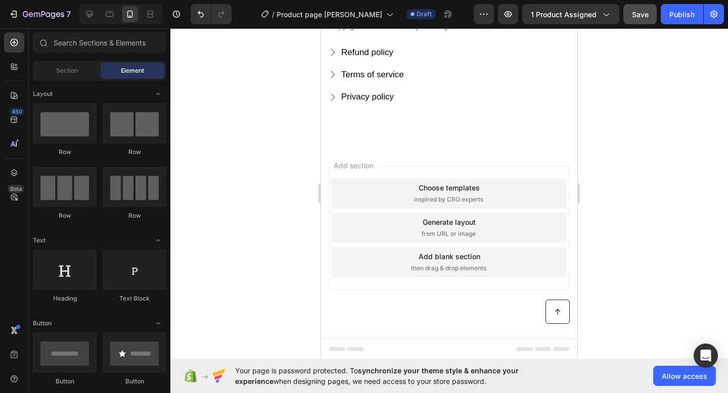
click at [642, 15] on span "Save" at bounding box center [640, 14] width 17 height 9
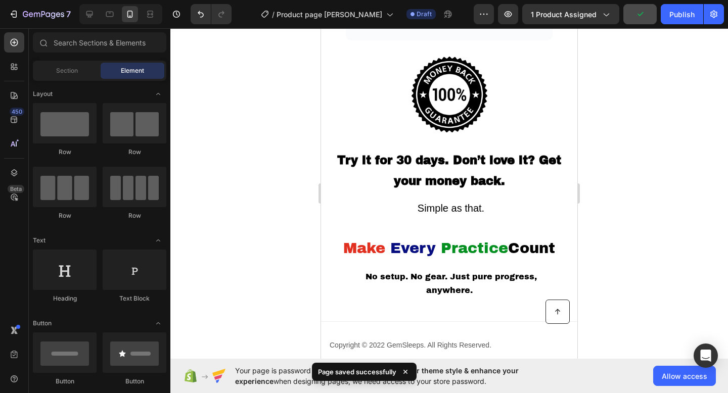
scroll to position [2977, 0]
